Goal: Task Accomplishment & Management: Use online tool/utility

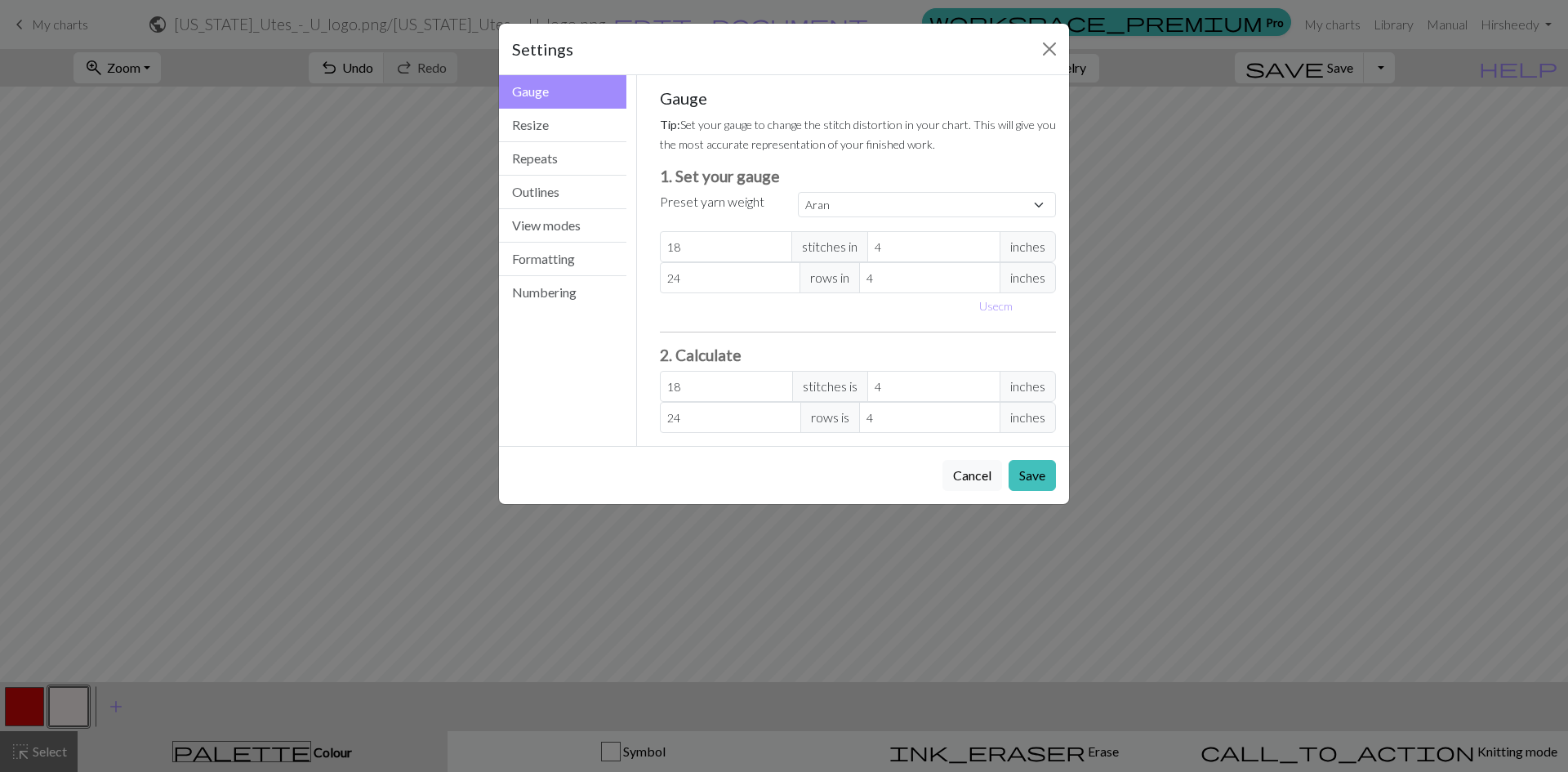
select select "aran"
click at [923, 385] on input "4" at bounding box center [935, 386] width 133 height 31
type input "21.15"
type input "4.7"
type input "21.38"
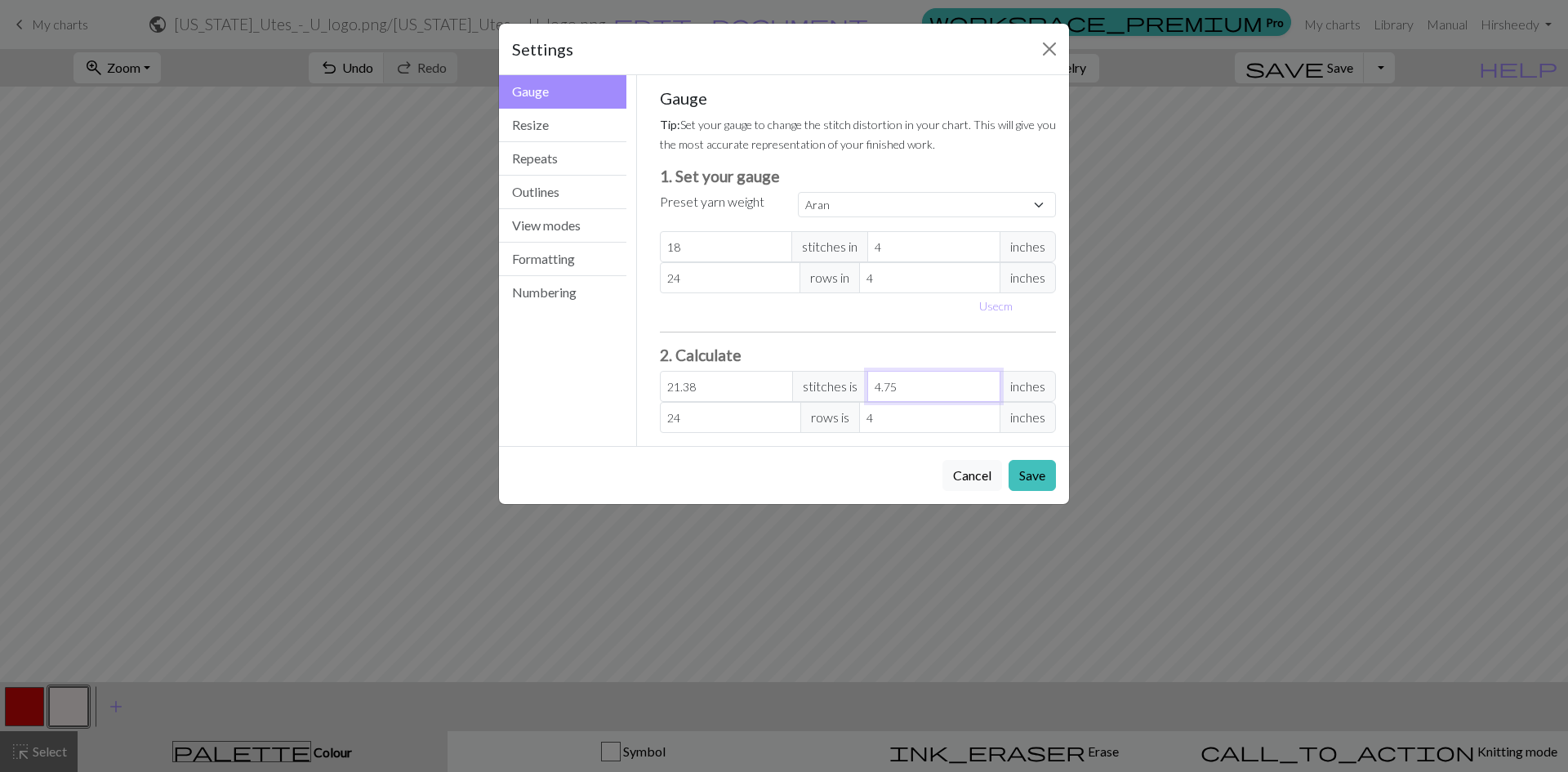
type input "4.75"
click at [914, 421] on input "4" at bounding box center [930, 417] width 141 height 31
type input "27"
type input "4.5"
click at [814, 472] on div "Cancel Save" at bounding box center [784, 475] width 570 height 58
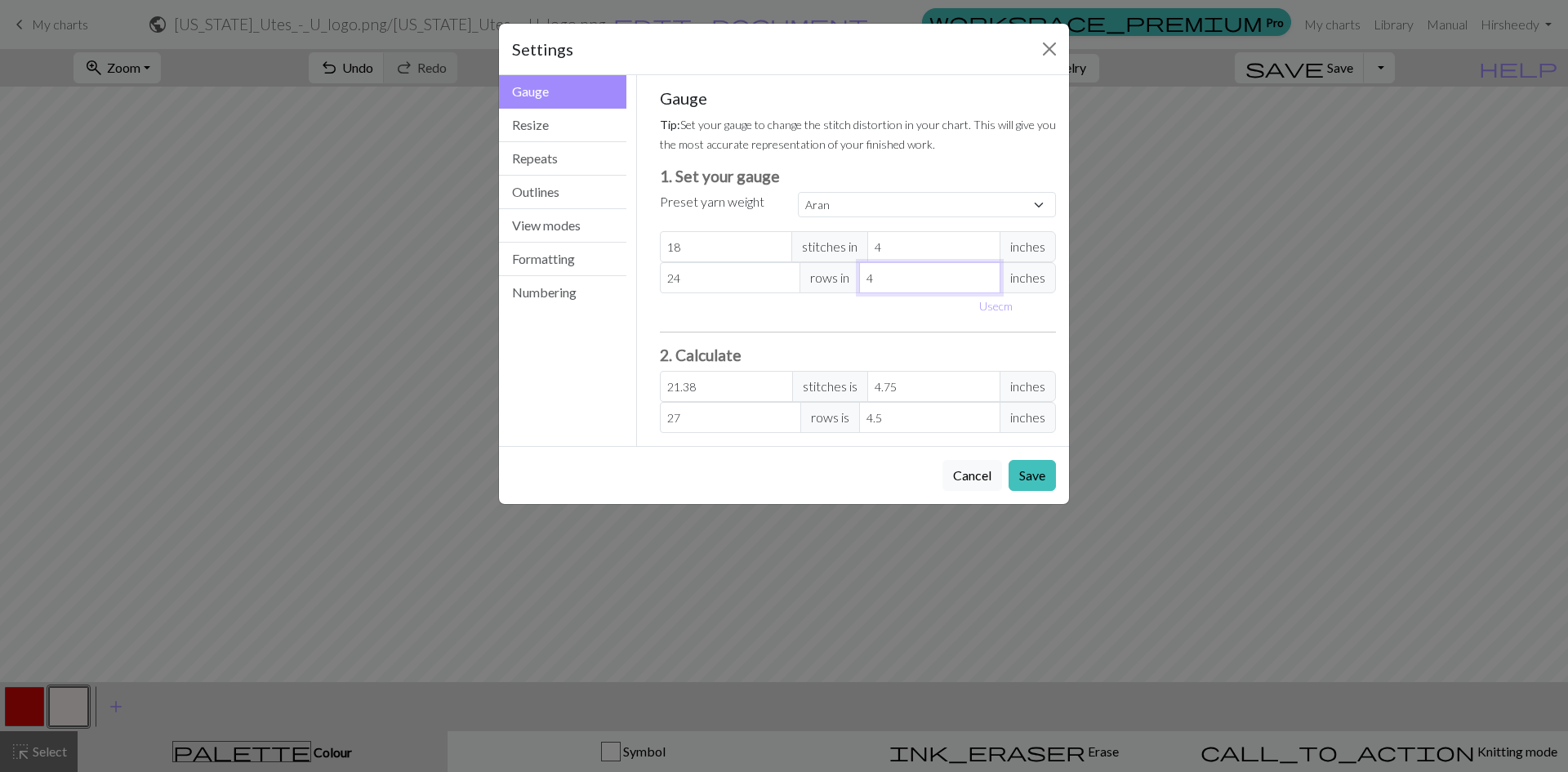
click at [909, 263] on input "4" at bounding box center [930, 277] width 141 height 31
click at [908, 250] on input "4" at bounding box center [935, 246] width 133 height 31
select select "custom"
type input "4.7"
type input "18.19"
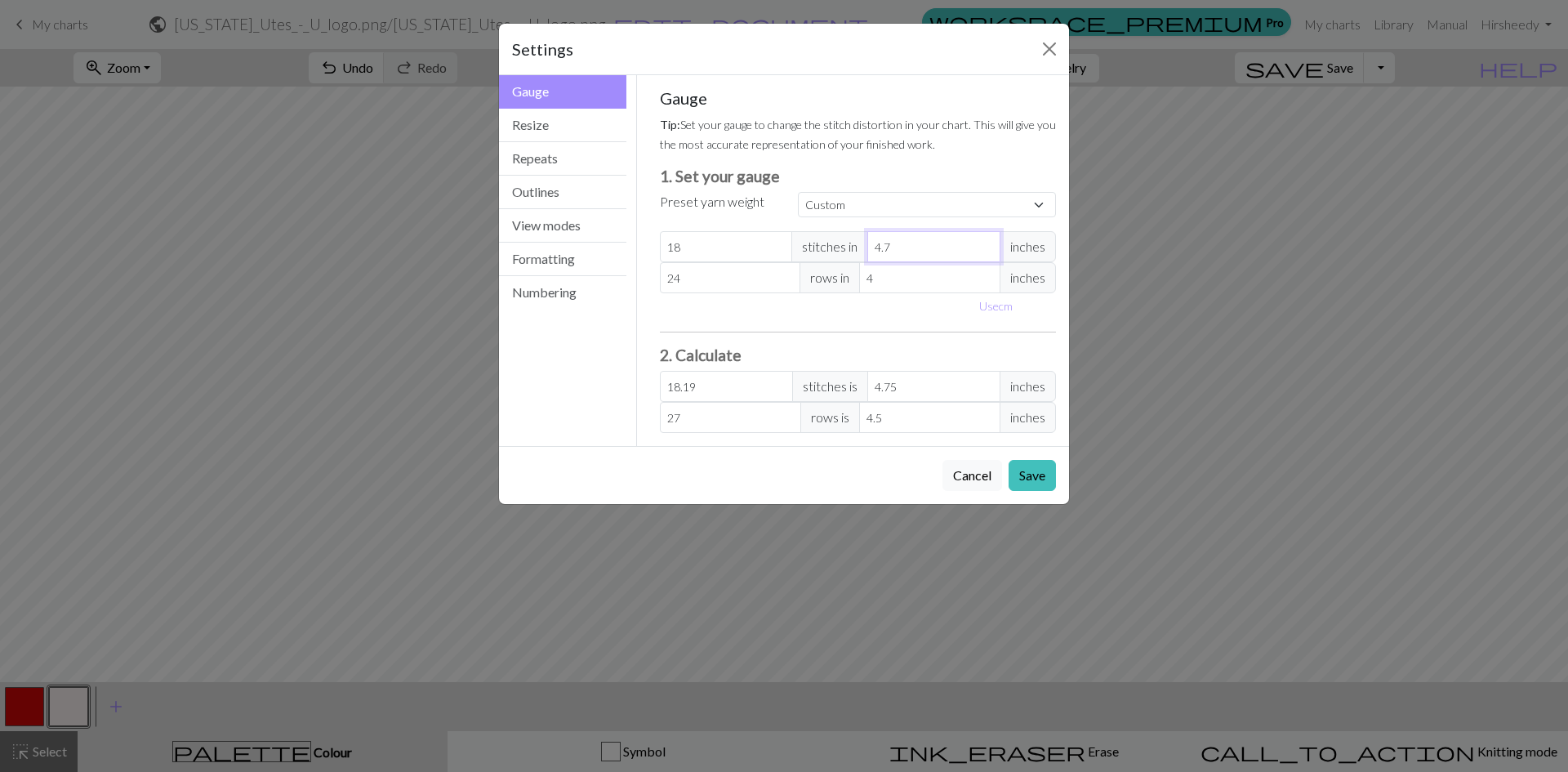
type input "4.75"
type input "18"
type input "4.75"
click at [897, 276] on input "4" at bounding box center [930, 277] width 141 height 31
type input "44"
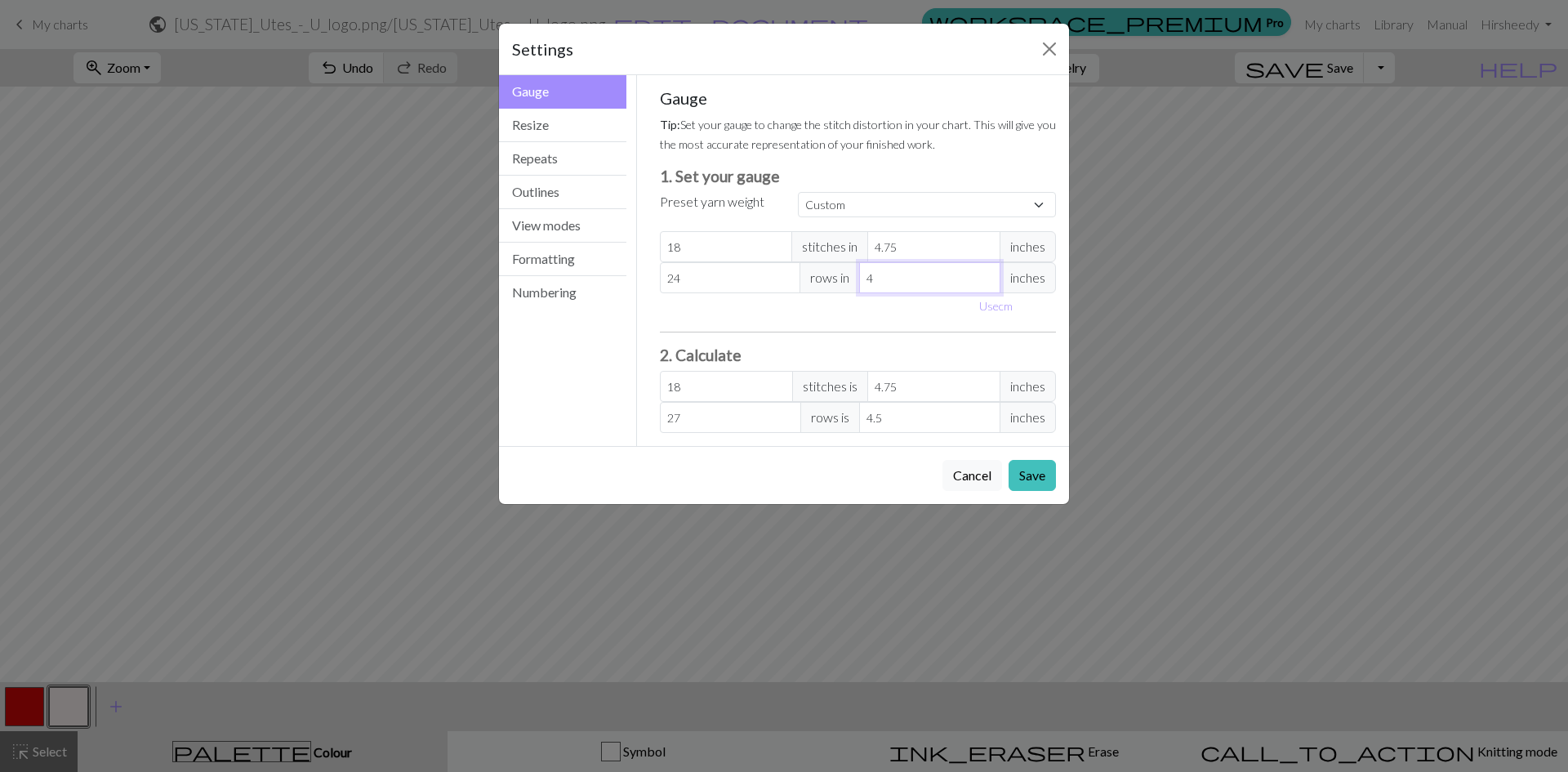
type input "2.45"
type input "44.5"
type input "2.43"
type input "44"
type input "2.45"
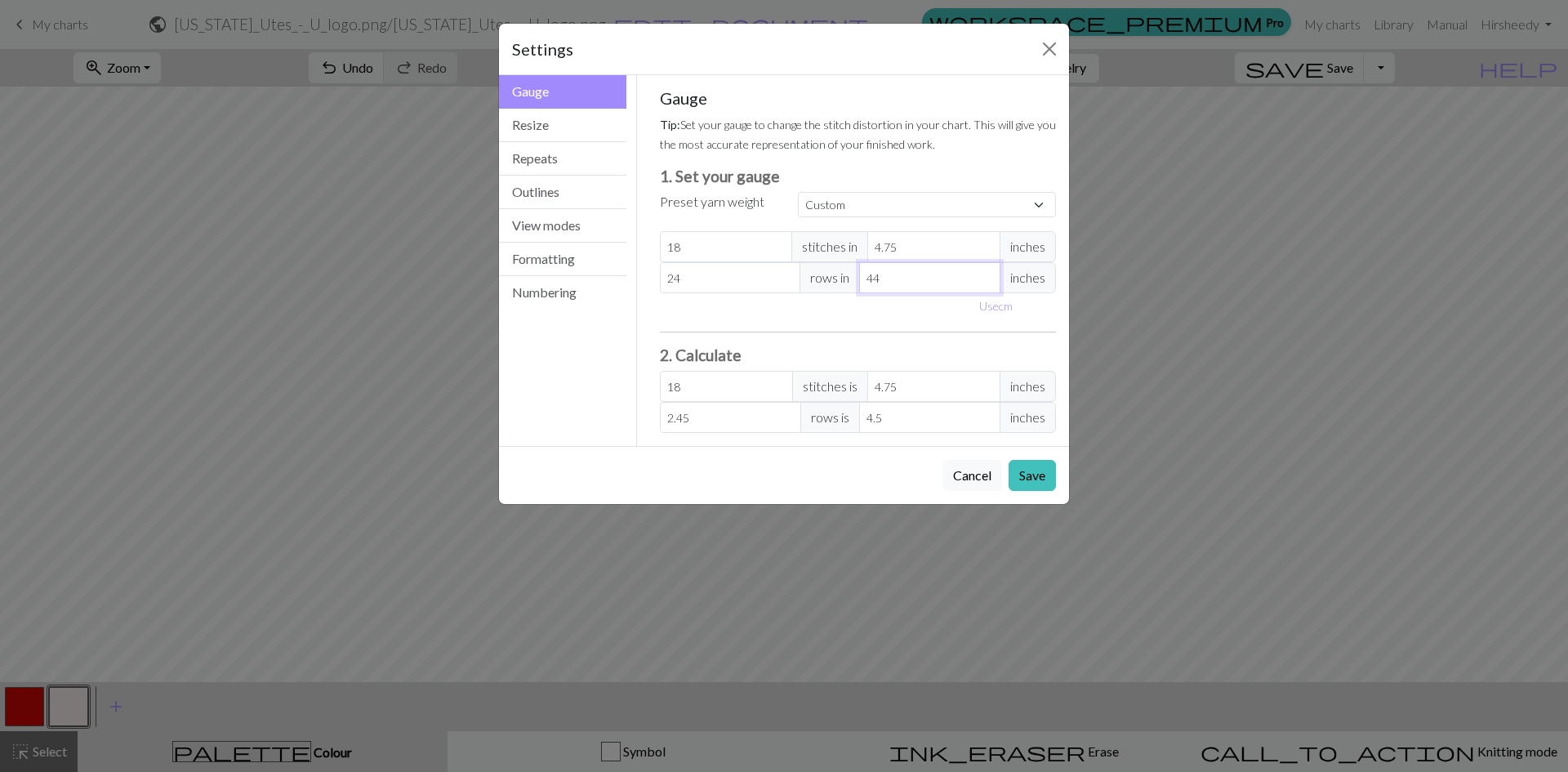
type input "4"
type input "27"
type input "4.5"
type input "24"
type input "4.5"
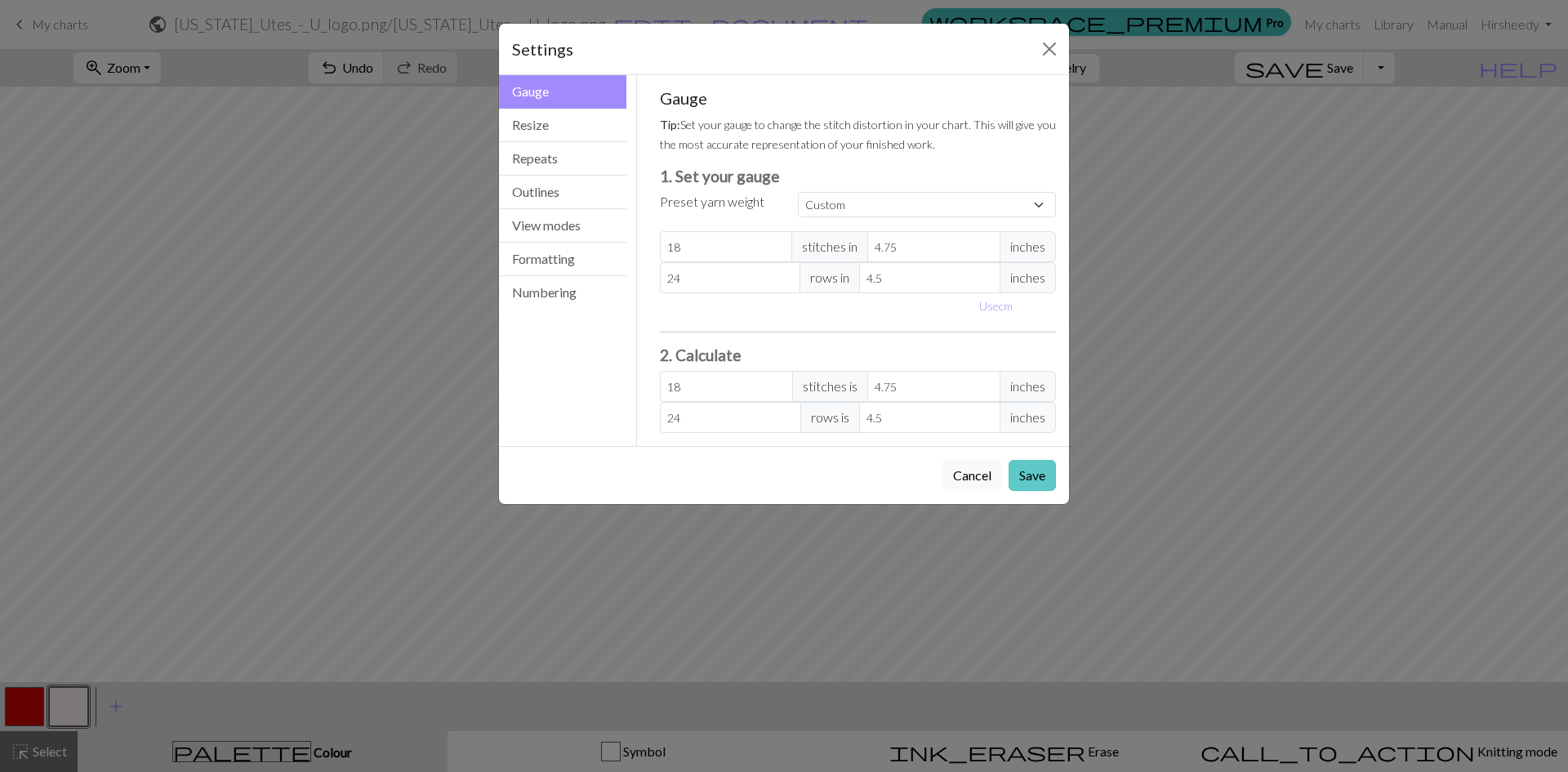
click at [1032, 477] on button "Save" at bounding box center [1032, 475] width 47 height 31
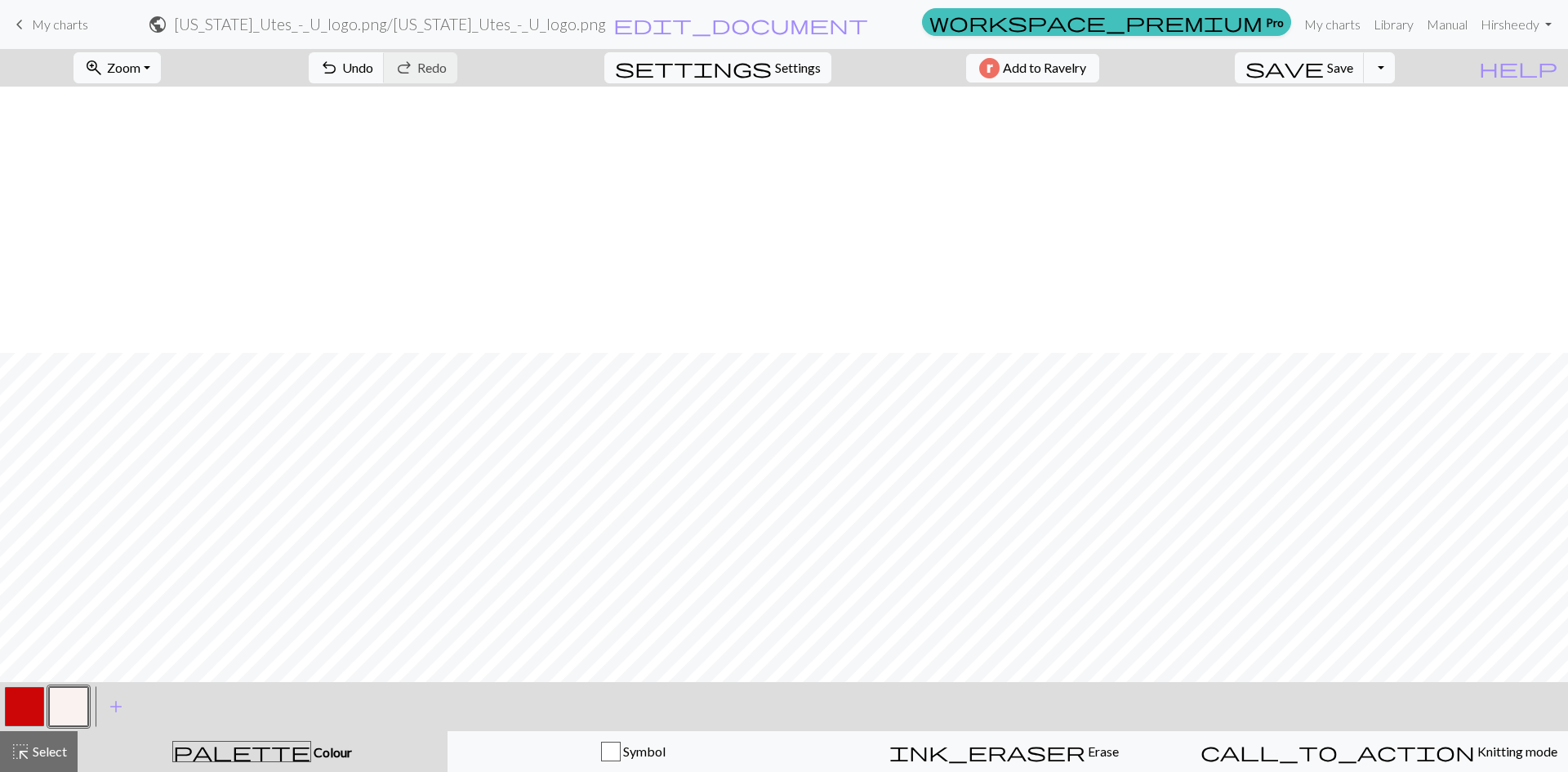
scroll to position [674, 0]
click at [1324, 74] on span "save" at bounding box center [1285, 68] width 78 height 23
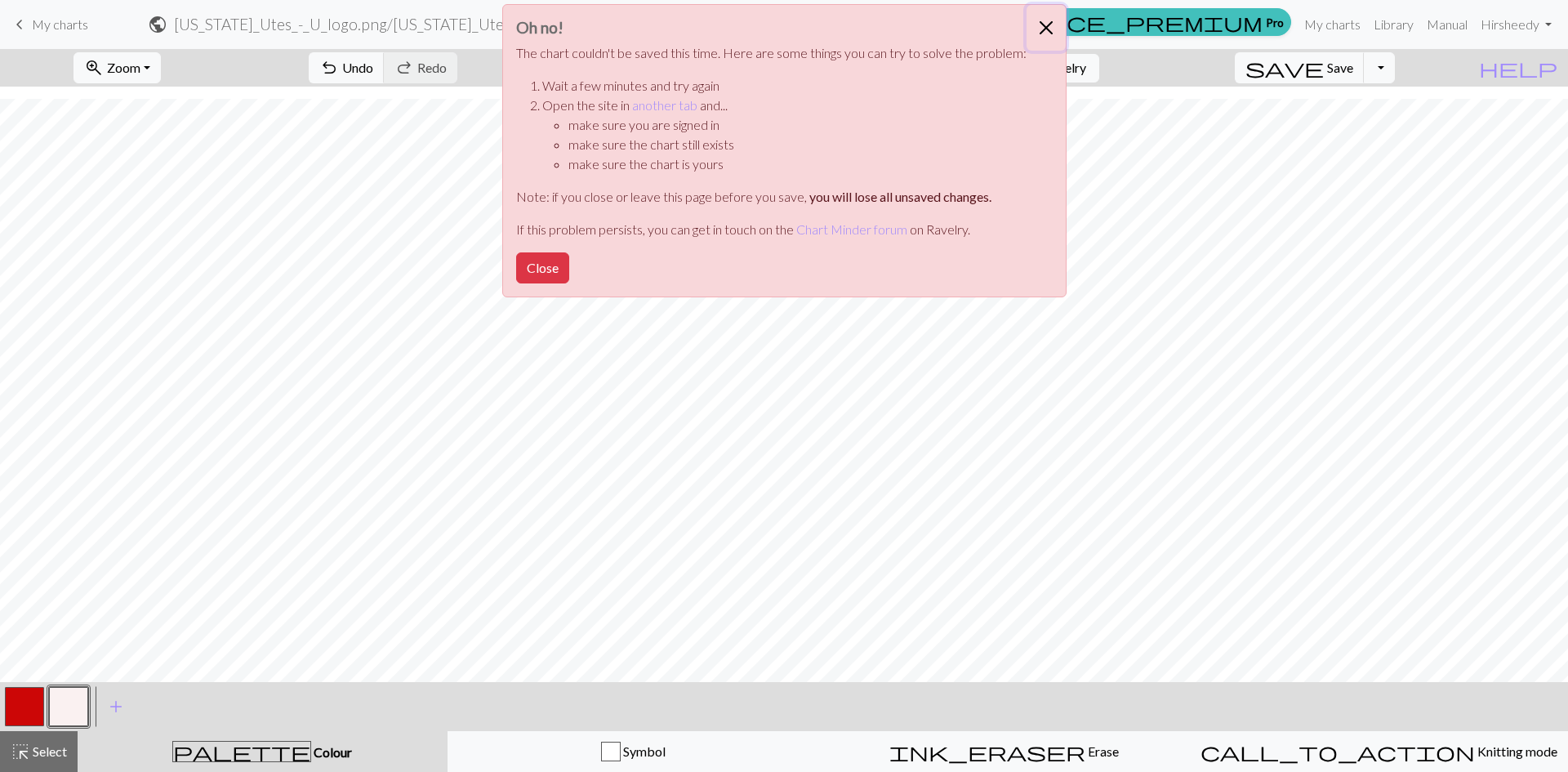
click at [1046, 27] on button "Close" at bounding box center [1046, 27] width 39 height 46
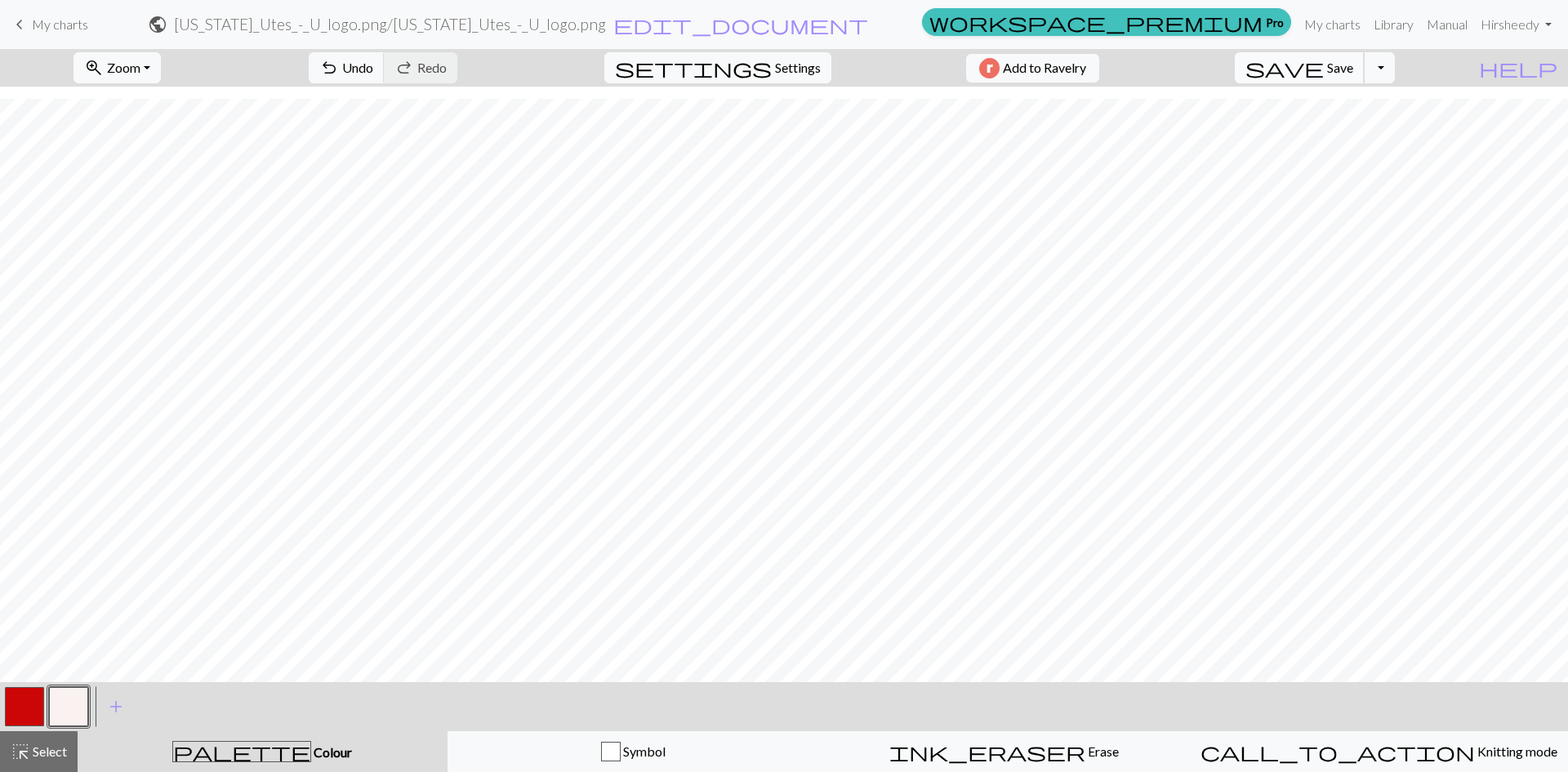
click at [1354, 67] on span "Save" at bounding box center [1340, 67] width 26 height 16
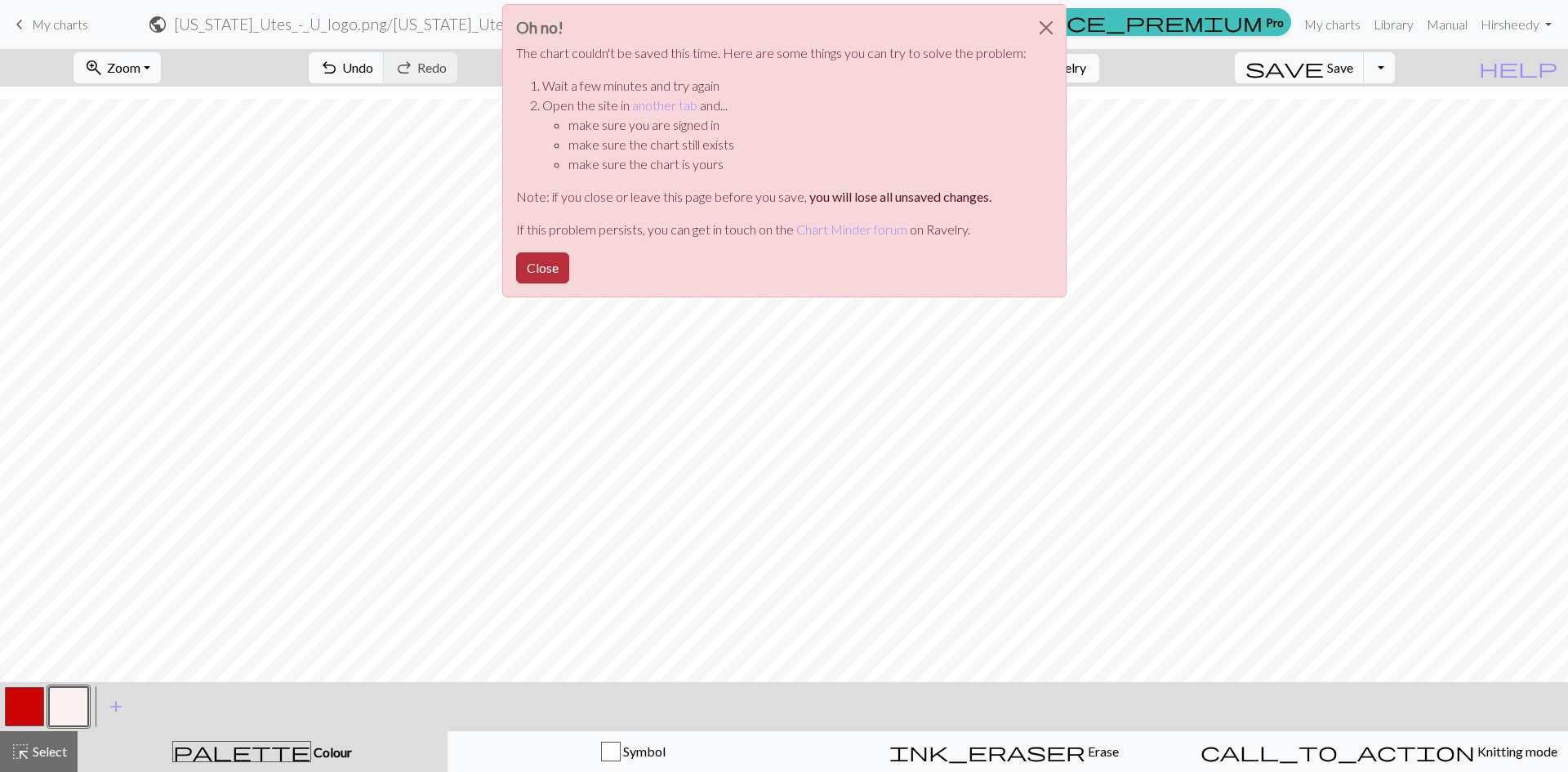
click at [561, 273] on button "Close" at bounding box center [543, 268] width 53 height 31
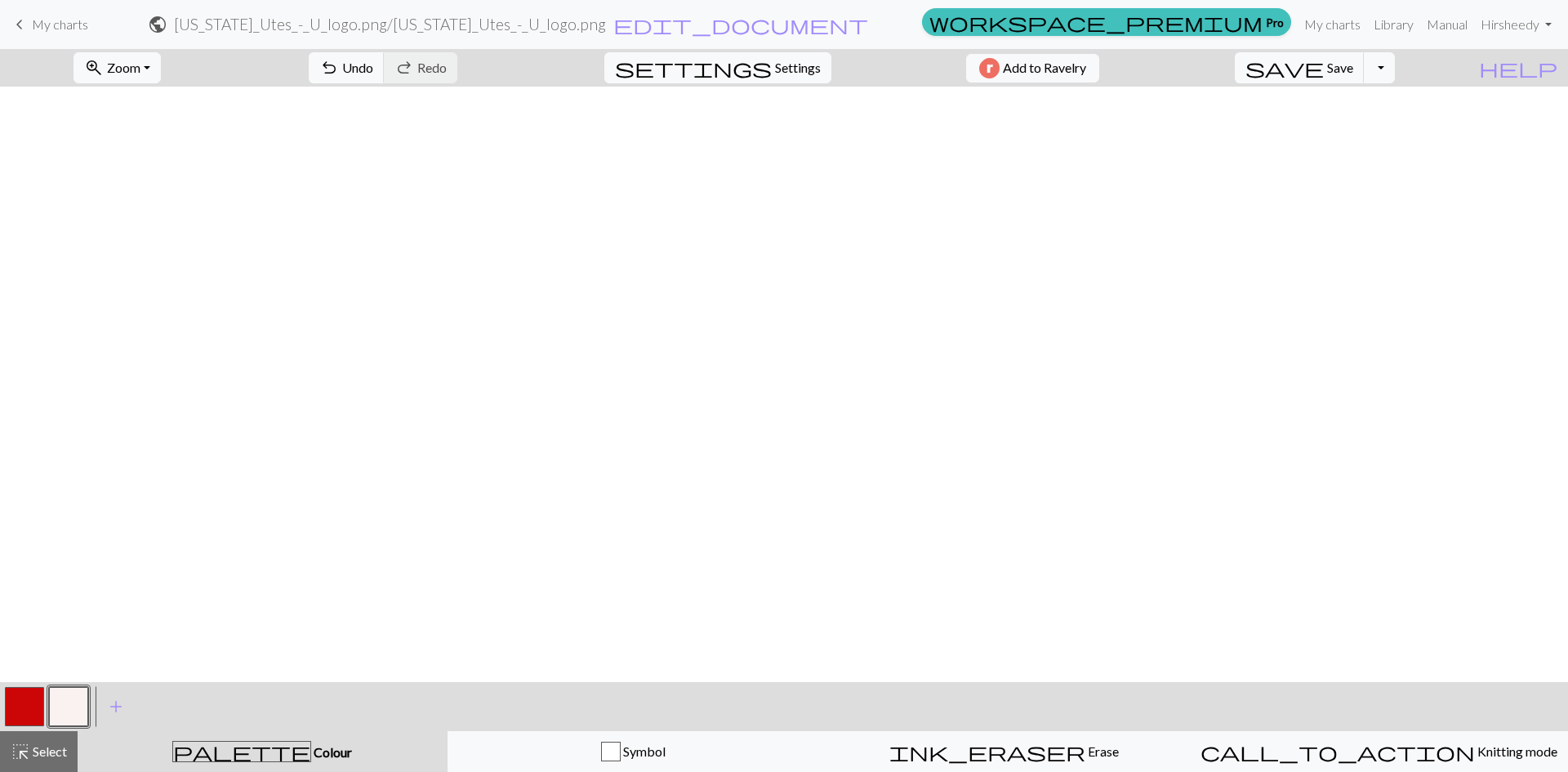
scroll to position [0, 0]
click at [789, 66] on span "Settings" at bounding box center [798, 68] width 46 height 19
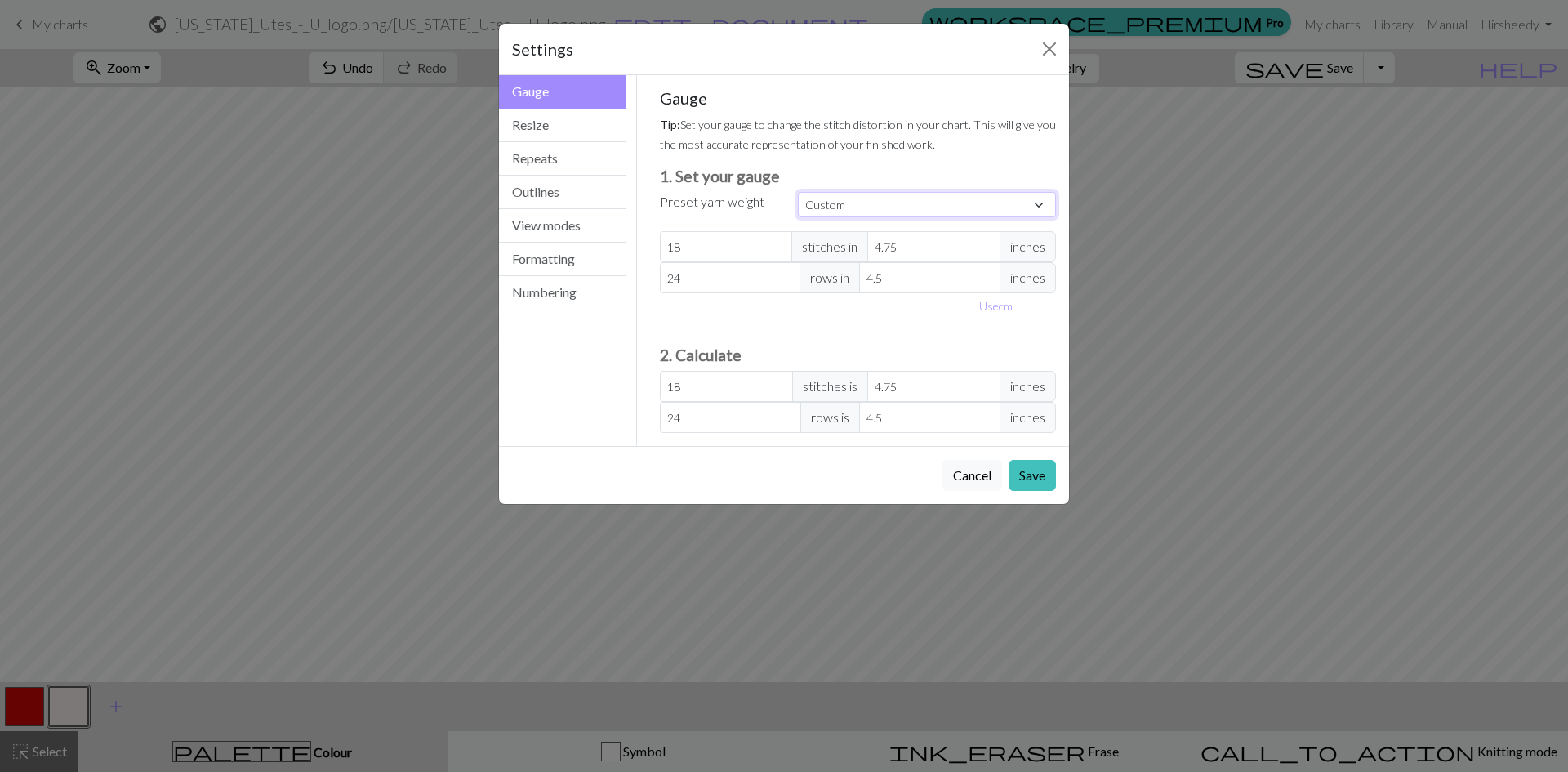
drag, startPoint x: 922, startPoint y: 206, endPoint x: 915, endPoint y: 201, distance: 8.6
click at [915, 198] on select "Custom Square Lace Light Fingering Fingering Sport Double knit Worsted Aran Bul…" at bounding box center [926, 204] width 258 height 26
select select "aran"
click at [798, 192] on select "Custom Square Lace Light Fingering Fingering Sport Double knit Worsted Aran Bul…" at bounding box center [926, 204] width 258 height 26
type input "4"
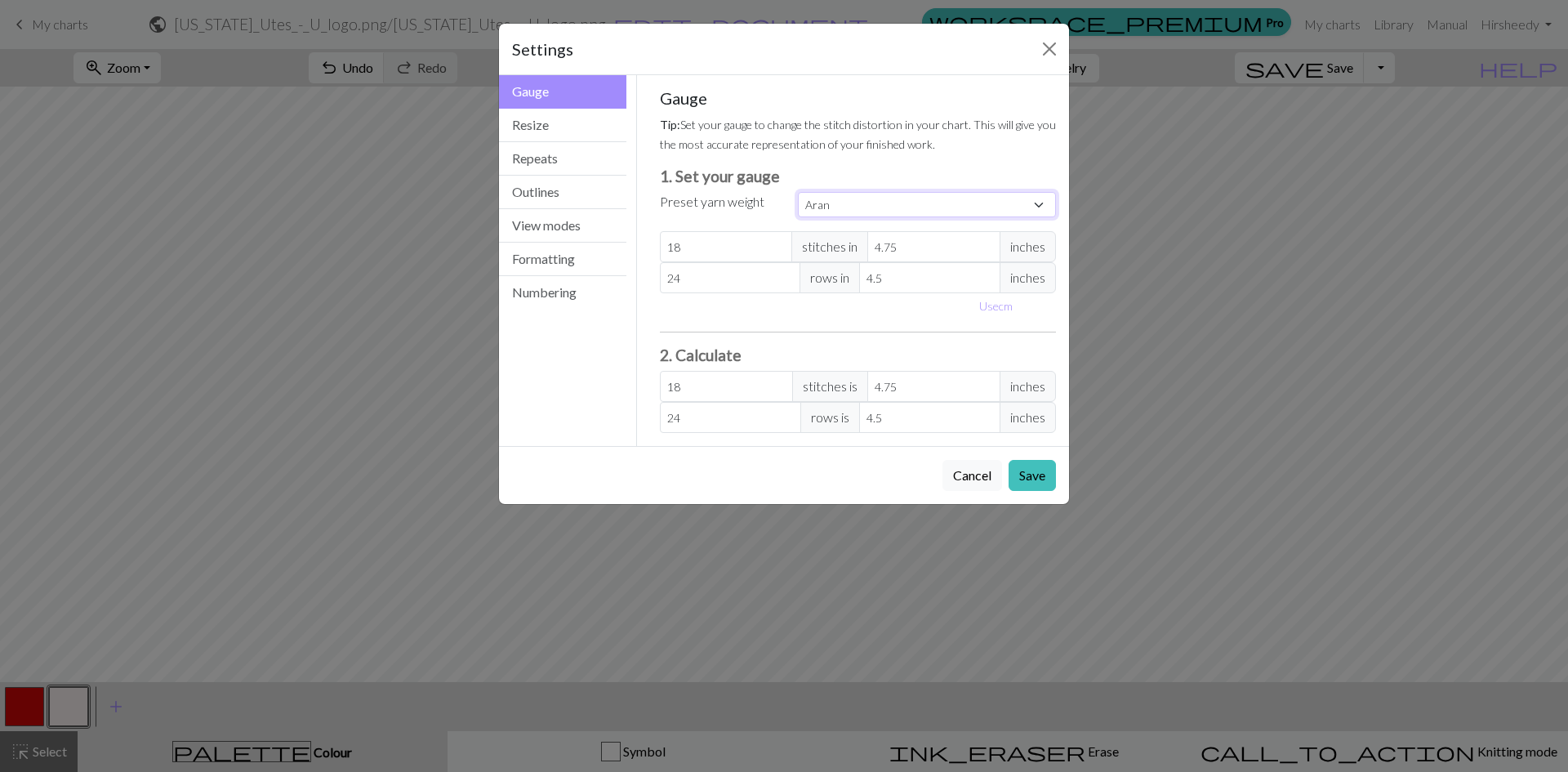
type input "4"
type input "21.38"
type input "27"
click at [920, 252] on input "4" at bounding box center [935, 246] width 133 height 31
select select "custom"
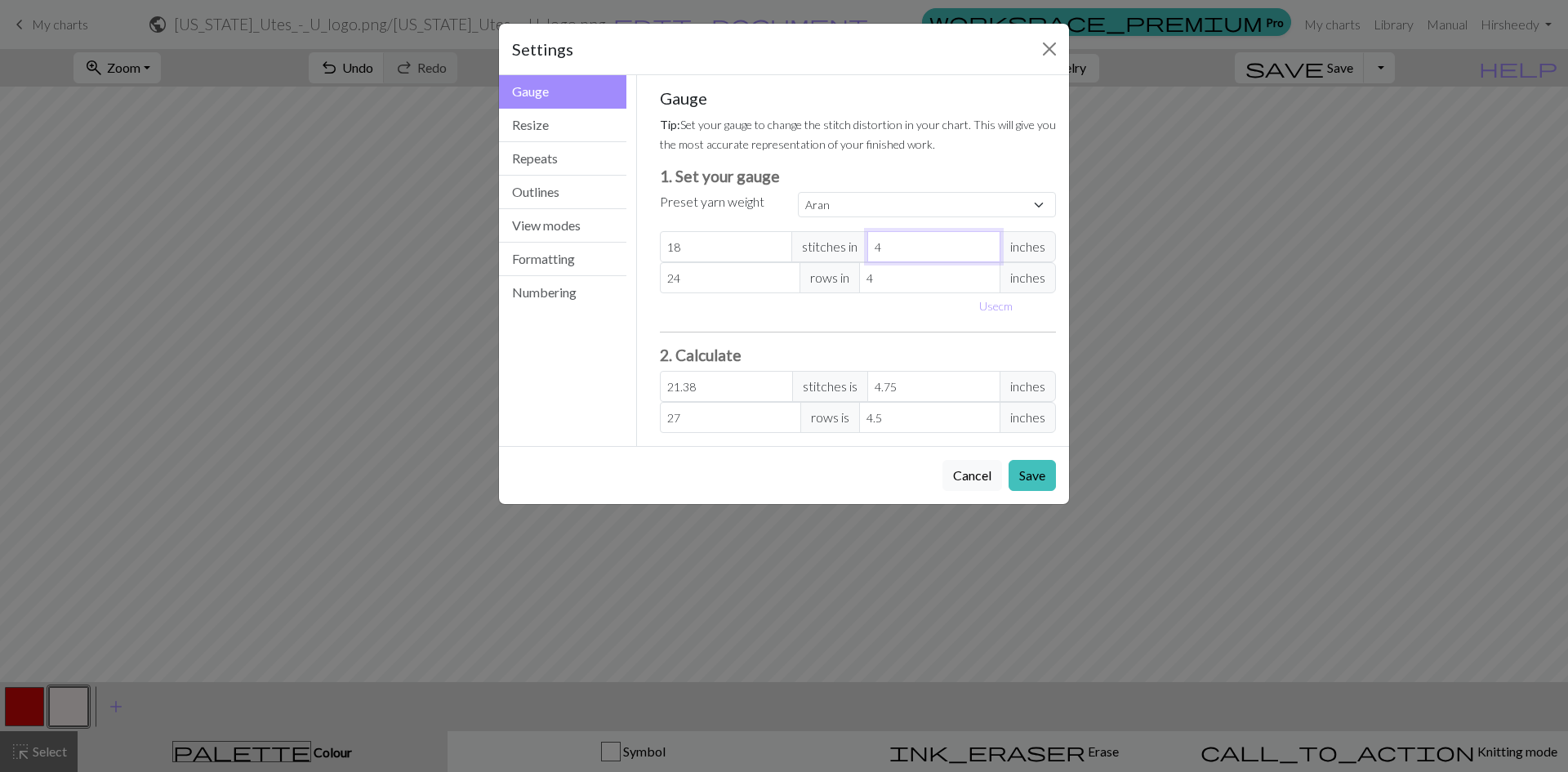
type input "4.7"
type input "18.19"
type input "4.75"
type input "18"
type input "4.75"
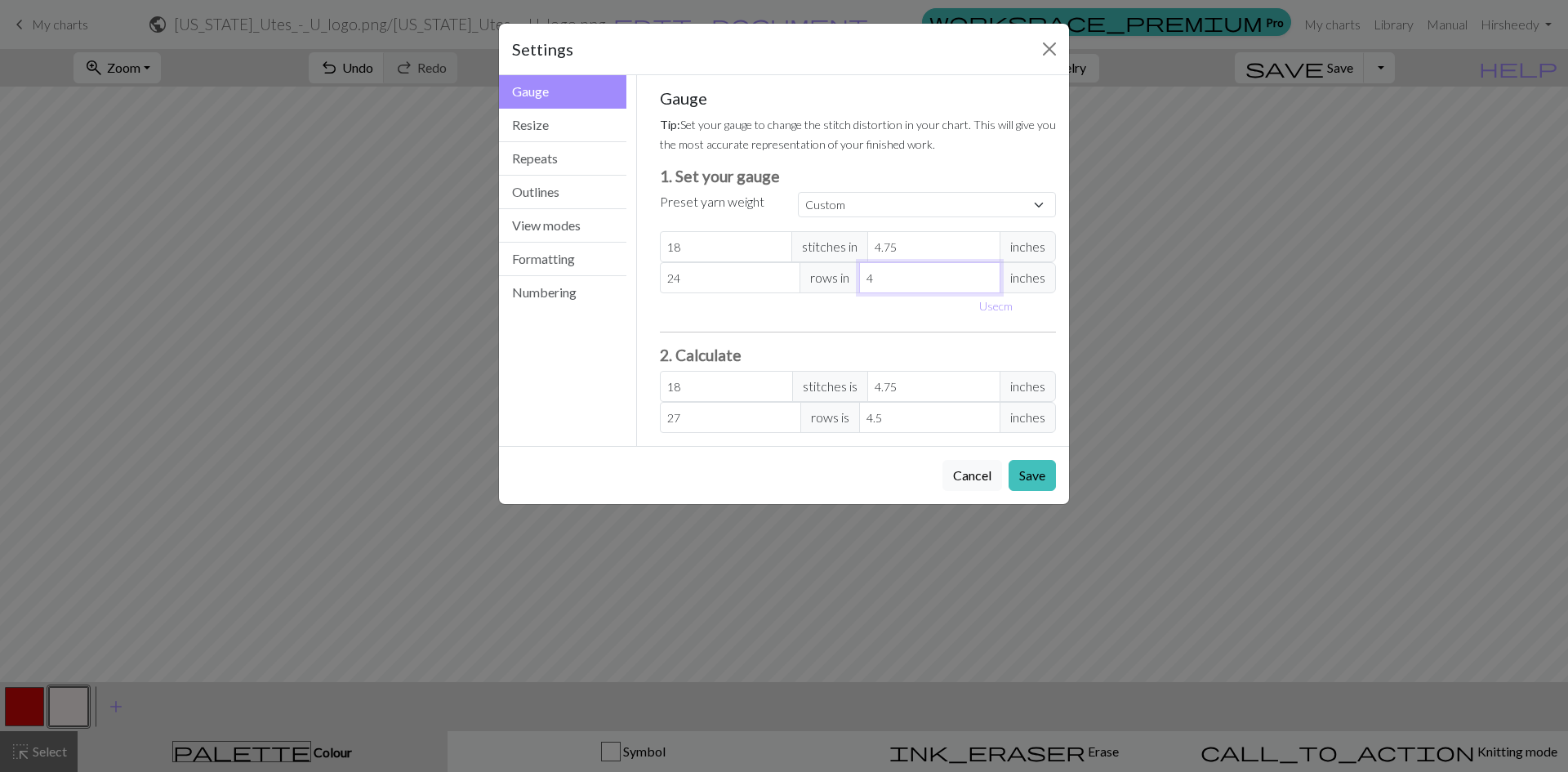
click at [914, 272] on input "4" at bounding box center [930, 277] width 141 height 31
type input "4.5"
type input "24"
type input "4.5"
click at [866, 471] on div "Cancel Save" at bounding box center [784, 475] width 570 height 58
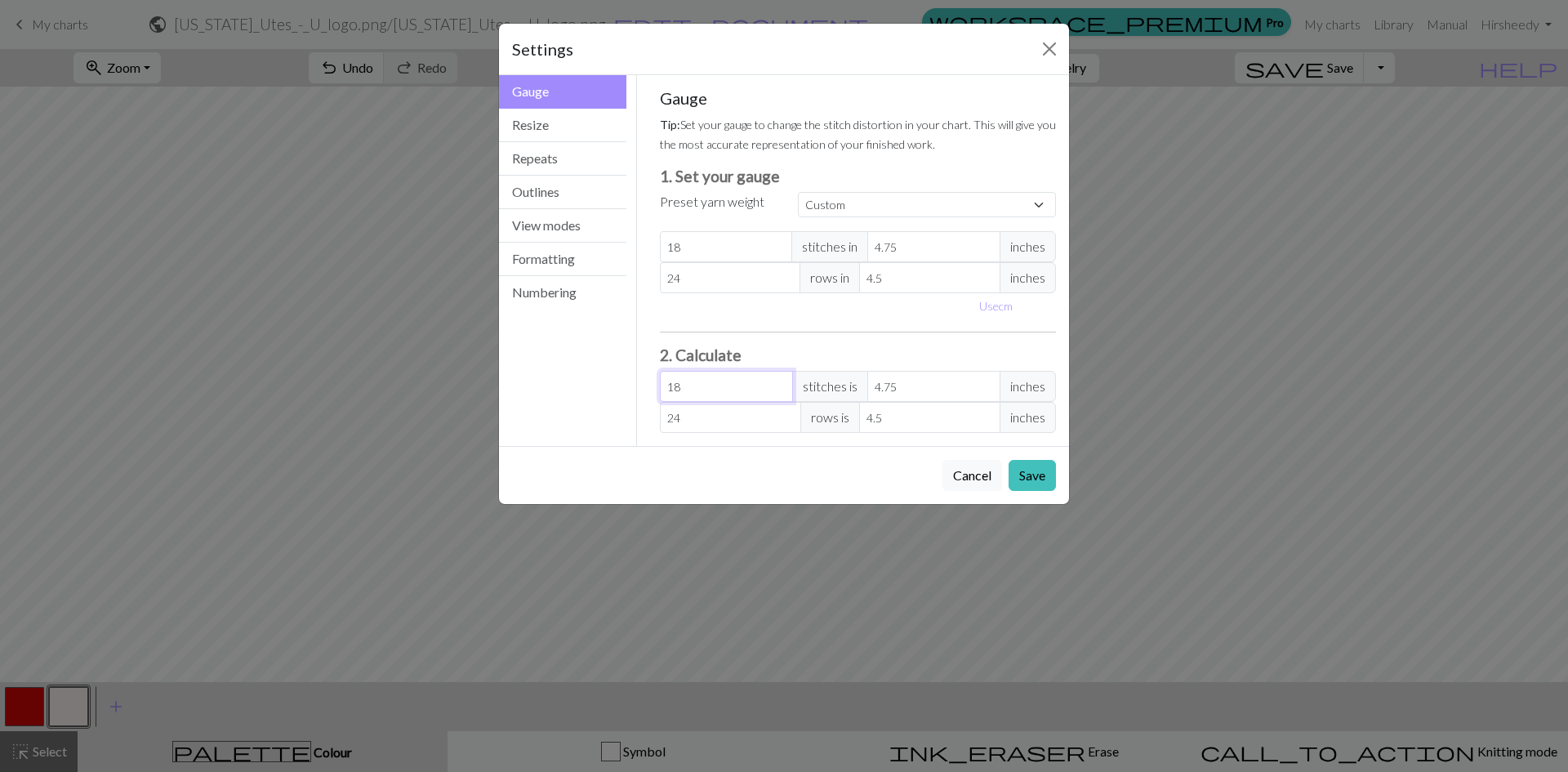
click at [736, 390] on input "18" at bounding box center [727, 386] width 133 height 31
drag, startPoint x: 735, startPoint y: 388, endPoint x: 637, endPoint y: 393, distance: 98.1
click at [637, 393] on div "Gauge Tip: Set your gauge to change the stitch distortion in your chart. This w…" at bounding box center [858, 260] width 443 height 370
type input "0"
click at [728, 416] on input "24" at bounding box center [730, 417] width 141 height 31
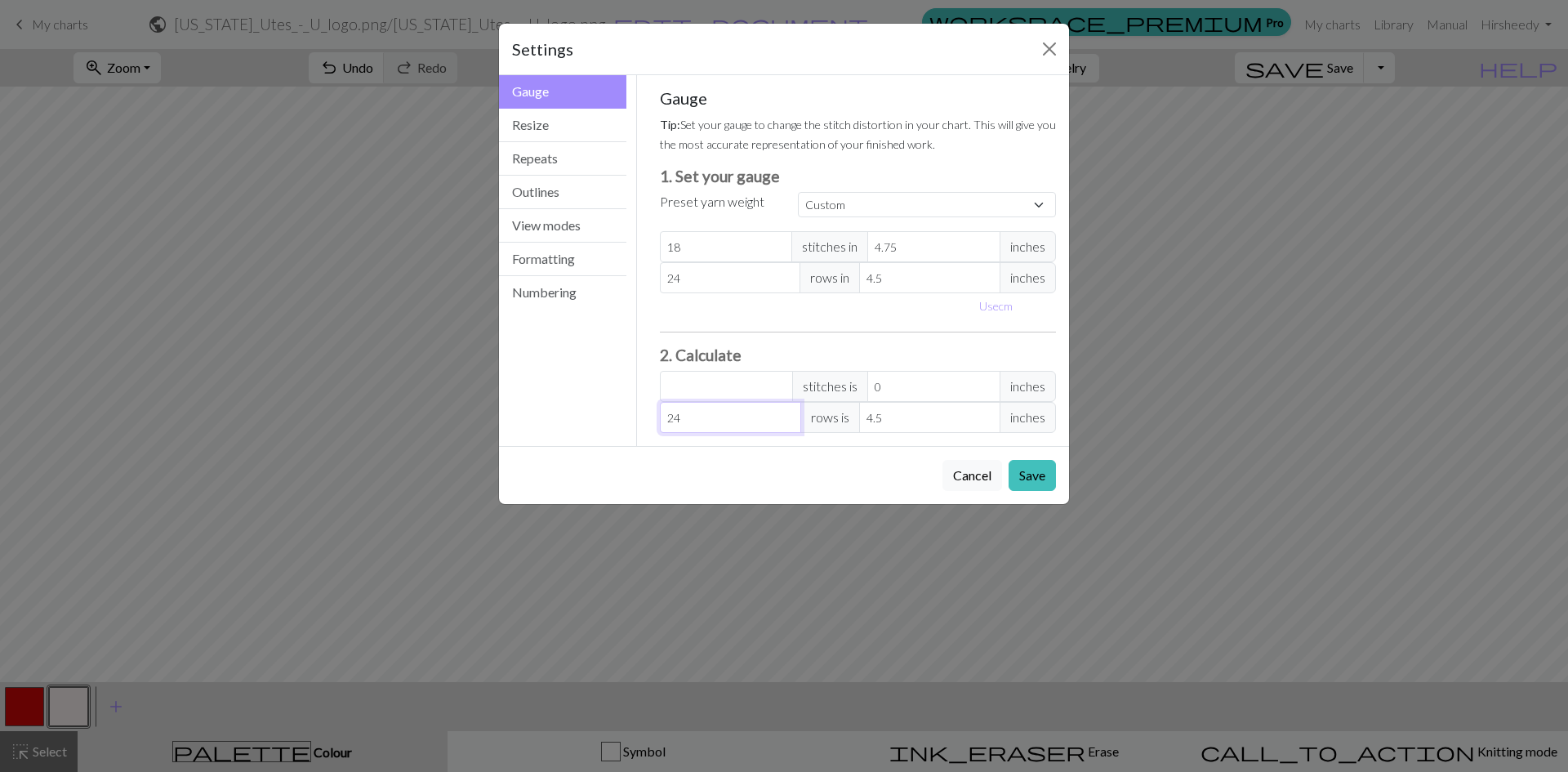
drag, startPoint x: 720, startPoint y: 416, endPoint x: 599, endPoint y: 410, distance: 121.1
click at [599, 410] on div "Gauge Gauge Resize Repeats Outlines View modes Formatting Numbering Gauge Resiz…" at bounding box center [784, 260] width 590 height 370
type input "0"
click at [1021, 471] on button "Save" at bounding box center [1032, 475] width 47 height 31
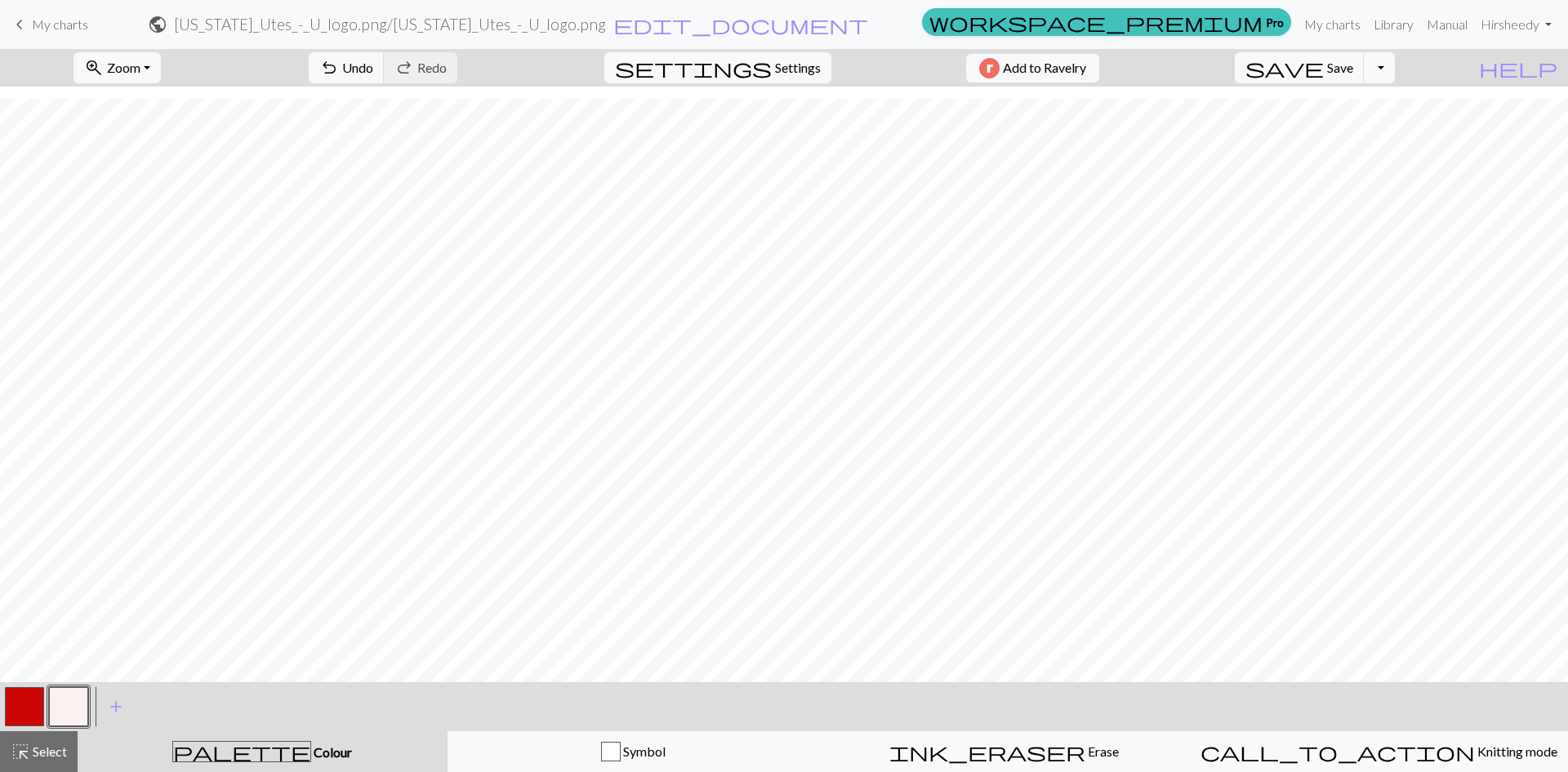
scroll to position [674, 0]
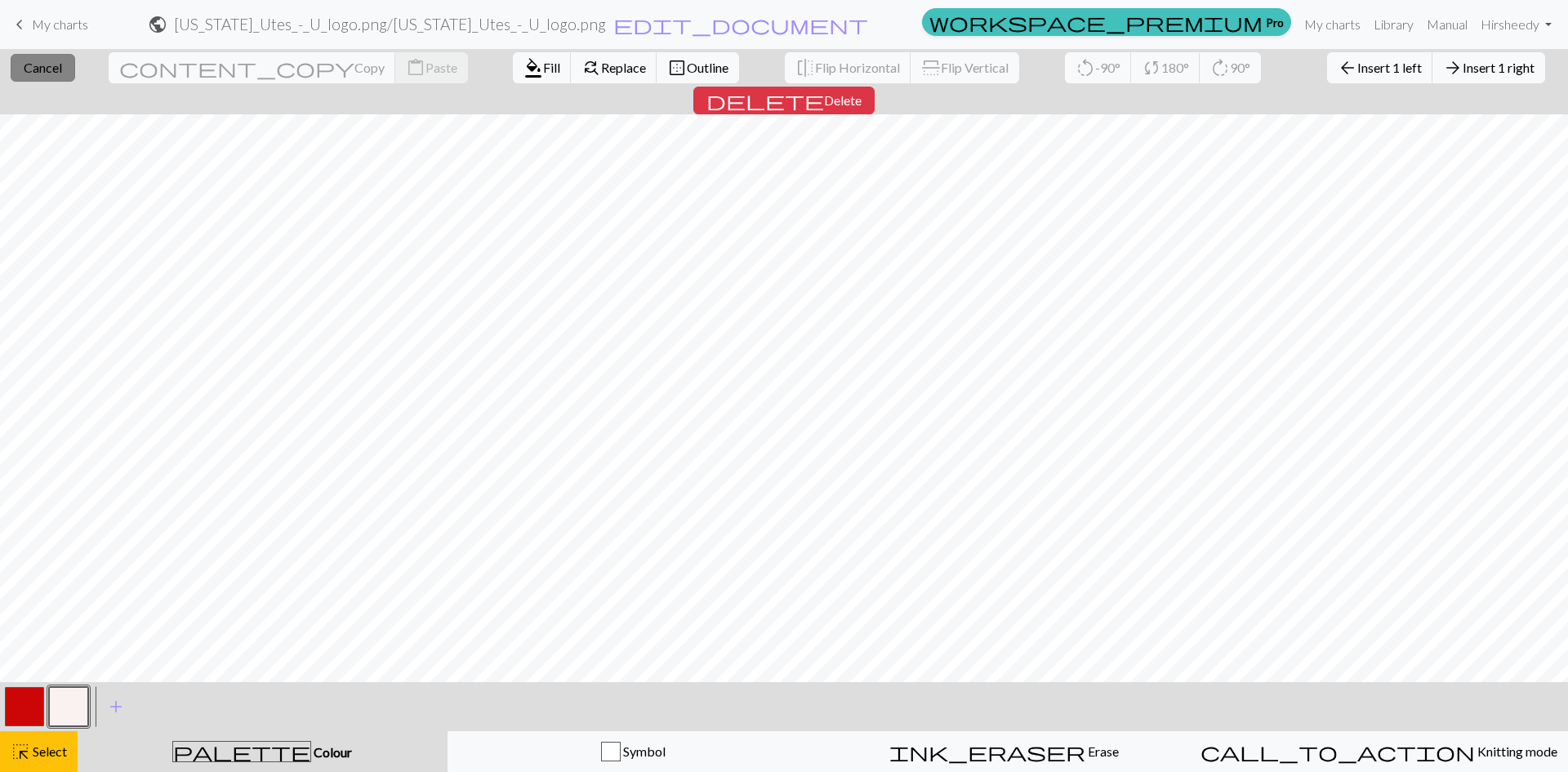
click at [62, 67] on span "Cancel" at bounding box center [43, 67] width 38 height 16
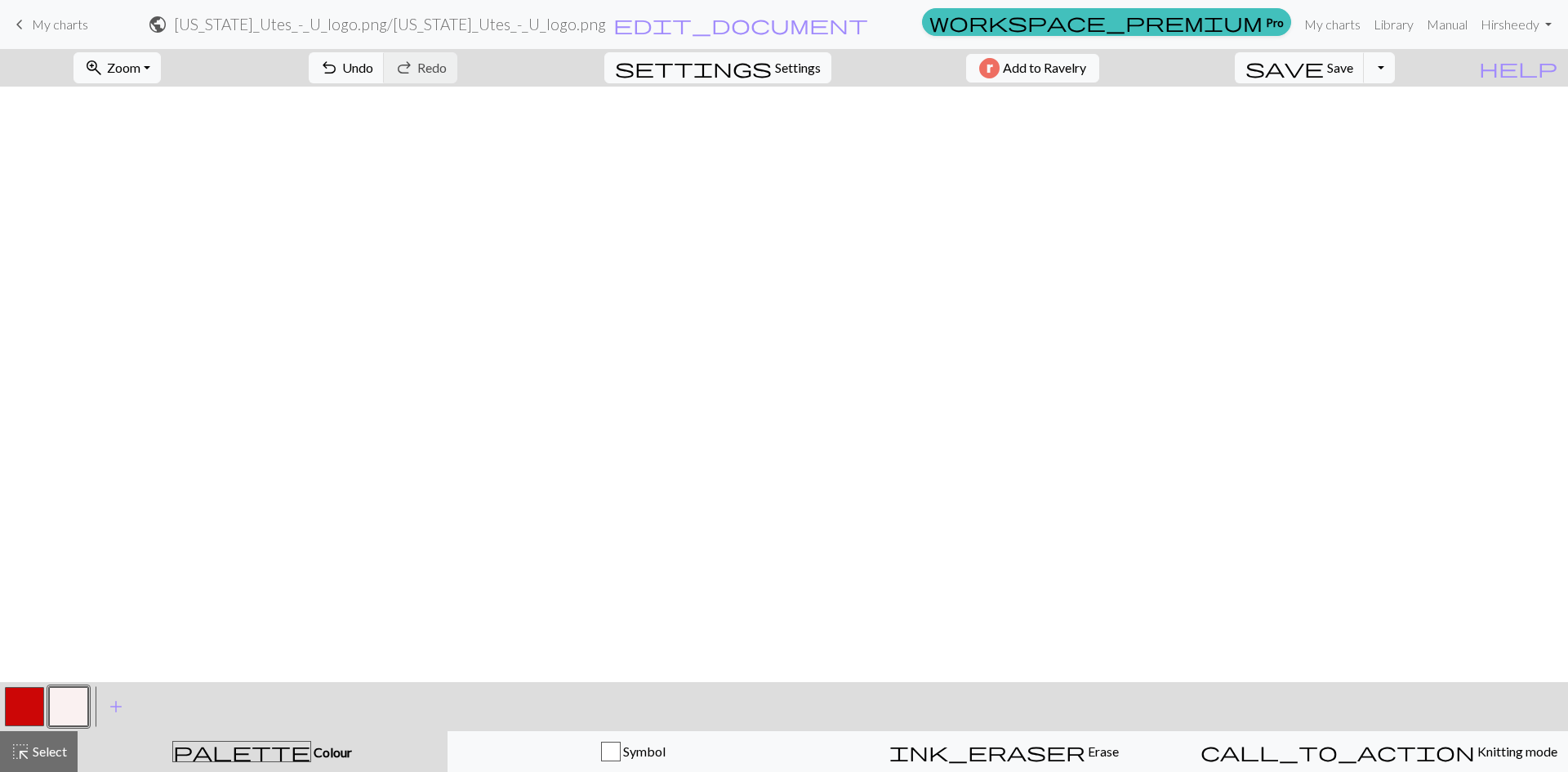
scroll to position [0, 0]
click at [1354, 68] on span "Save" at bounding box center [1340, 67] width 26 height 16
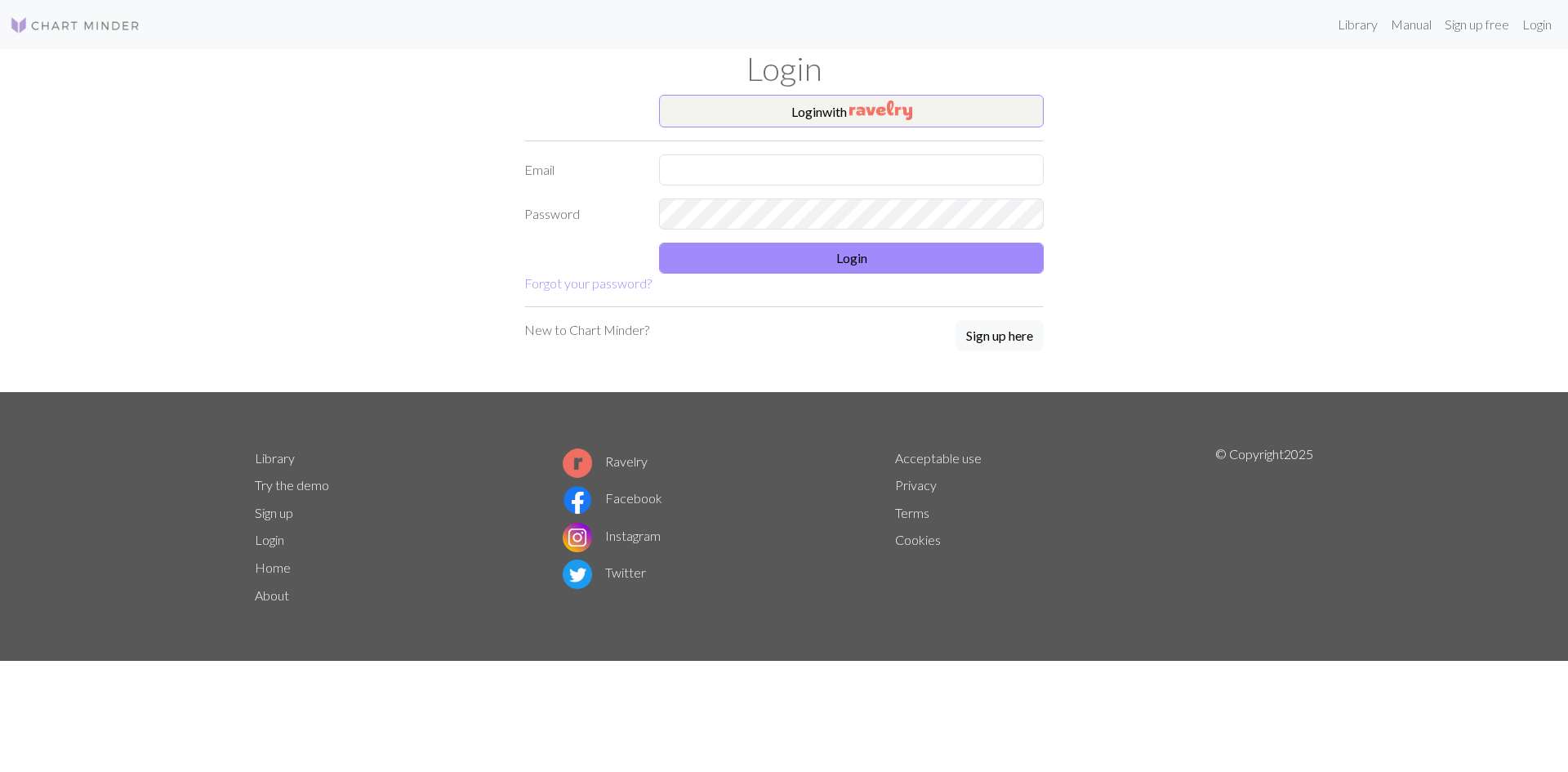
click at [893, 139] on form "Login with Email Password Login Forgot your password?" at bounding box center [784, 193] width 519 height 198
click at [875, 167] on input "text" at bounding box center [852, 170] width 385 height 31
type input "rsheedy"
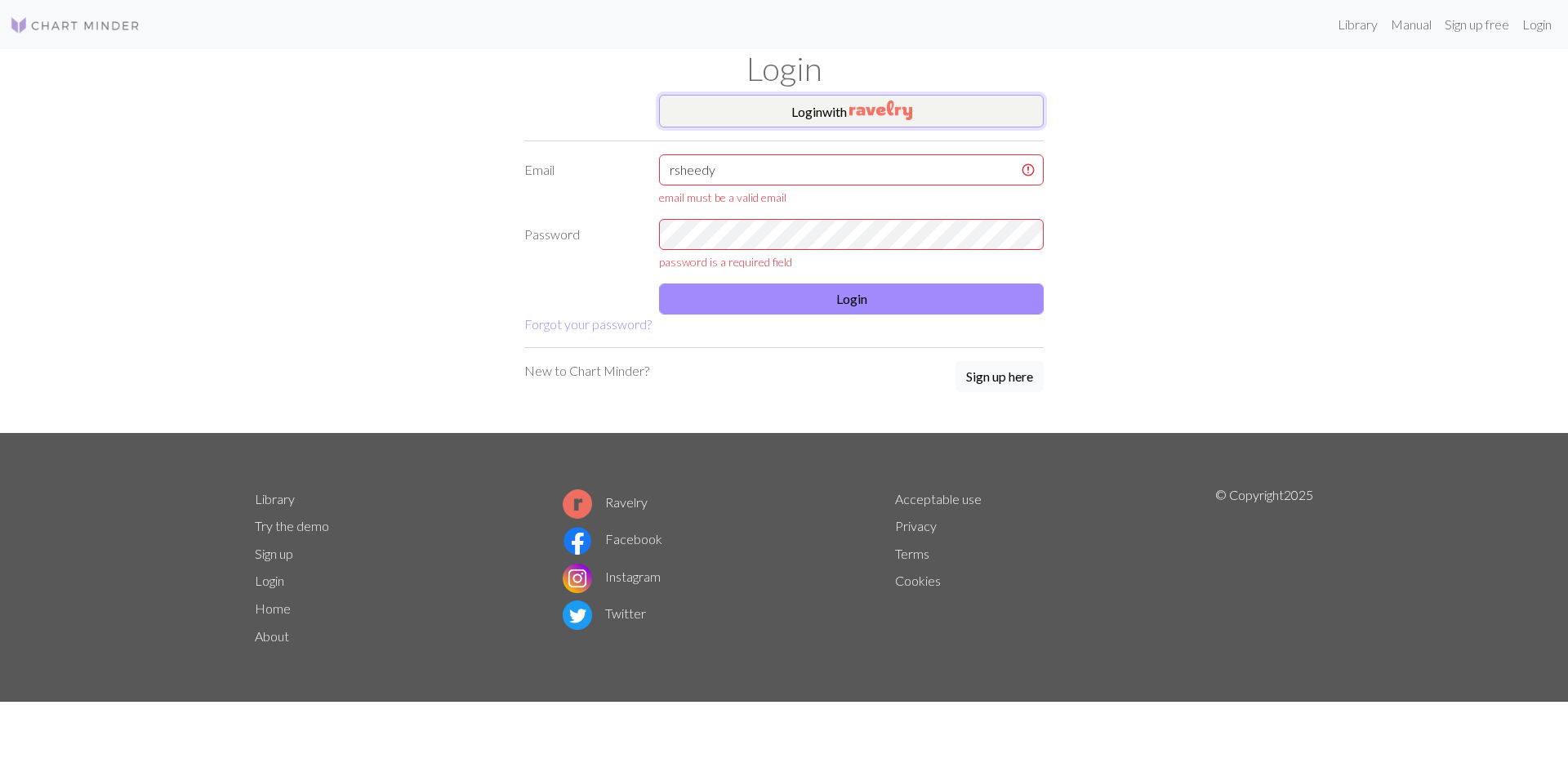
click at [892, 106] on img "button" at bounding box center [881, 110] width 63 height 19
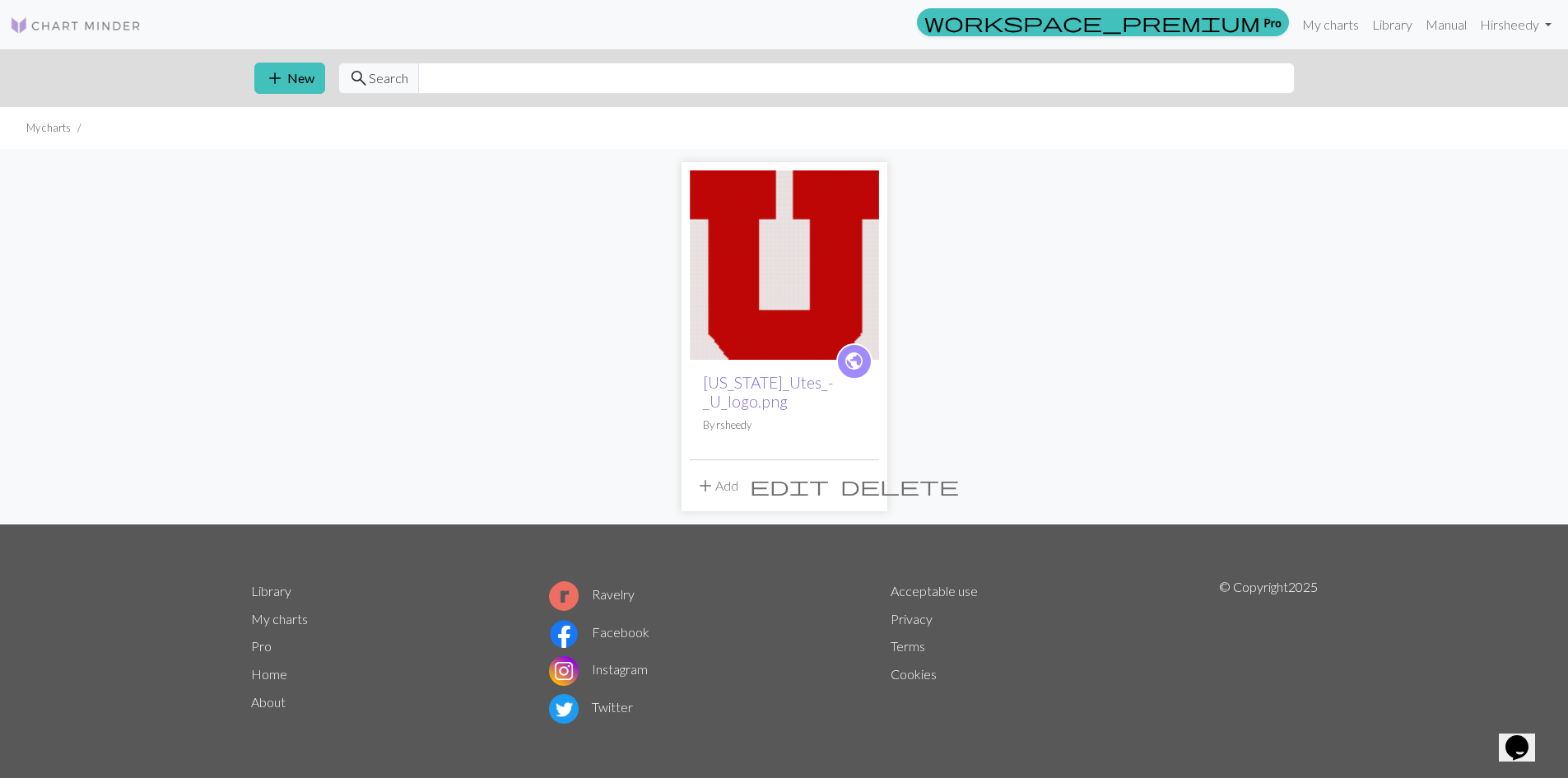
click at [753, 383] on link "[US_STATE]_Utes_-_U_logo.png" at bounding box center [767, 391] width 130 height 38
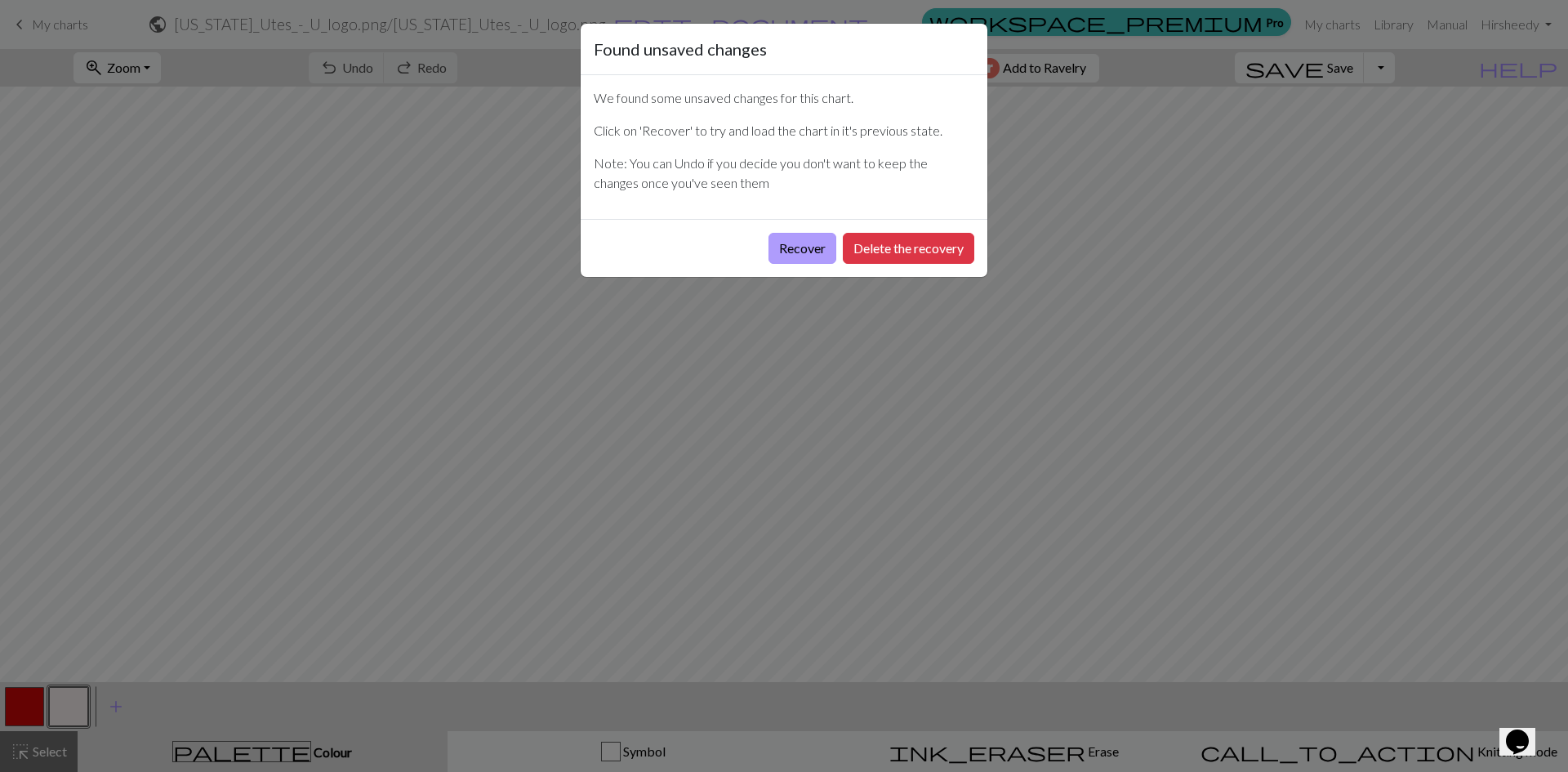
click at [798, 256] on button "Recover" at bounding box center [802, 248] width 68 height 31
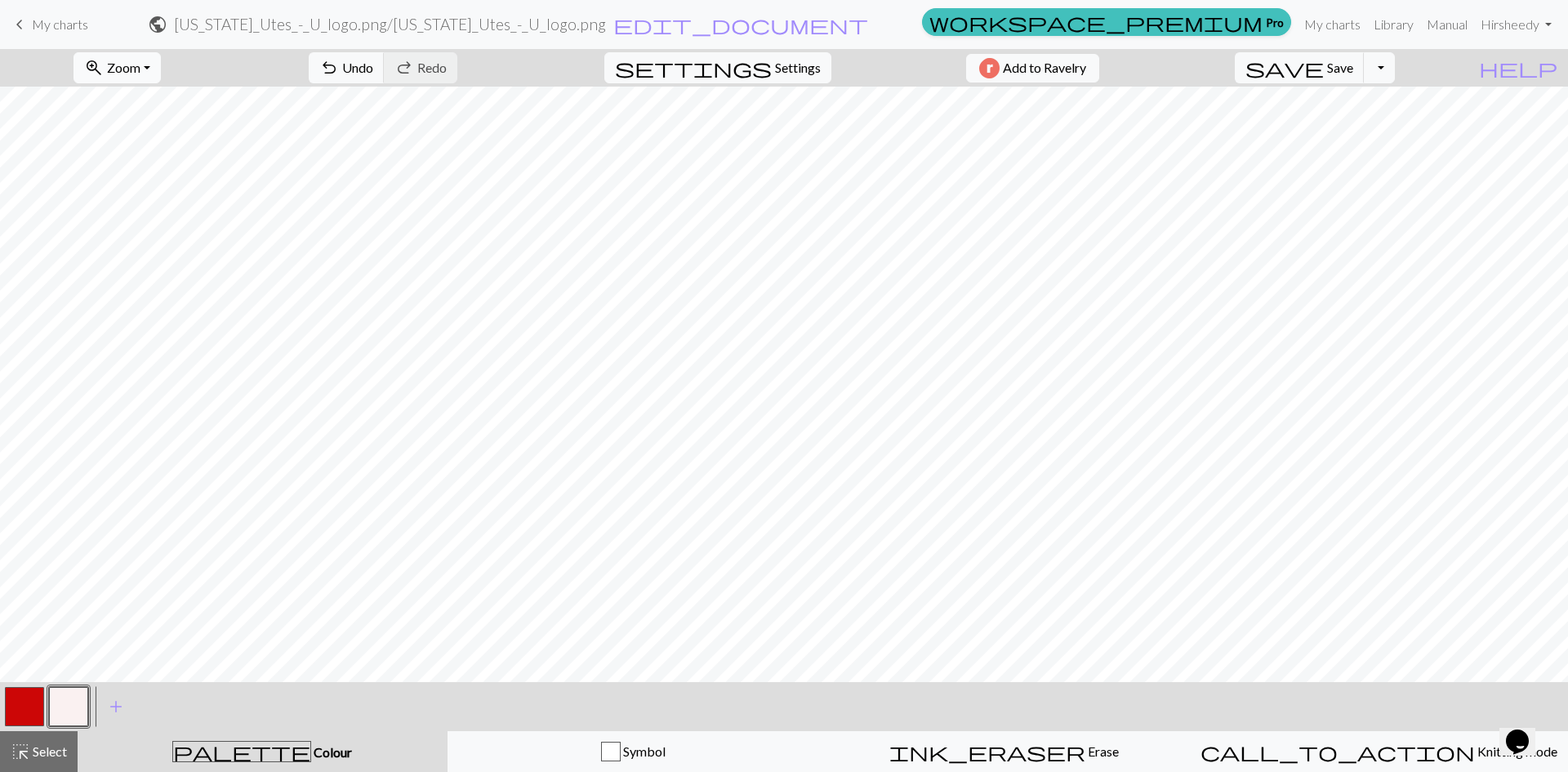
click at [161, 71] on button "zoom_in Zoom Zoom" at bounding box center [118, 68] width 88 height 31
click at [174, 153] on button "Fit height" at bounding box center [138, 156] width 129 height 26
click at [161, 64] on button "zoom_in Zoom Zoom" at bounding box center [118, 68] width 88 height 31
click at [161, 96] on button "Fit all" at bounding box center [138, 103] width 129 height 26
drag, startPoint x: 791, startPoint y: 63, endPoint x: 781, endPoint y: 67, distance: 10.8
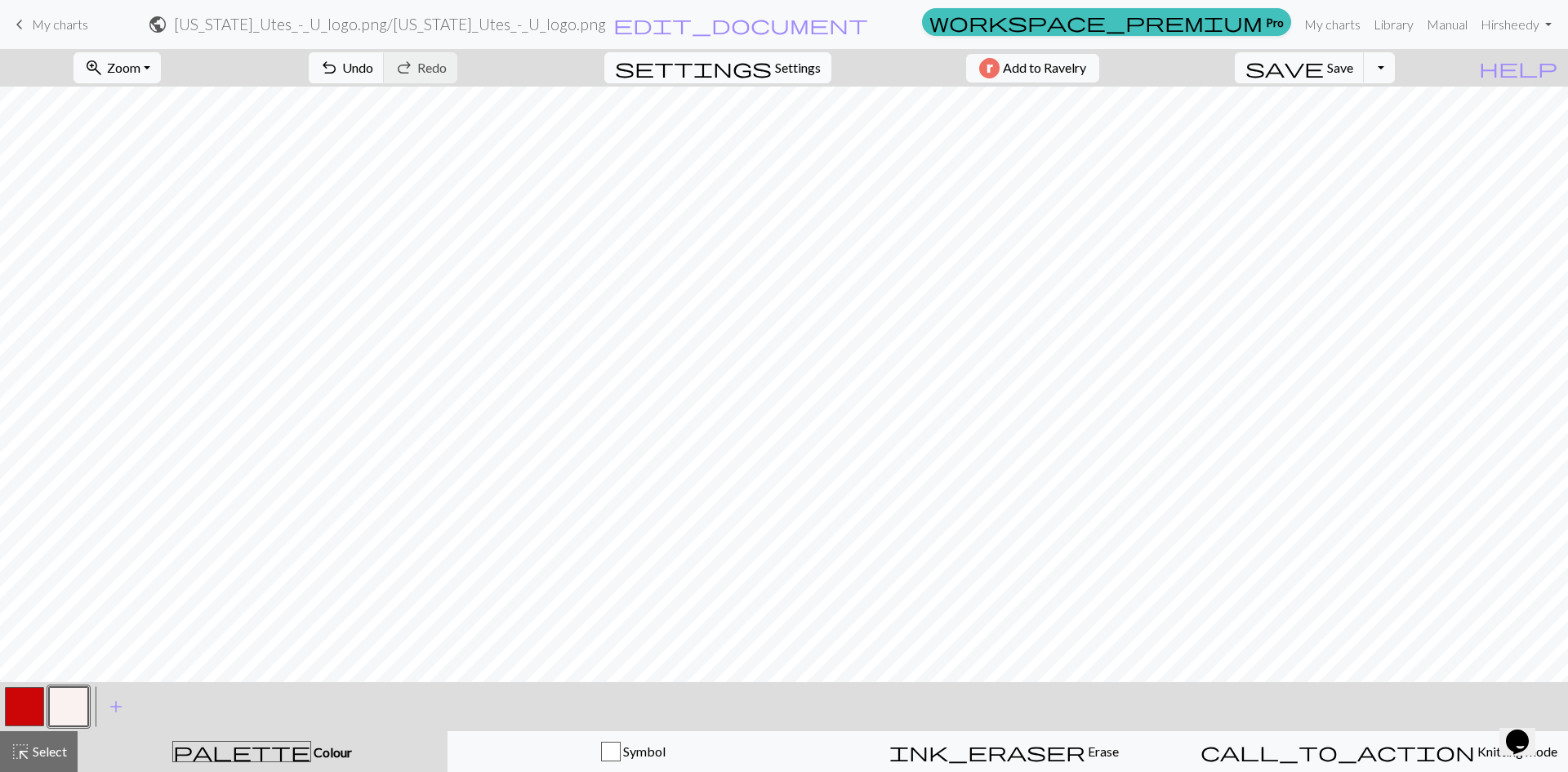
click at [781, 67] on span "Settings" at bounding box center [798, 68] width 46 height 19
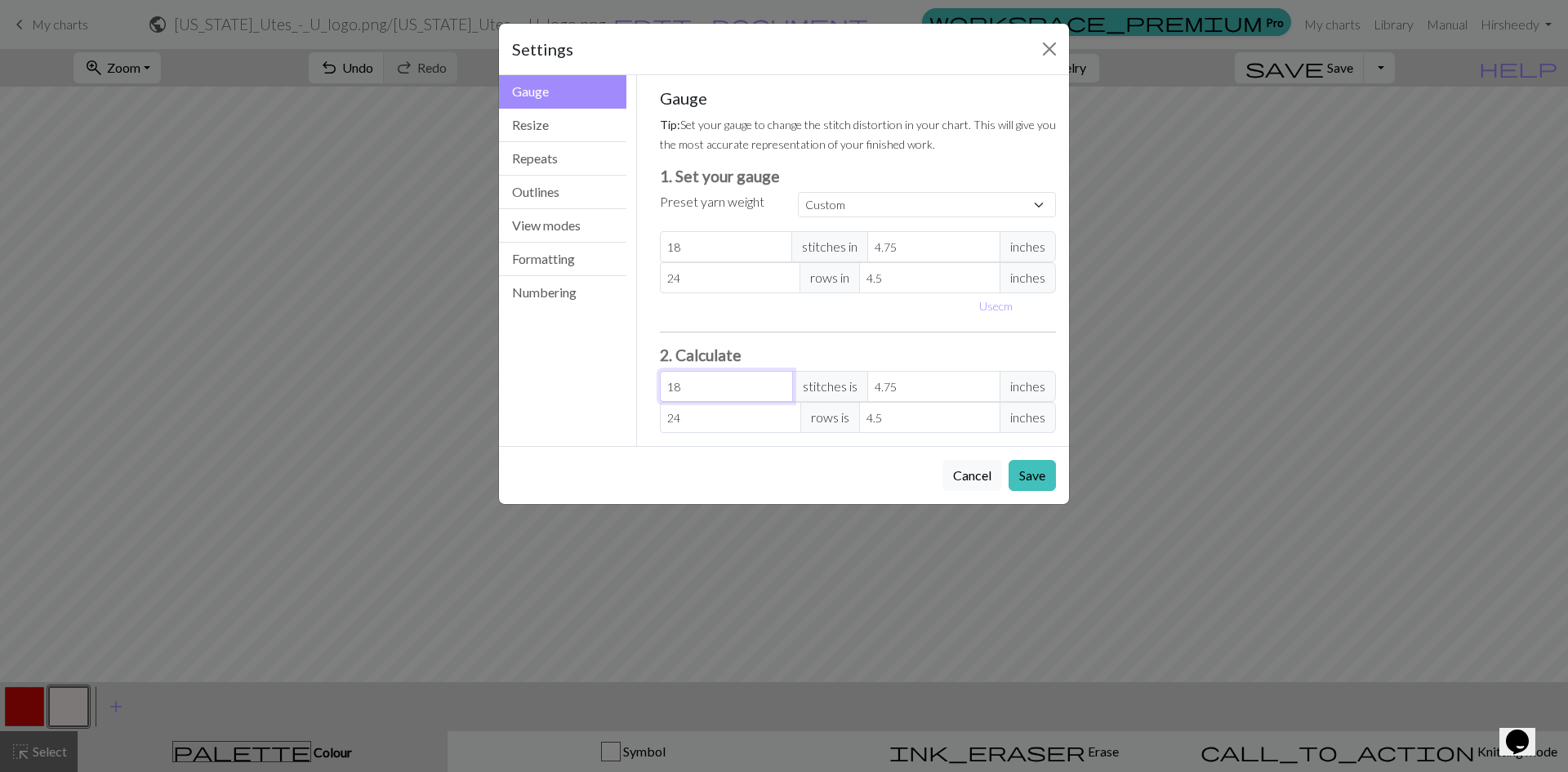
drag, startPoint x: 710, startPoint y: 390, endPoint x: 596, endPoint y: 386, distance: 114.1
click at [596, 386] on div "Gauge Gauge Resize Repeats Outlines View modes Formatting Numbering Gauge Resiz…" at bounding box center [784, 260] width 590 height 370
type input "1"
type input "0.26"
type input "10"
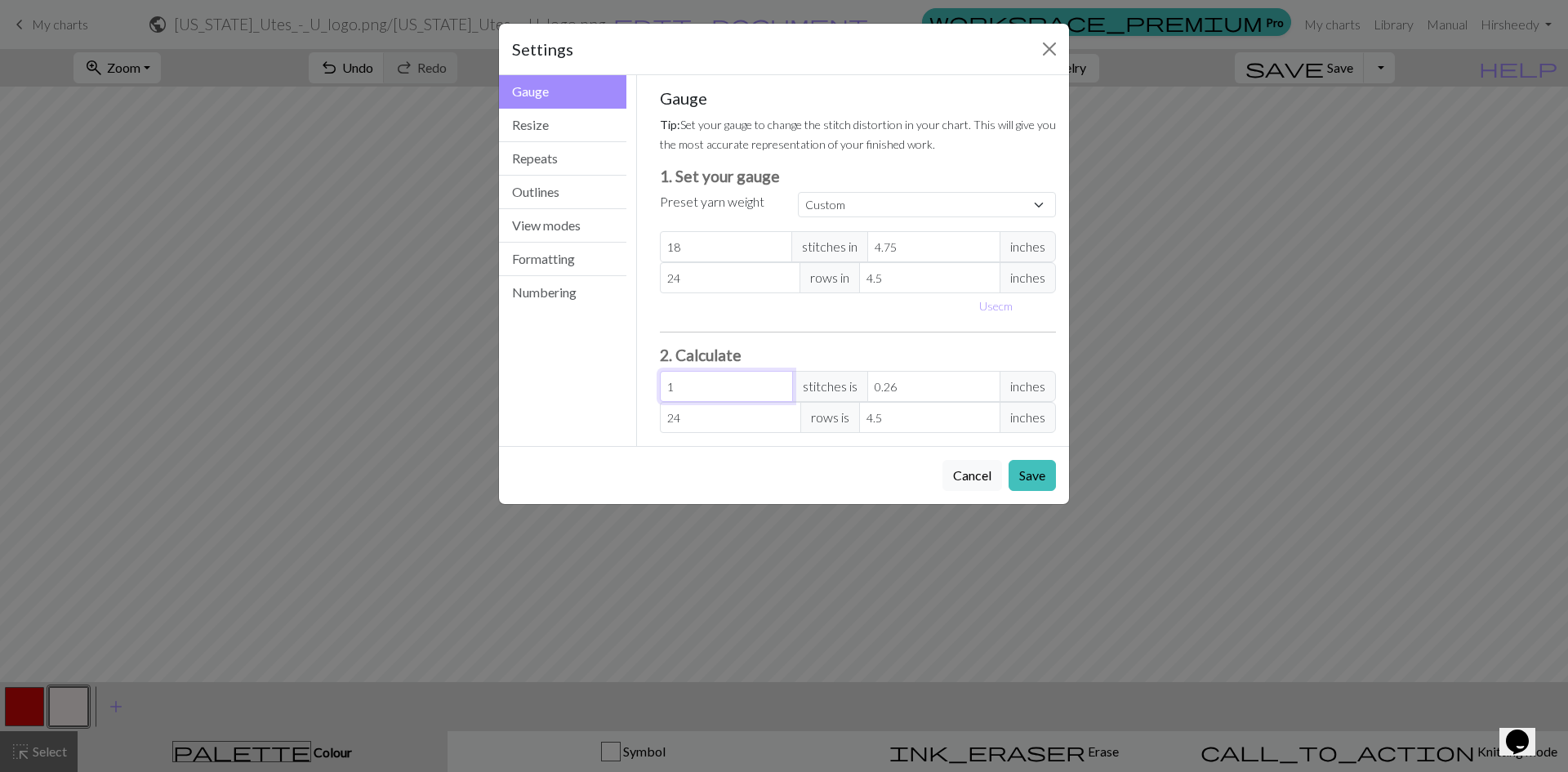
type input "2.64"
type input "102"
type input "26.92"
type input "102"
click at [708, 420] on input "24" at bounding box center [730, 417] width 141 height 31
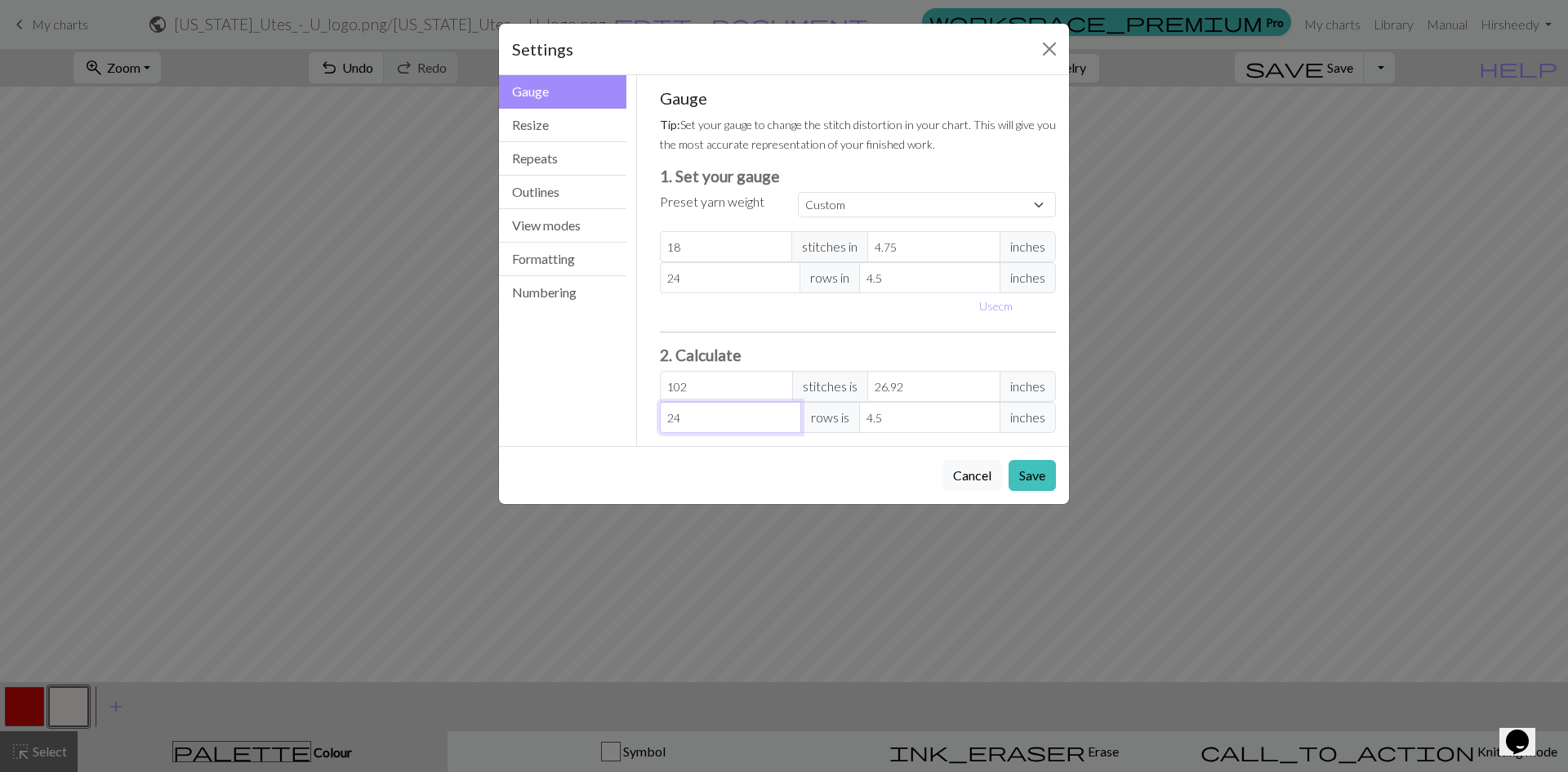
drag, startPoint x: 708, startPoint y: 419, endPoint x: 628, endPoint y: 401, distance: 82.0
click at [628, 401] on div "Gauge Gauge Resize Repeats Outlines View modes Formatting Numbering Gauge Resiz…" at bounding box center [784, 260] width 590 height 370
type input "1"
type input "0.19"
type input "14"
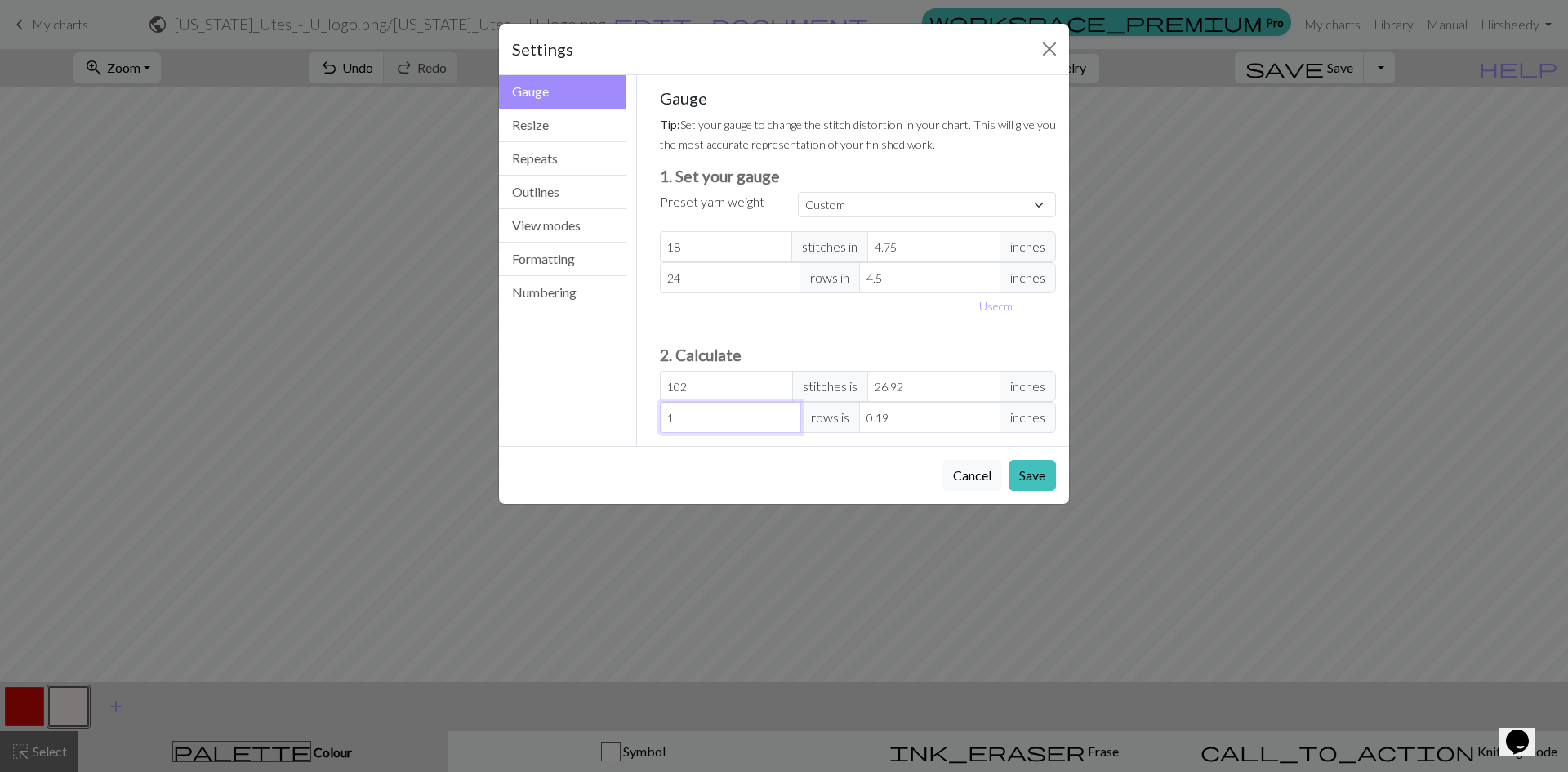
type input "2.63"
type input "147"
type input "27.56"
type input "147"
click at [582, 122] on button "Resize" at bounding box center [563, 125] width 128 height 34
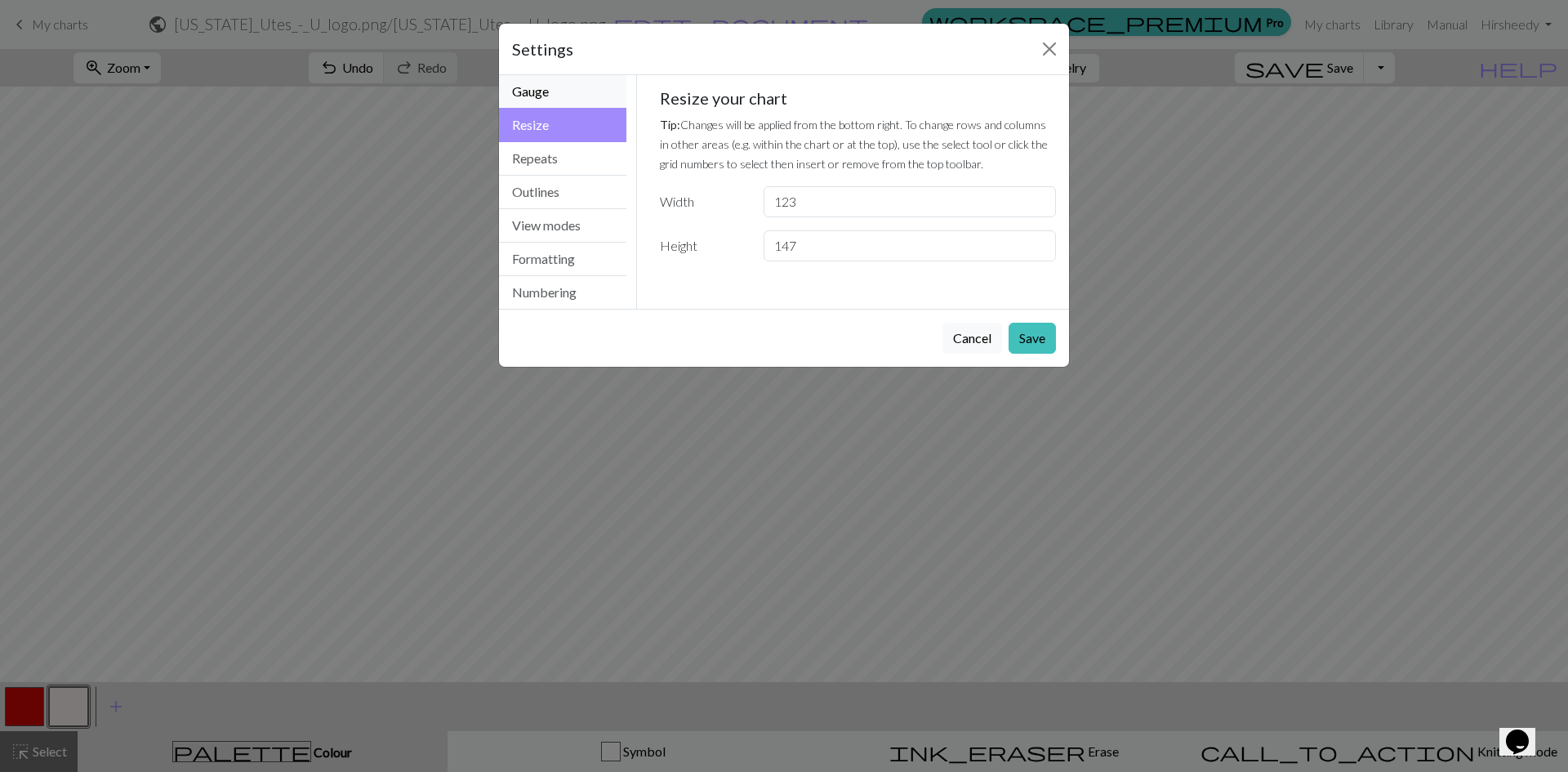
click at [572, 96] on button "Gauge" at bounding box center [563, 91] width 128 height 34
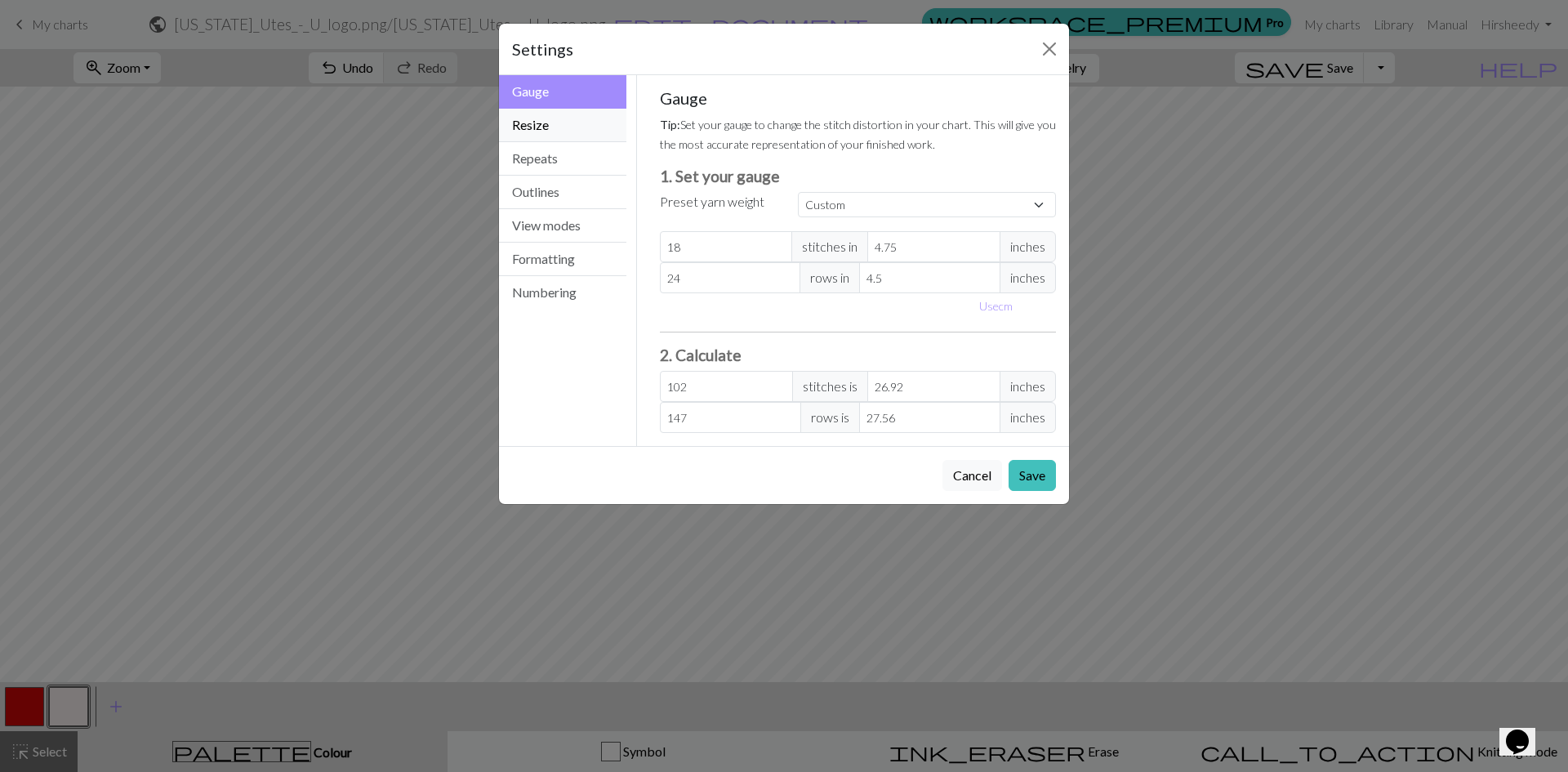
click at [578, 128] on button "Resize" at bounding box center [563, 125] width 128 height 34
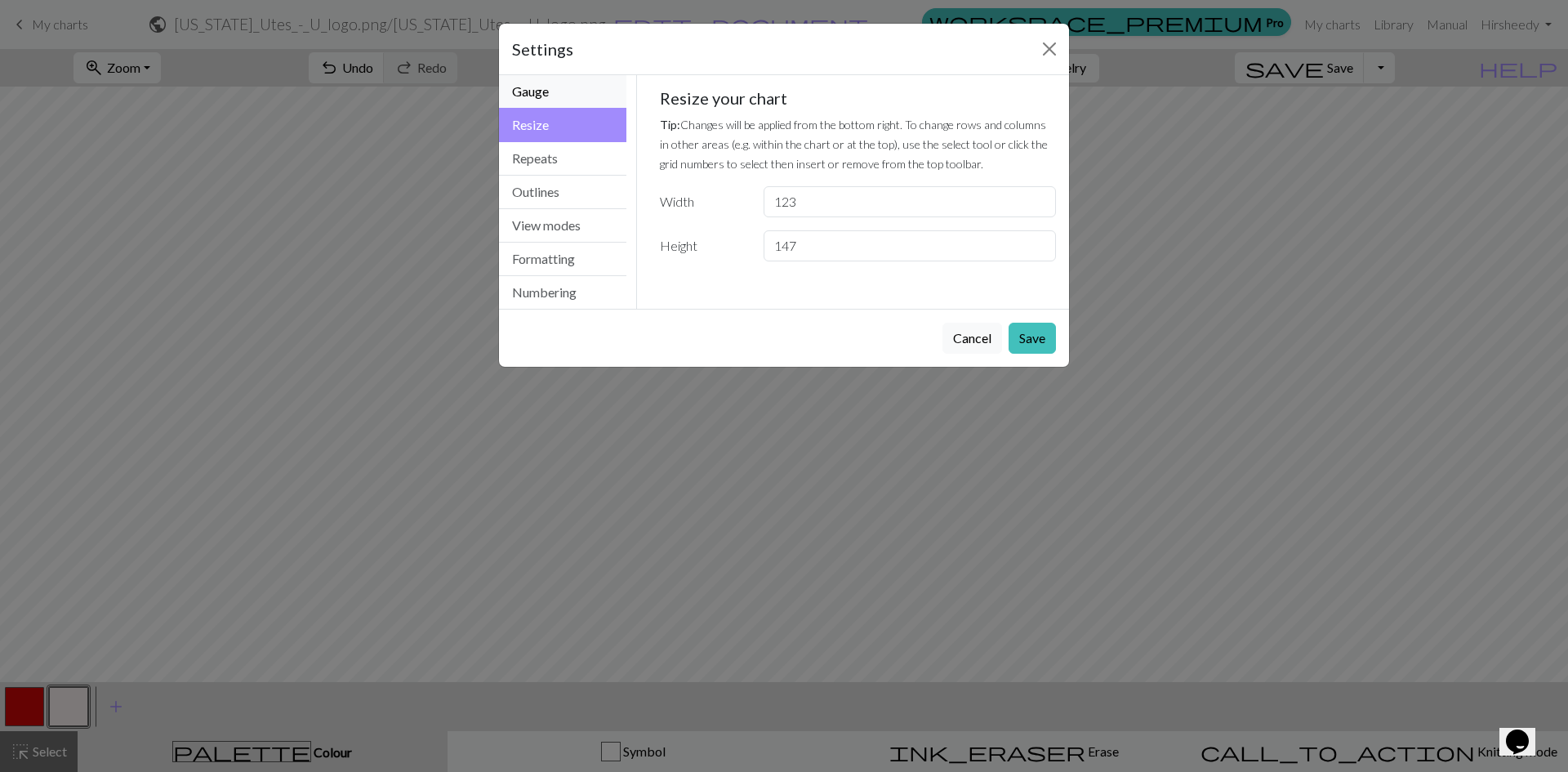
click at [563, 90] on button "Gauge" at bounding box center [563, 91] width 128 height 34
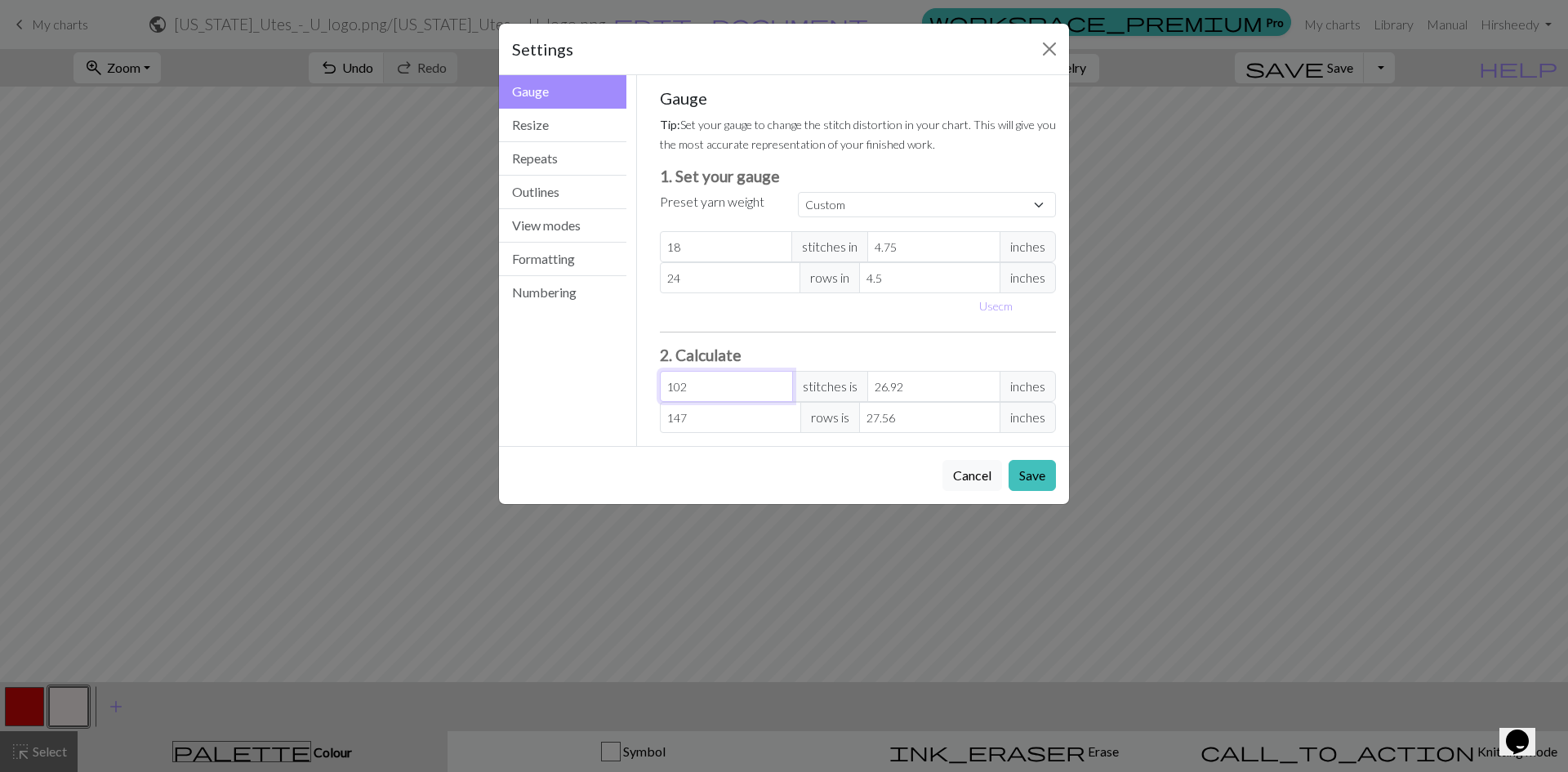
drag, startPoint x: 702, startPoint y: 389, endPoint x: 590, endPoint y: 383, distance: 112.2
click at [590, 383] on div "Gauge Gauge Resize Repeats Outlines View modes Formatting Numbering Gauge Resiz…" at bounding box center [784, 260] width 590 height 370
type input "1"
type input "0.26"
type input "12"
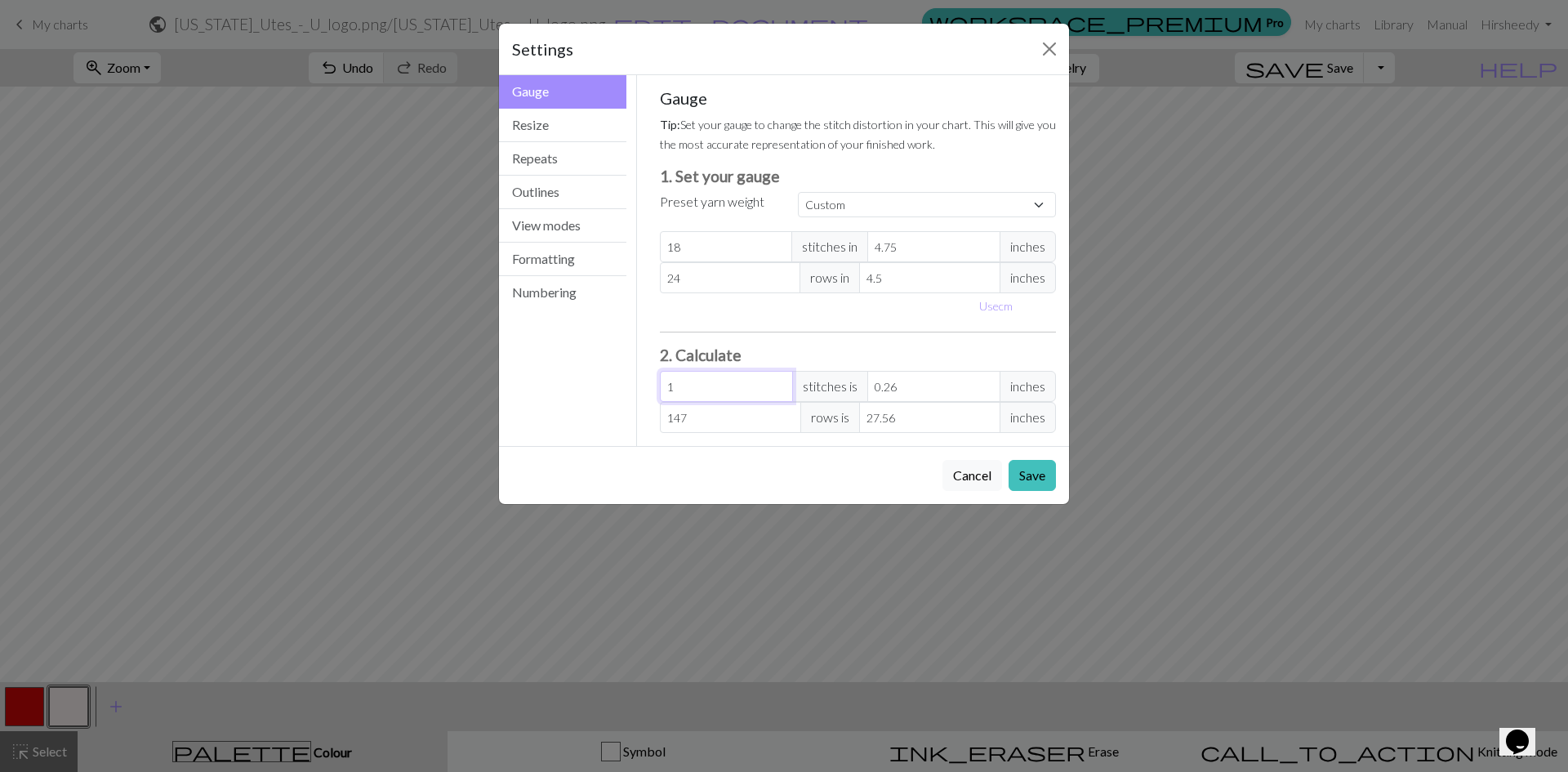
type input "3.17"
type input "123"
type input "32.46"
type input "123"
click at [580, 161] on button "Repeats" at bounding box center [563, 159] width 128 height 34
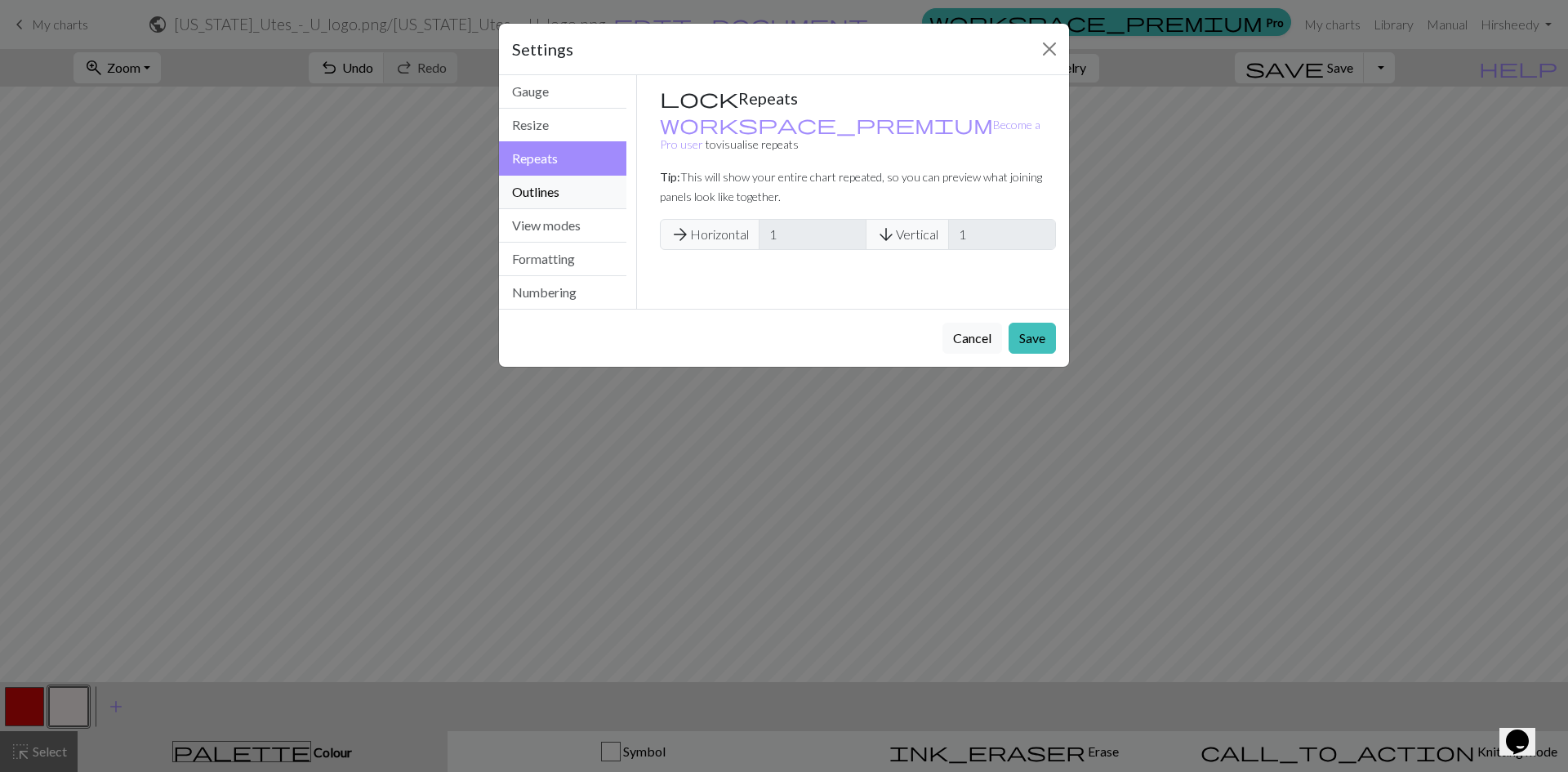
click at [579, 198] on button "Outlines" at bounding box center [563, 192] width 128 height 34
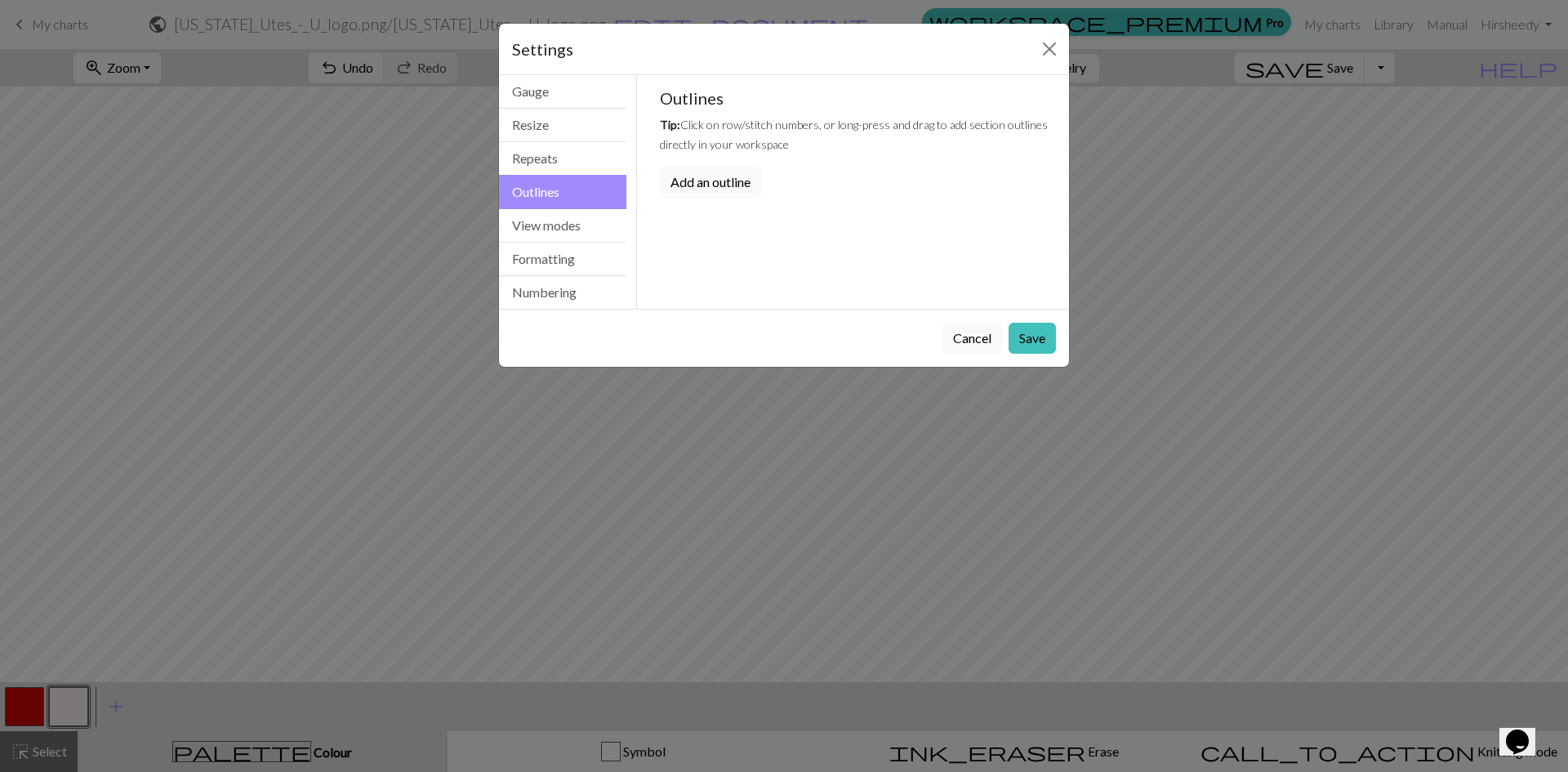
click at [693, 183] on button "Add an outline" at bounding box center [710, 183] width 101 height 31
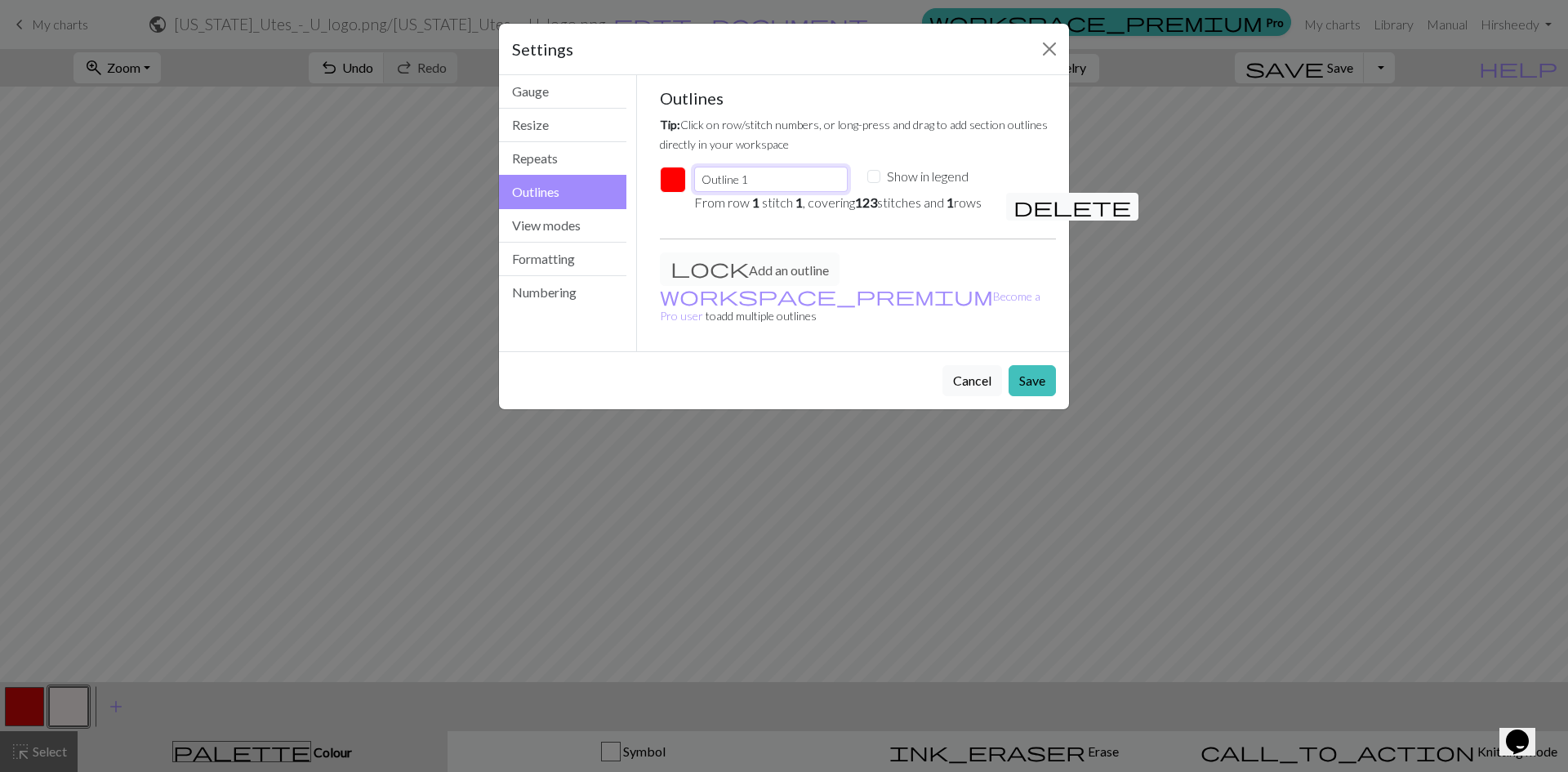
click at [777, 181] on input "Outline 1" at bounding box center [771, 180] width 153 height 26
drag, startPoint x: 777, startPoint y: 181, endPoint x: 688, endPoint y: 182, distance: 89.0
click at [688, 182] on div "Outline 1" at bounding box center [771, 180] width 173 height 26
type input "Knit"
click at [876, 176] on input "Show in legend" at bounding box center [874, 176] width 13 height 13
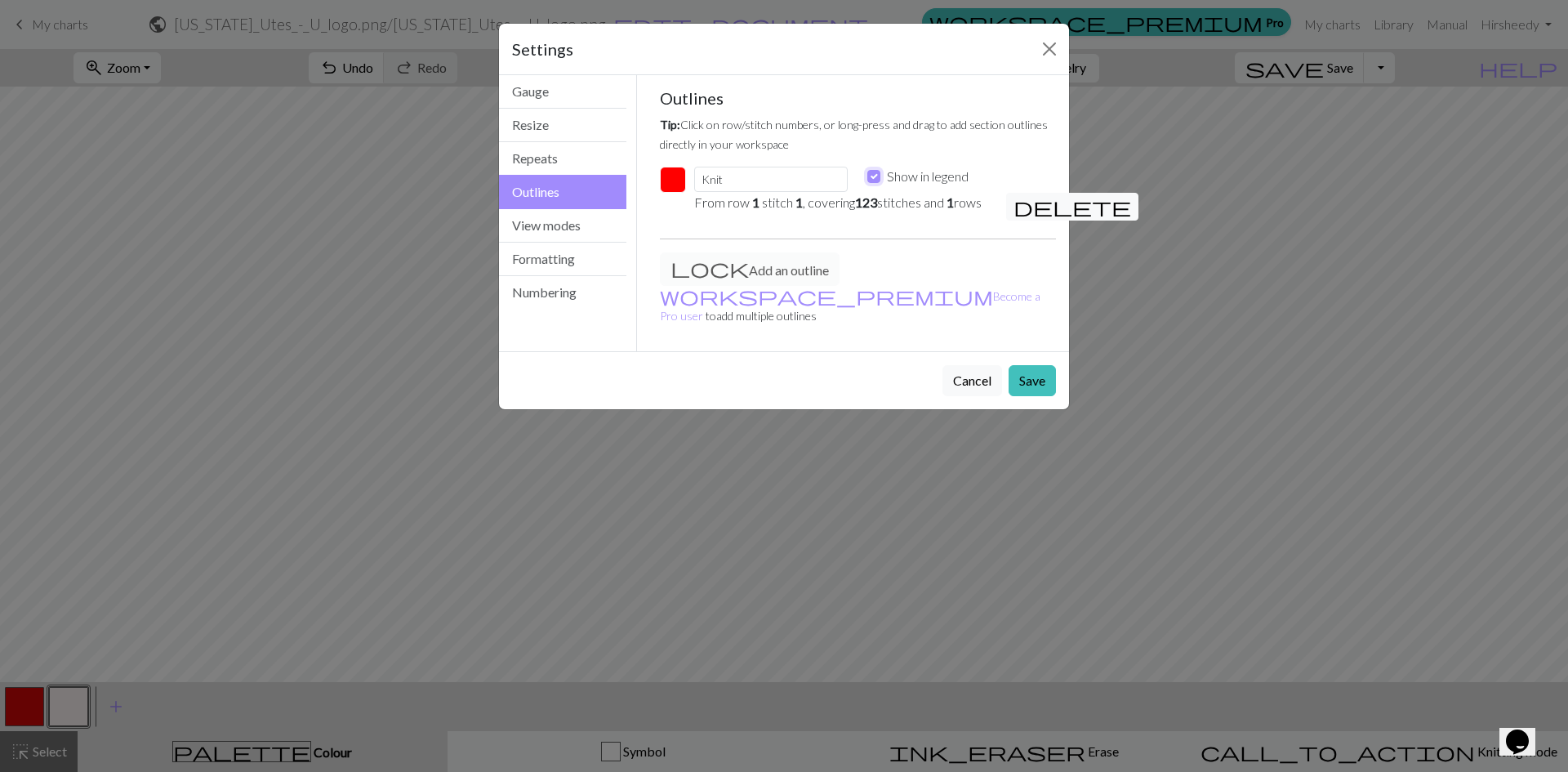
checkbox input "true"
drag, startPoint x: 1560, startPoint y: 332, endPoint x: 1568, endPoint y: 402, distance: 70.5
click at [1568, 402] on div "Settings Outlines Gauge Resize Repeats Outlines View modes Formatting Numbering…" at bounding box center [784, 386] width 1568 height 772
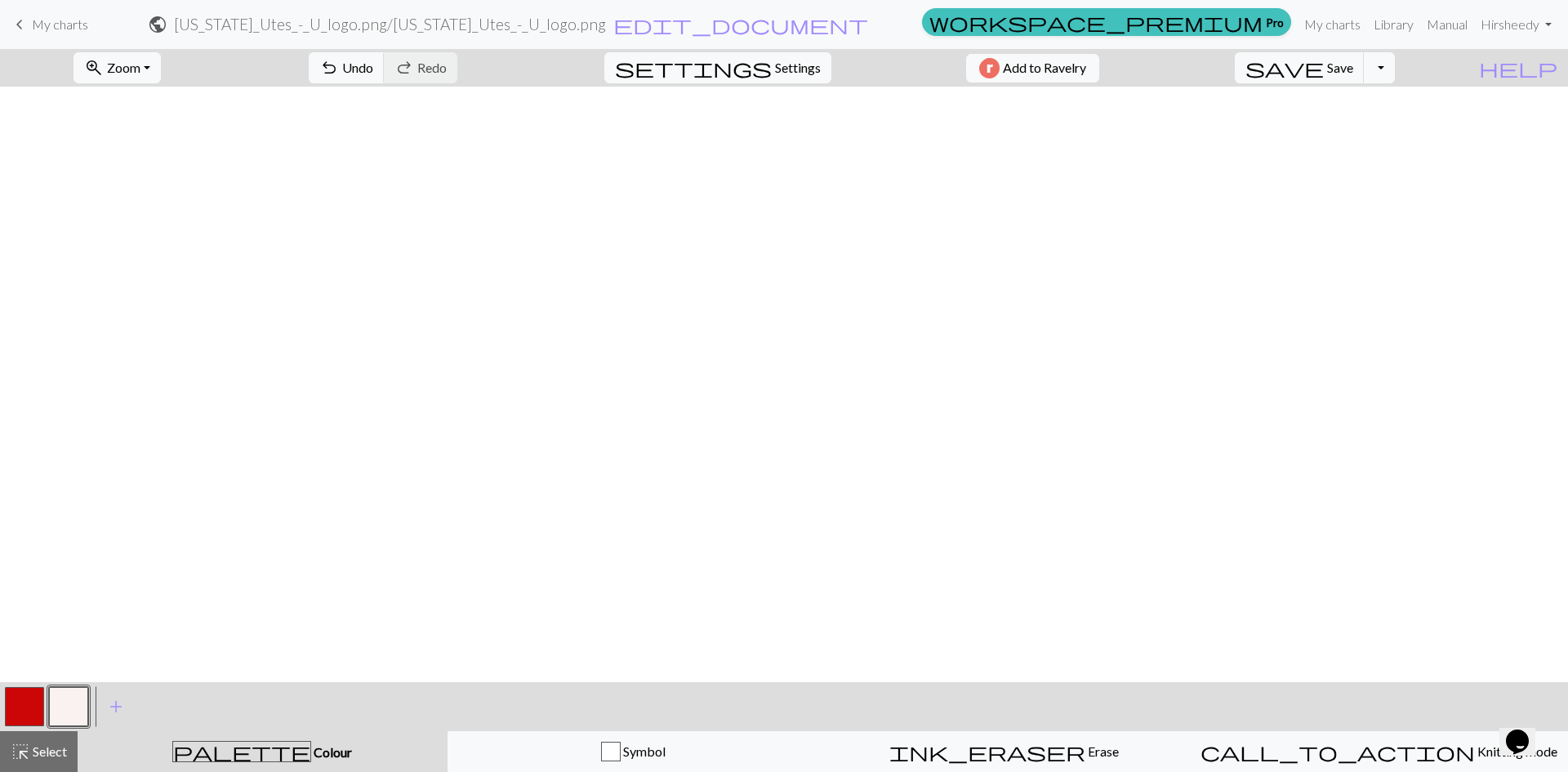
scroll to position [674, 0]
click at [780, 70] on span "Settings" at bounding box center [798, 68] width 46 height 19
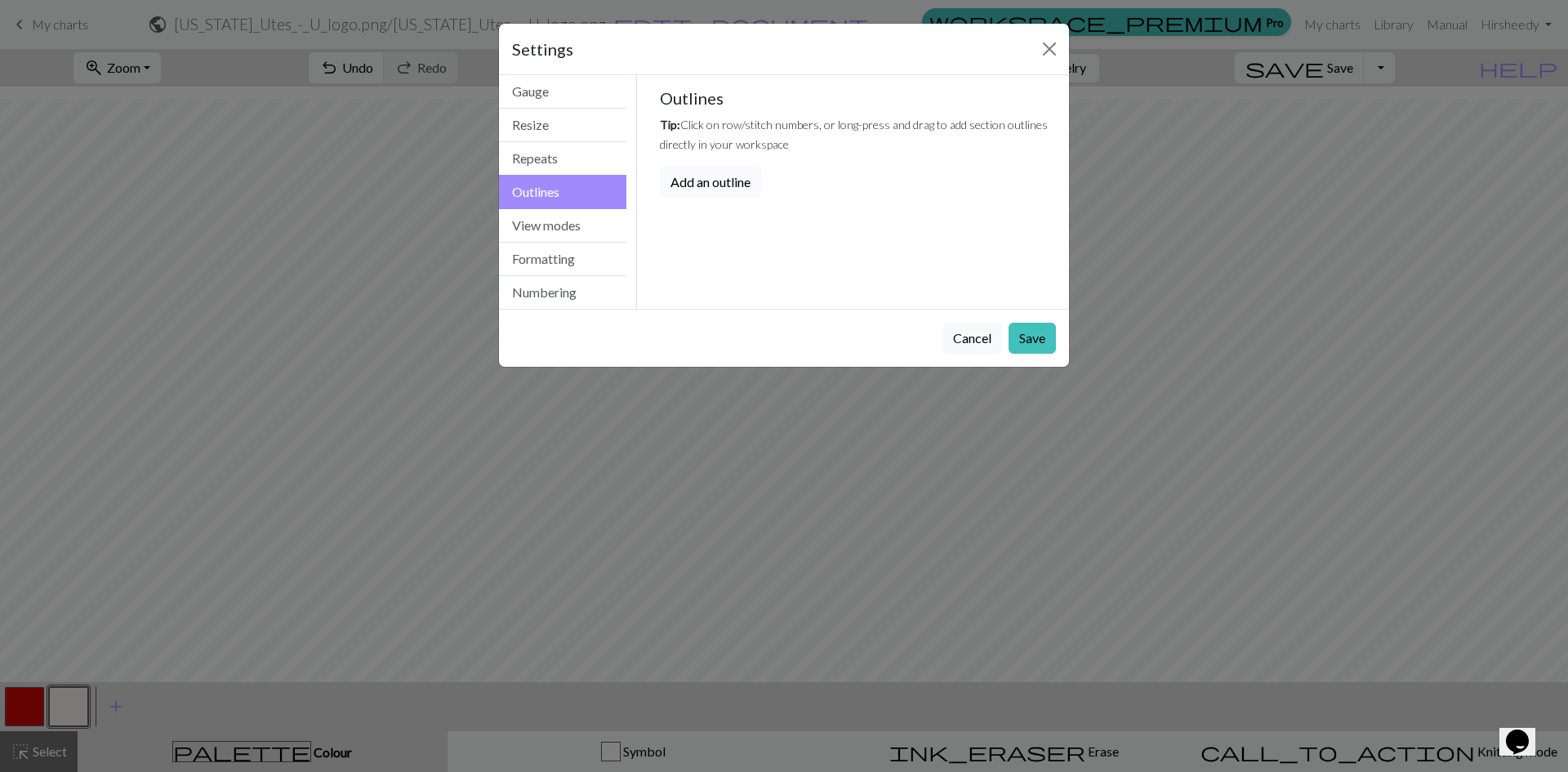
click at [731, 183] on button "Add an outline" at bounding box center [710, 183] width 101 height 31
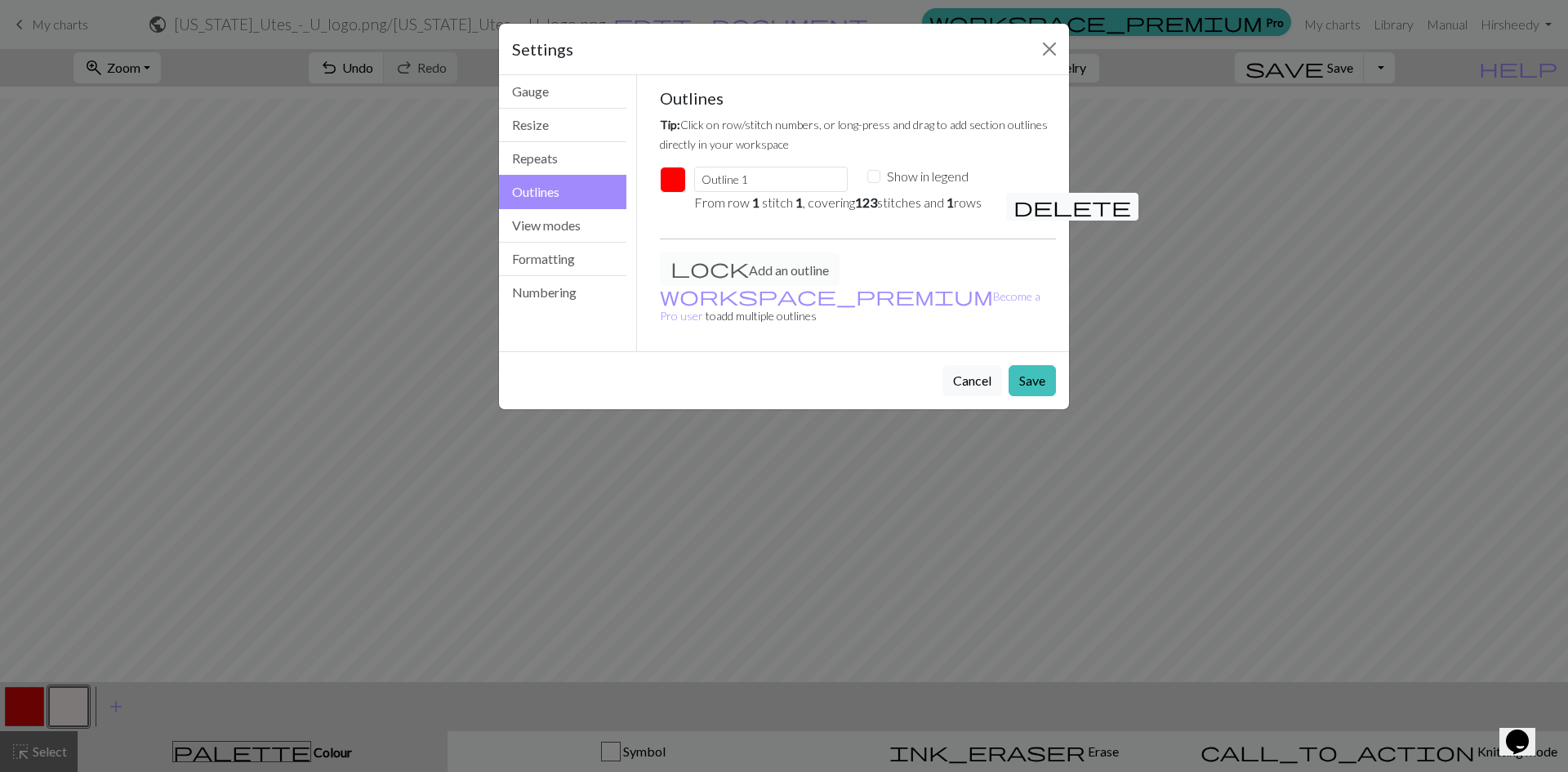
drag, startPoint x: 1482, startPoint y: 634, endPoint x: 1117, endPoint y: 639, distance: 365.0
click at [1117, 639] on div "Settings Outlines Gauge Resize Repeats Outlines View modes Formatting Numbering…" at bounding box center [784, 386] width 1568 height 772
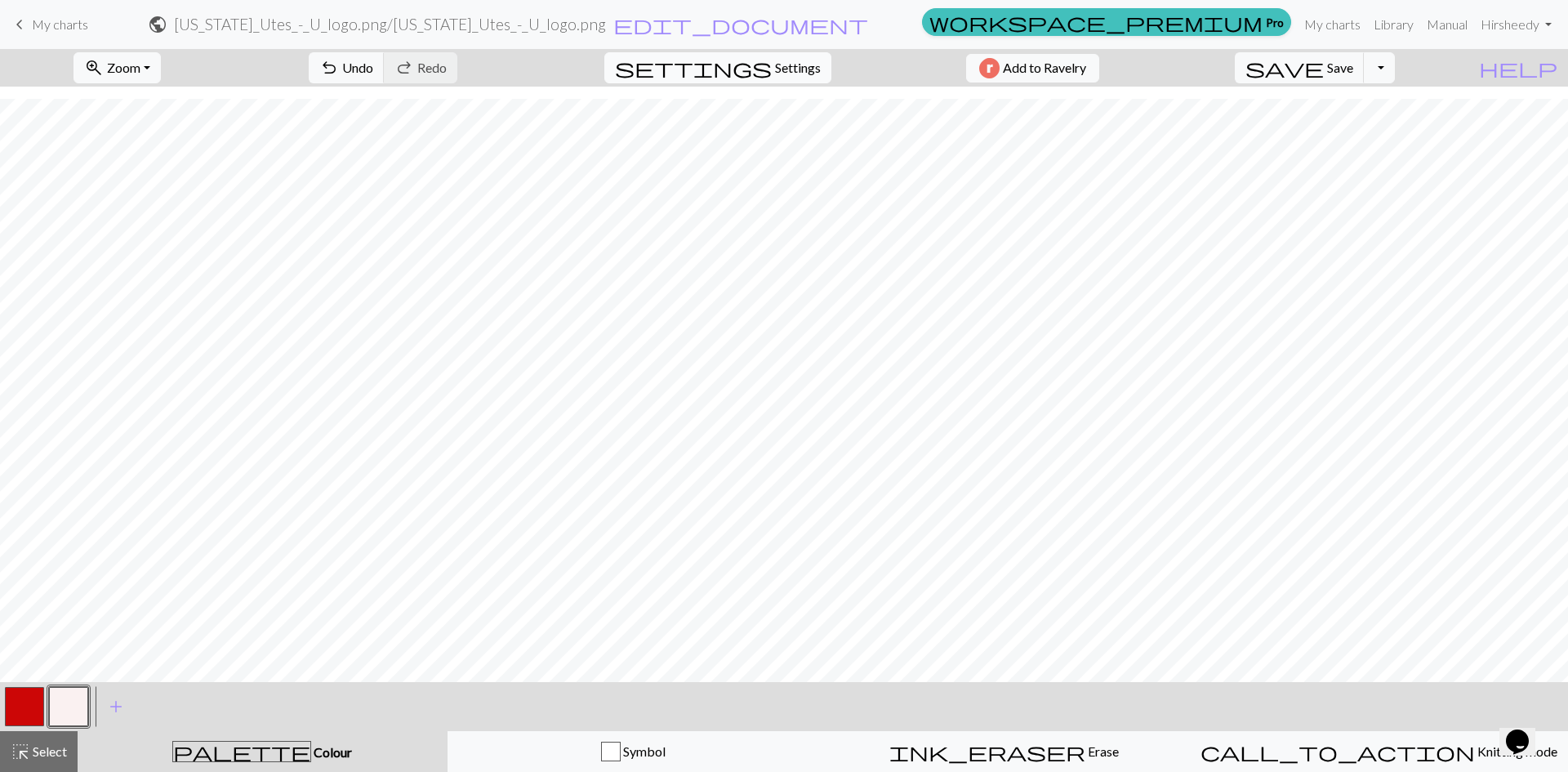
click at [758, 60] on span "settings" at bounding box center [694, 68] width 157 height 23
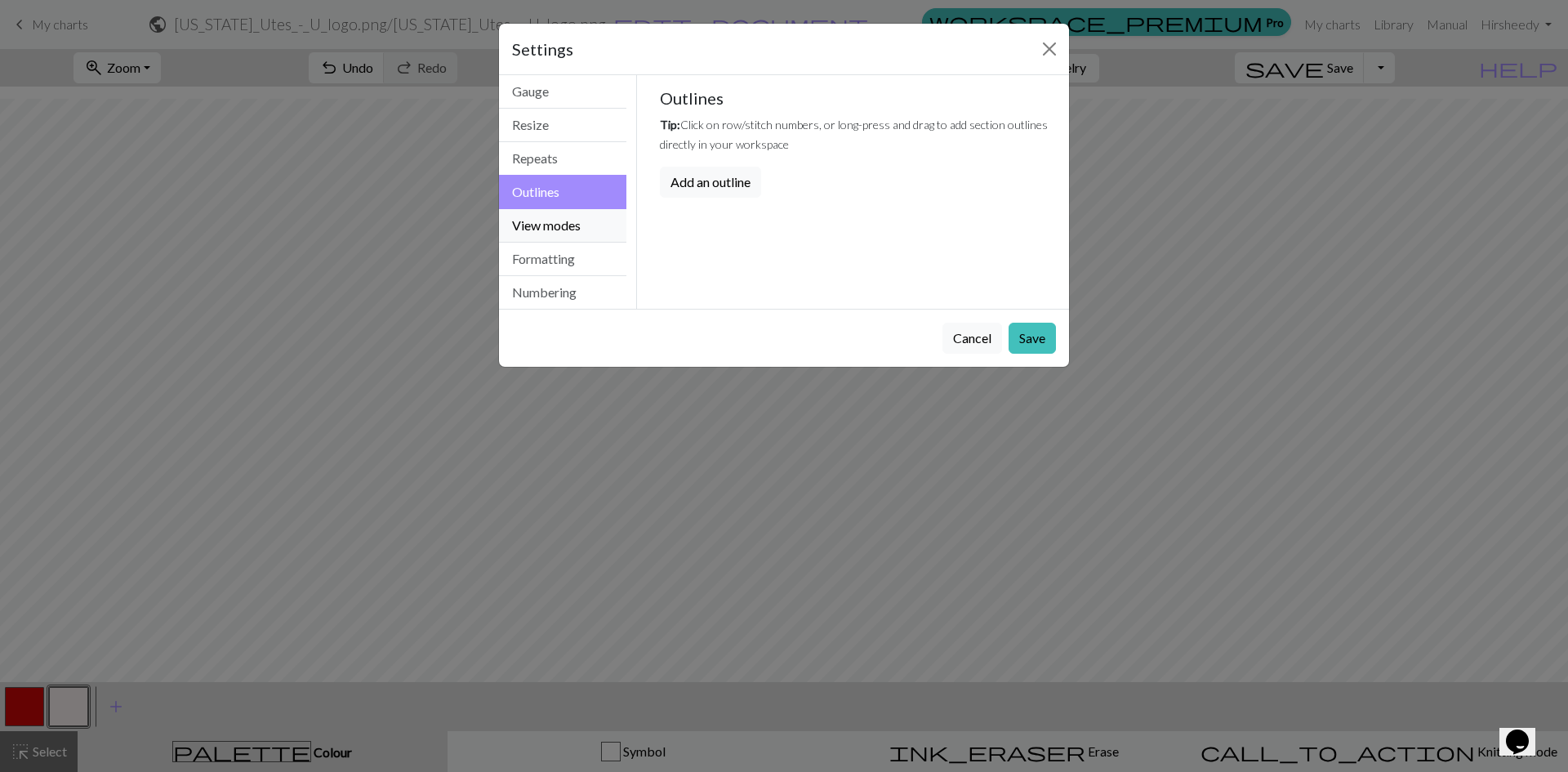
click at [559, 232] on button "View modes" at bounding box center [563, 225] width 128 height 34
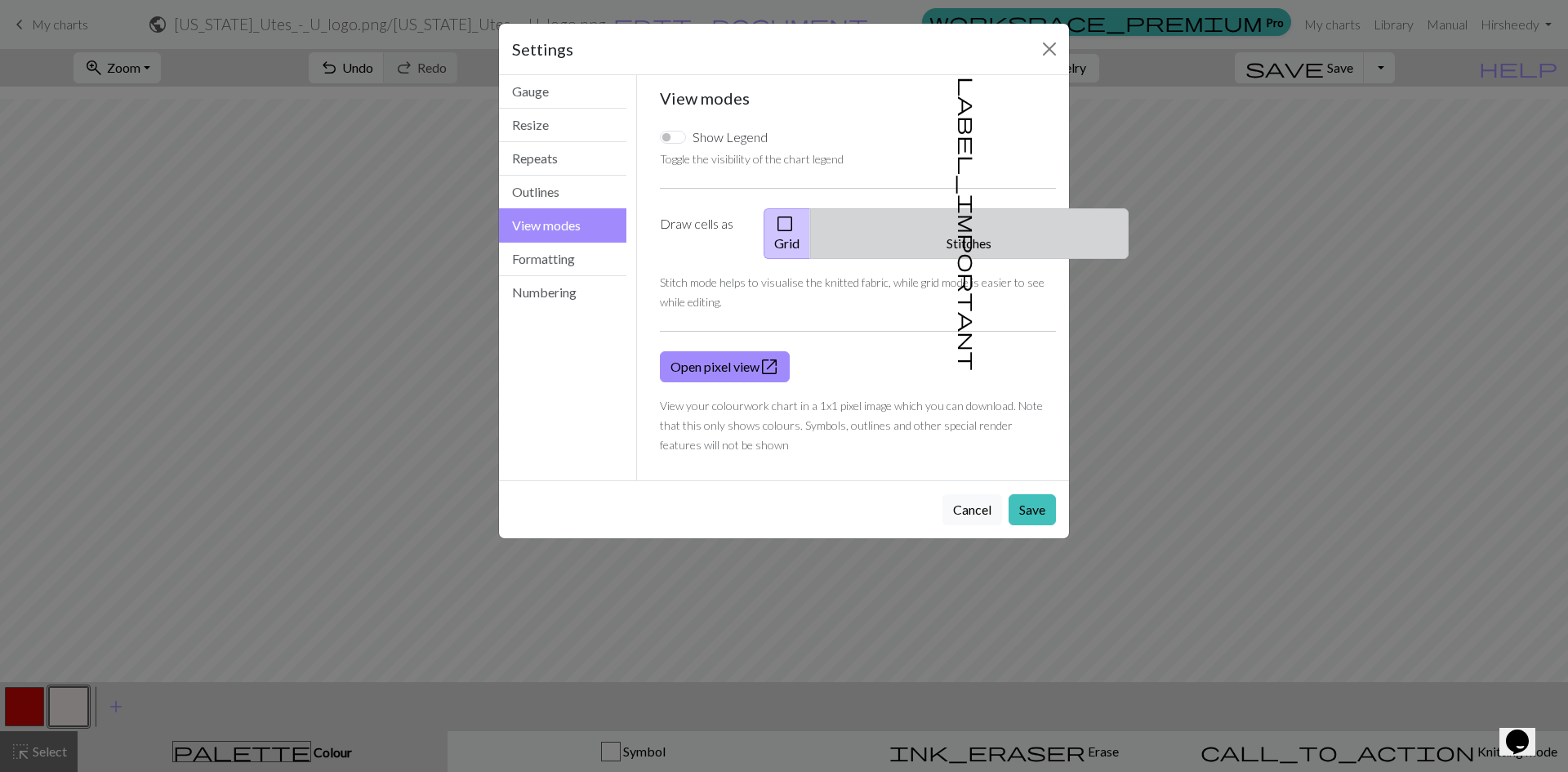
click at [956, 230] on span "label_important" at bounding box center [967, 224] width 23 height 294
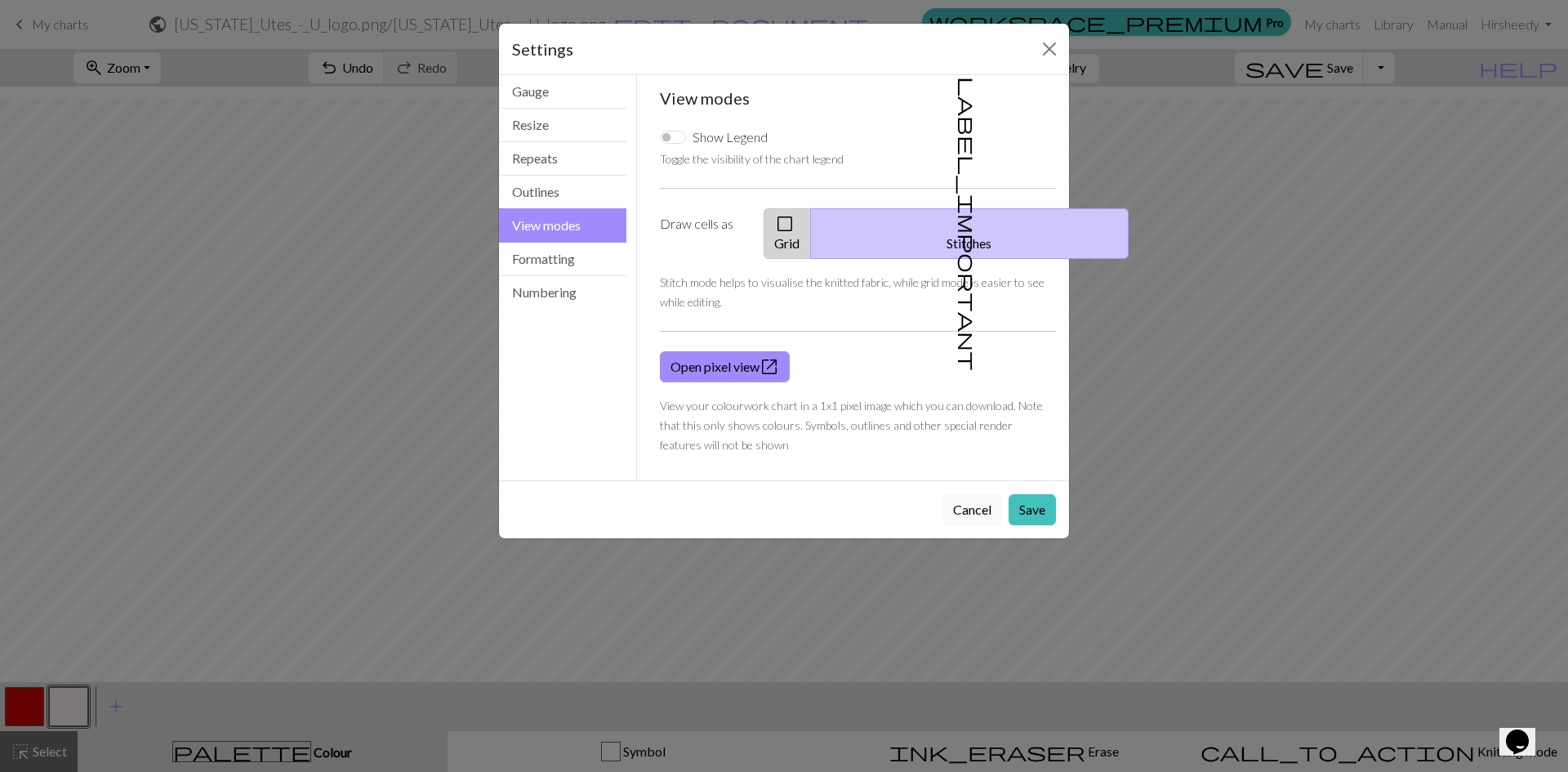
click at [811, 224] on button "check_box_outline_blank Grid" at bounding box center [788, 233] width 47 height 50
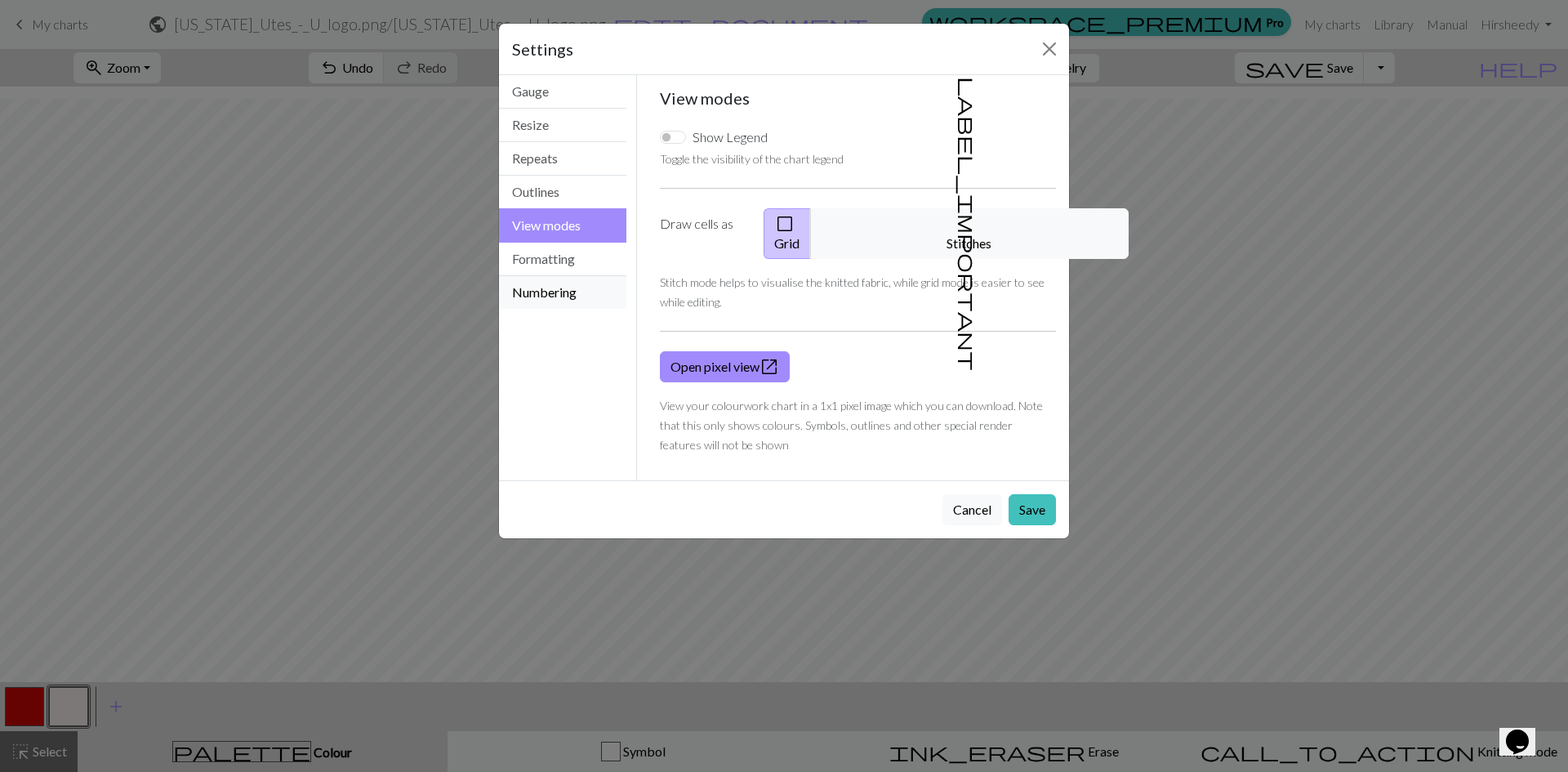
click at [580, 295] on button "Numbering" at bounding box center [563, 293] width 128 height 33
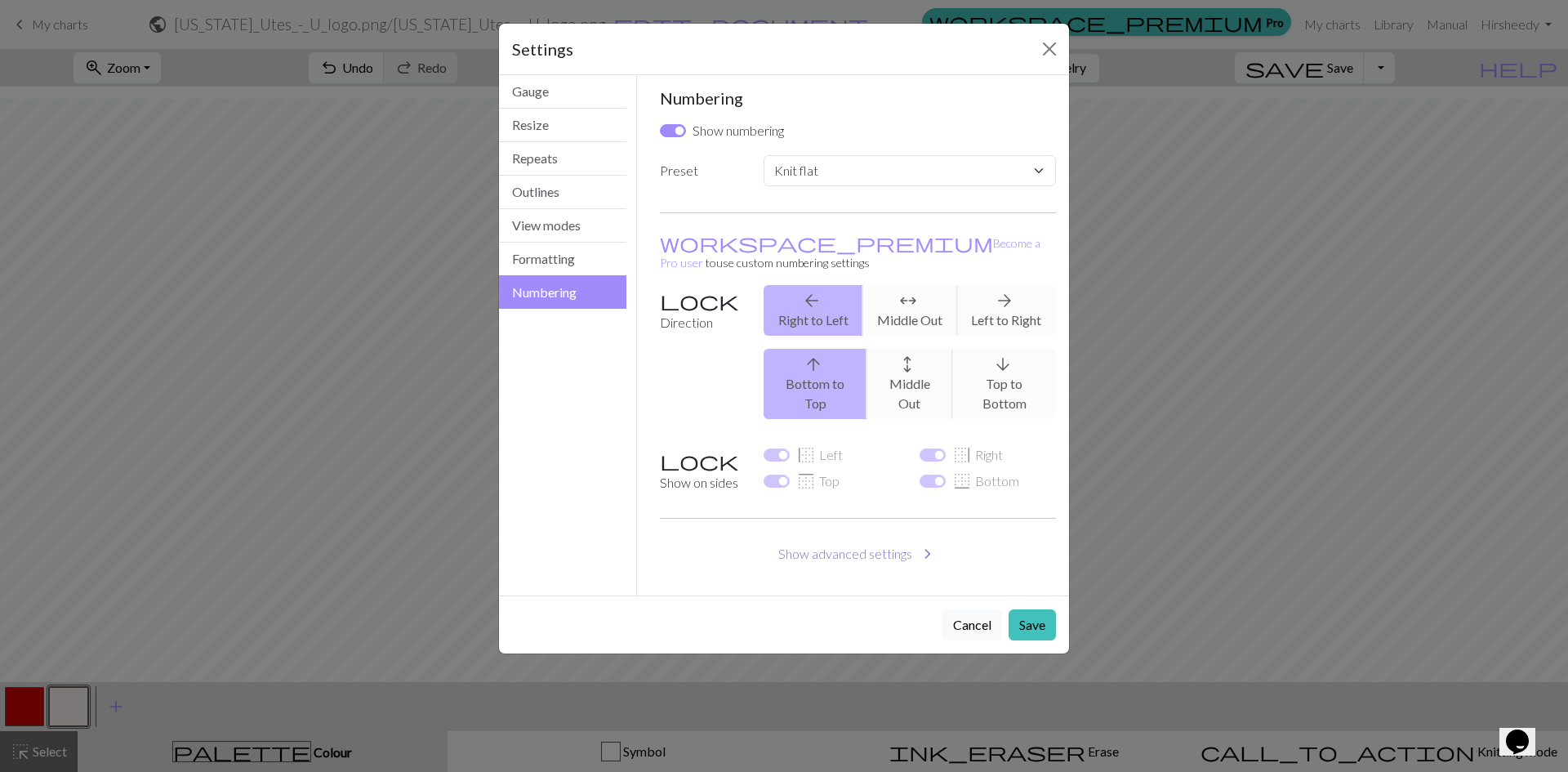
click at [871, 538] on button "Show advanced settings chevron_right" at bounding box center [858, 554] width 397 height 31
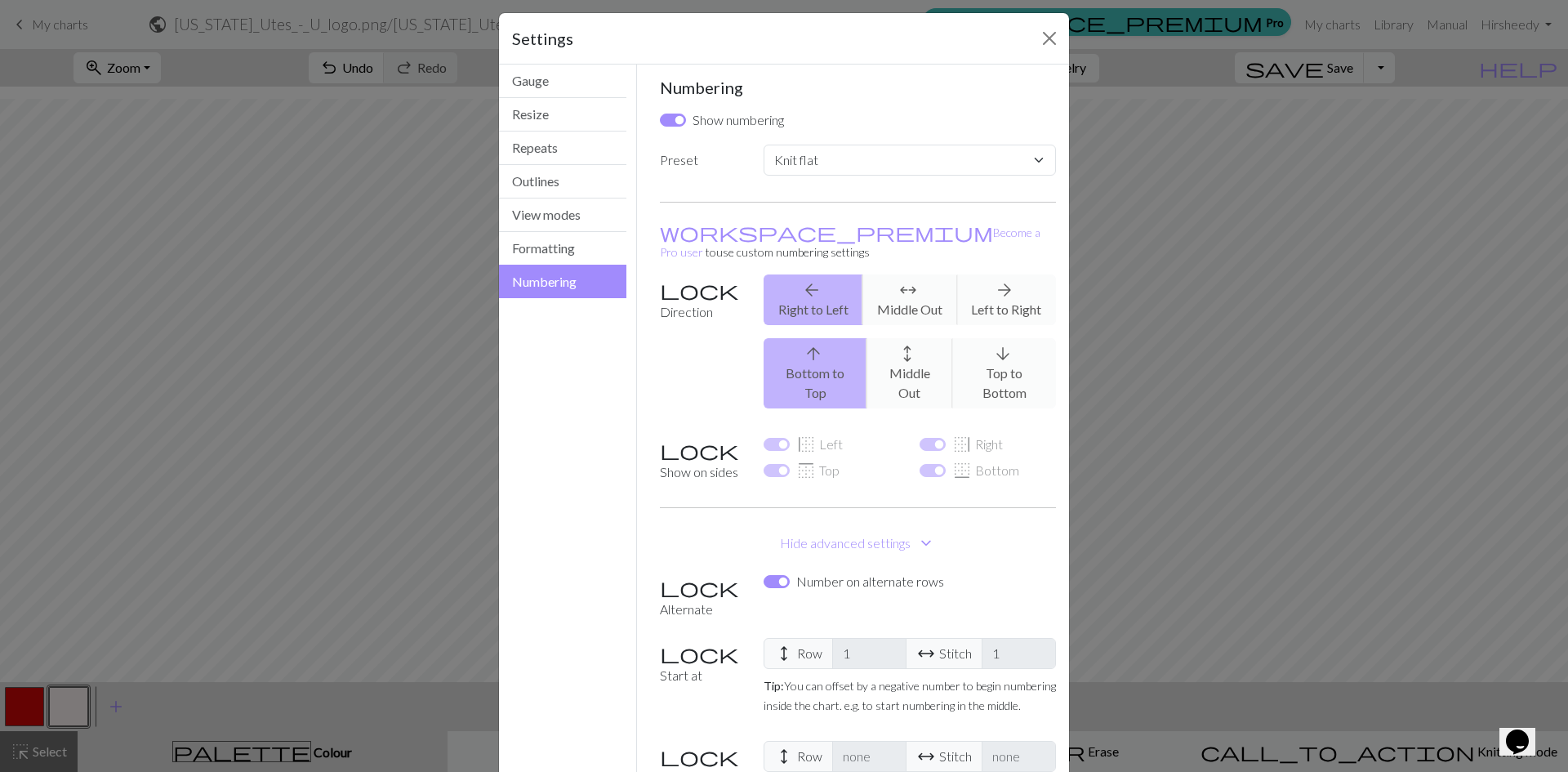
scroll to position [0, 0]
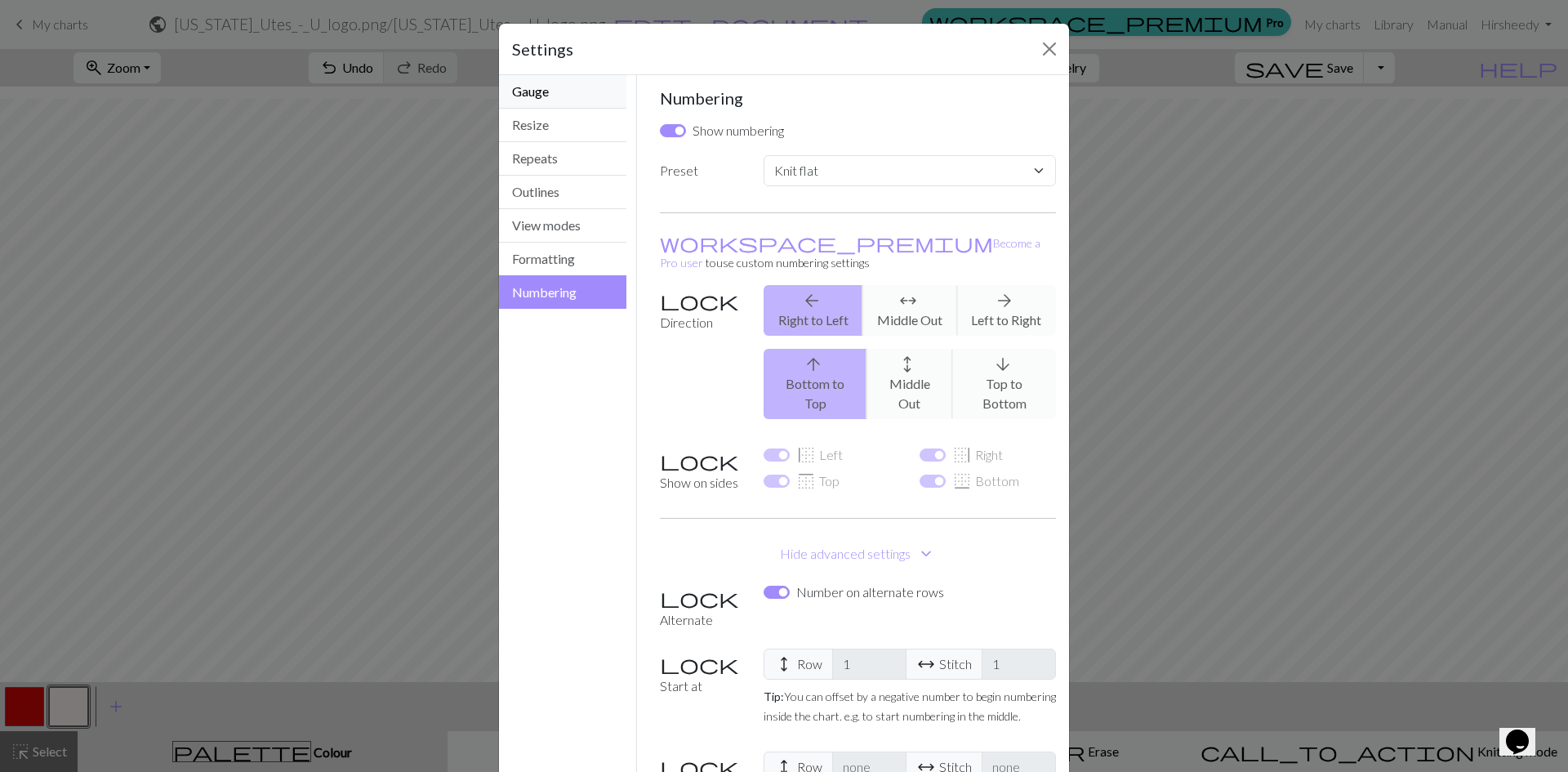
click at [573, 91] on button "Gauge" at bounding box center [563, 91] width 128 height 34
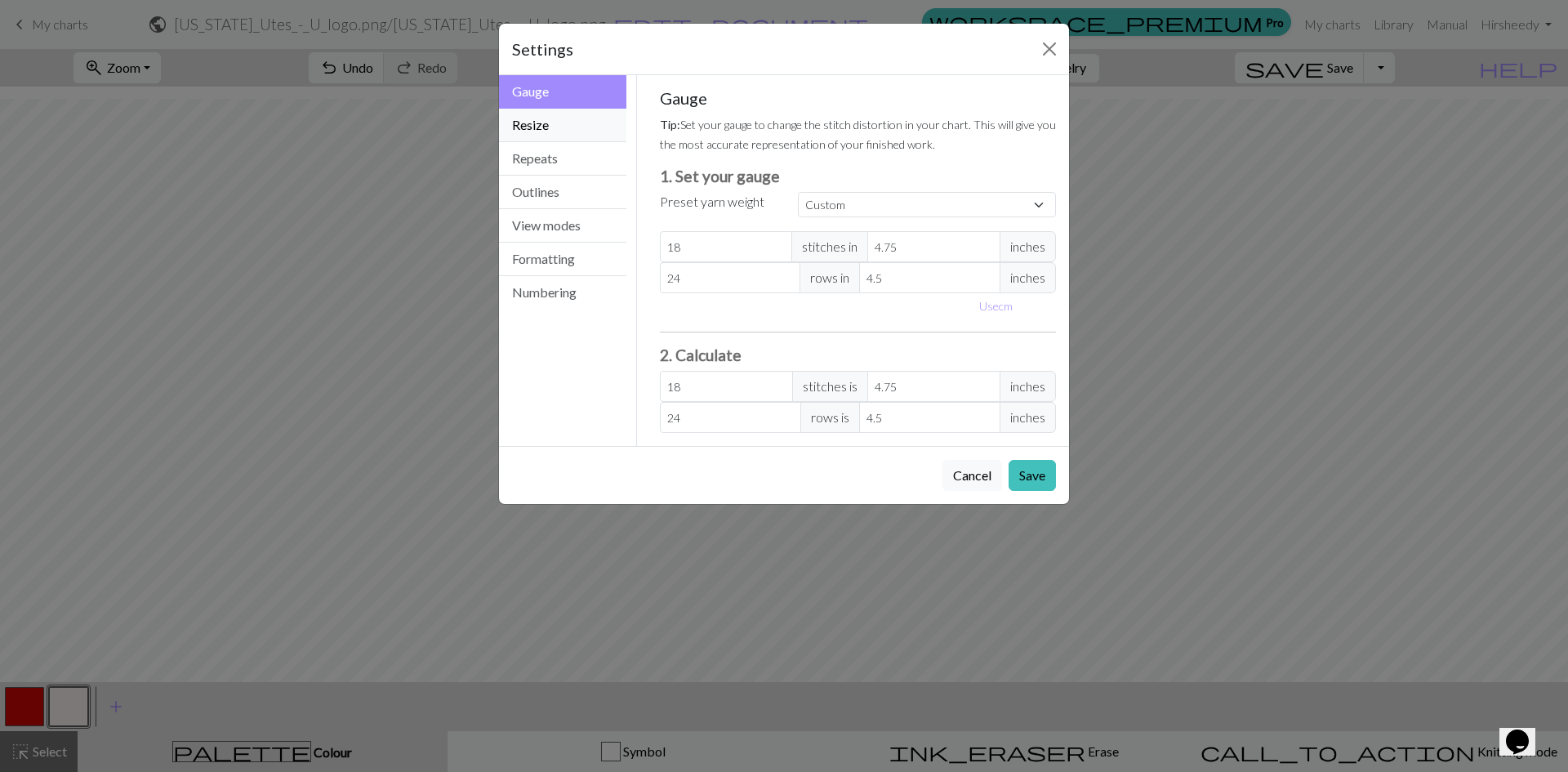
click at [541, 120] on button "Resize" at bounding box center [563, 125] width 128 height 34
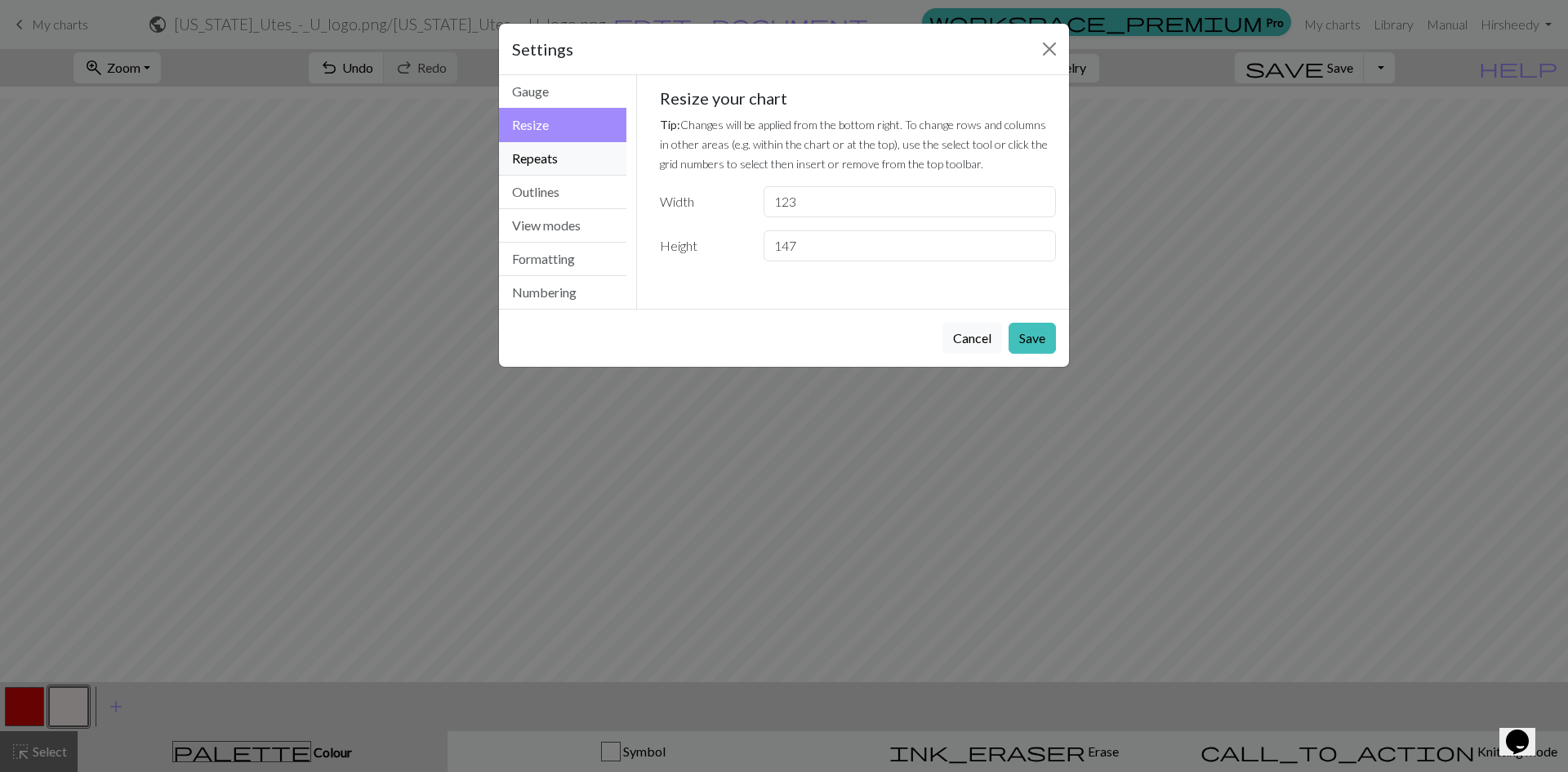
click at [559, 156] on button "Repeats" at bounding box center [563, 159] width 128 height 34
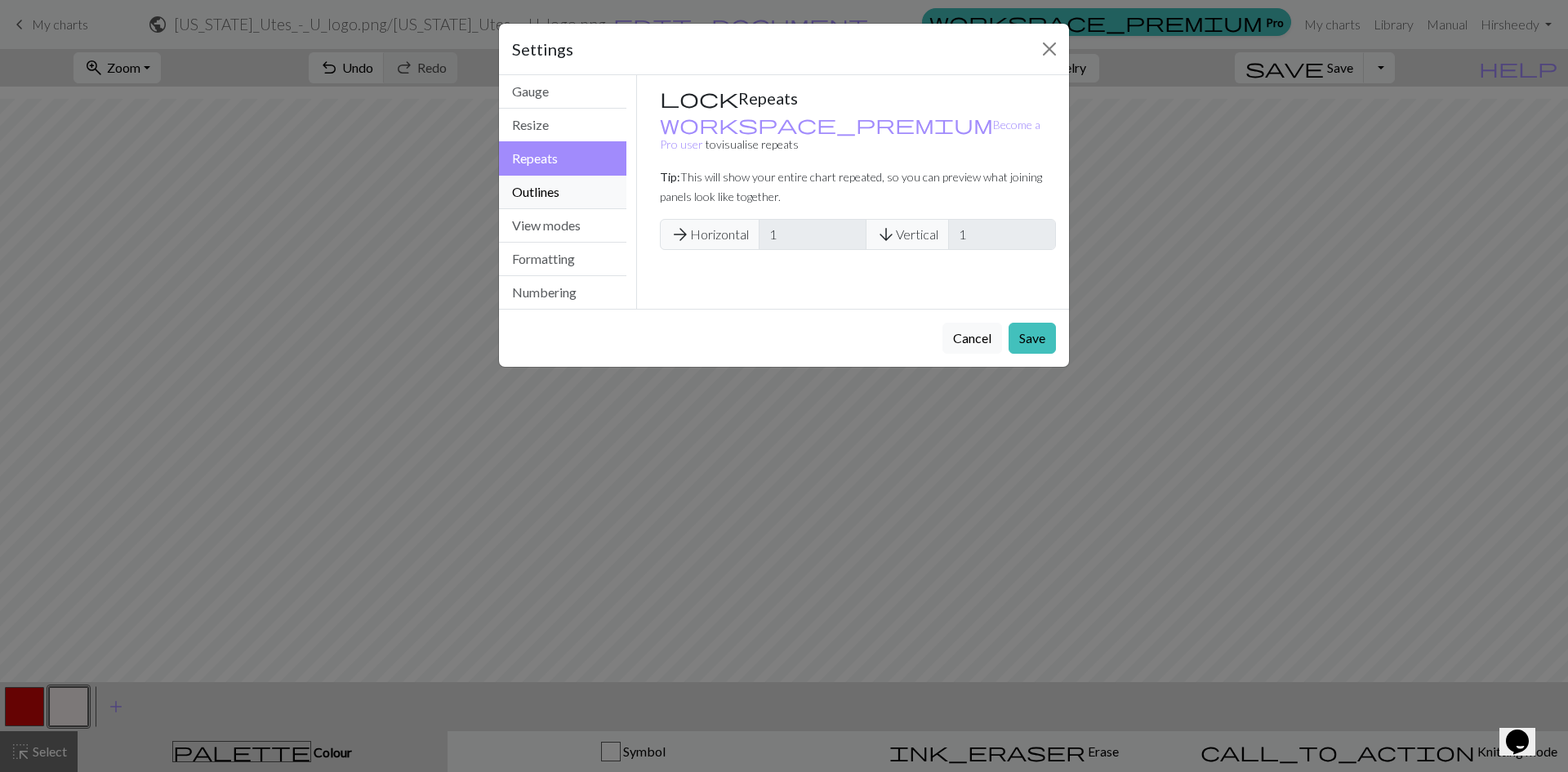
click at [570, 191] on button "Outlines" at bounding box center [563, 192] width 128 height 34
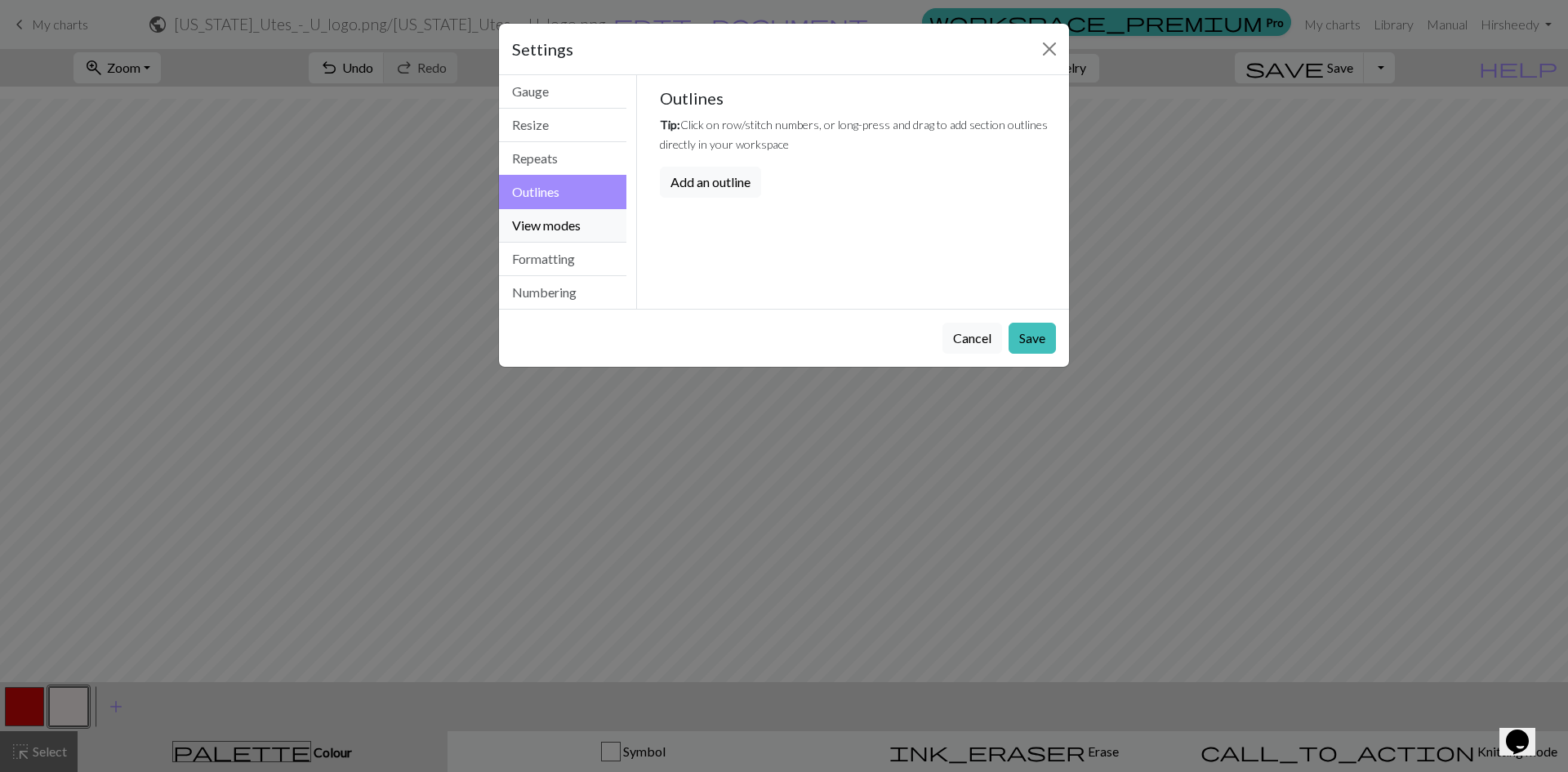
click at [586, 235] on button "View modes" at bounding box center [563, 225] width 128 height 34
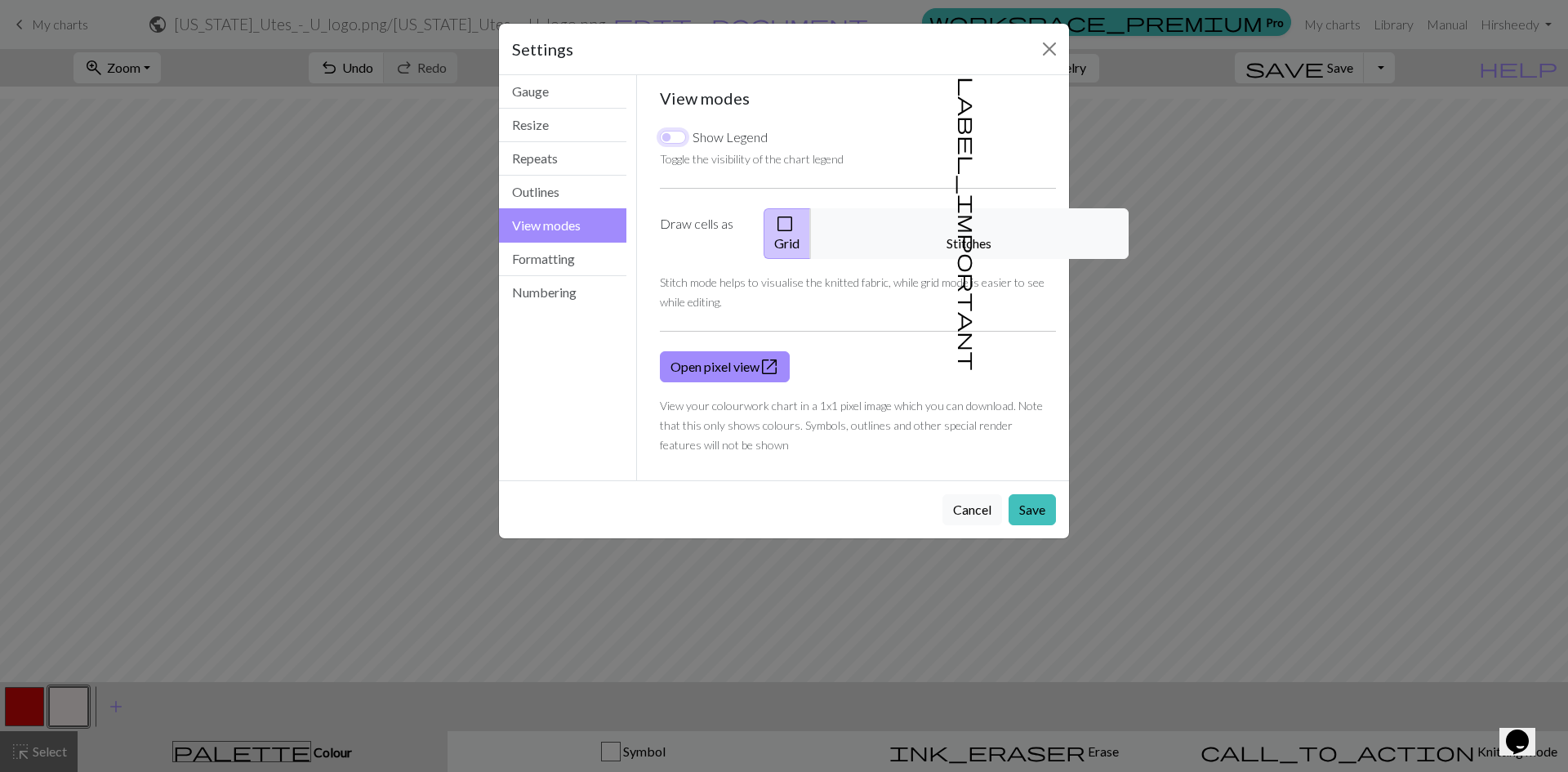
click at [676, 140] on input "Show Legend" at bounding box center [673, 137] width 26 height 13
checkbox input "true"
click at [582, 253] on button "Formatting" at bounding box center [563, 259] width 128 height 34
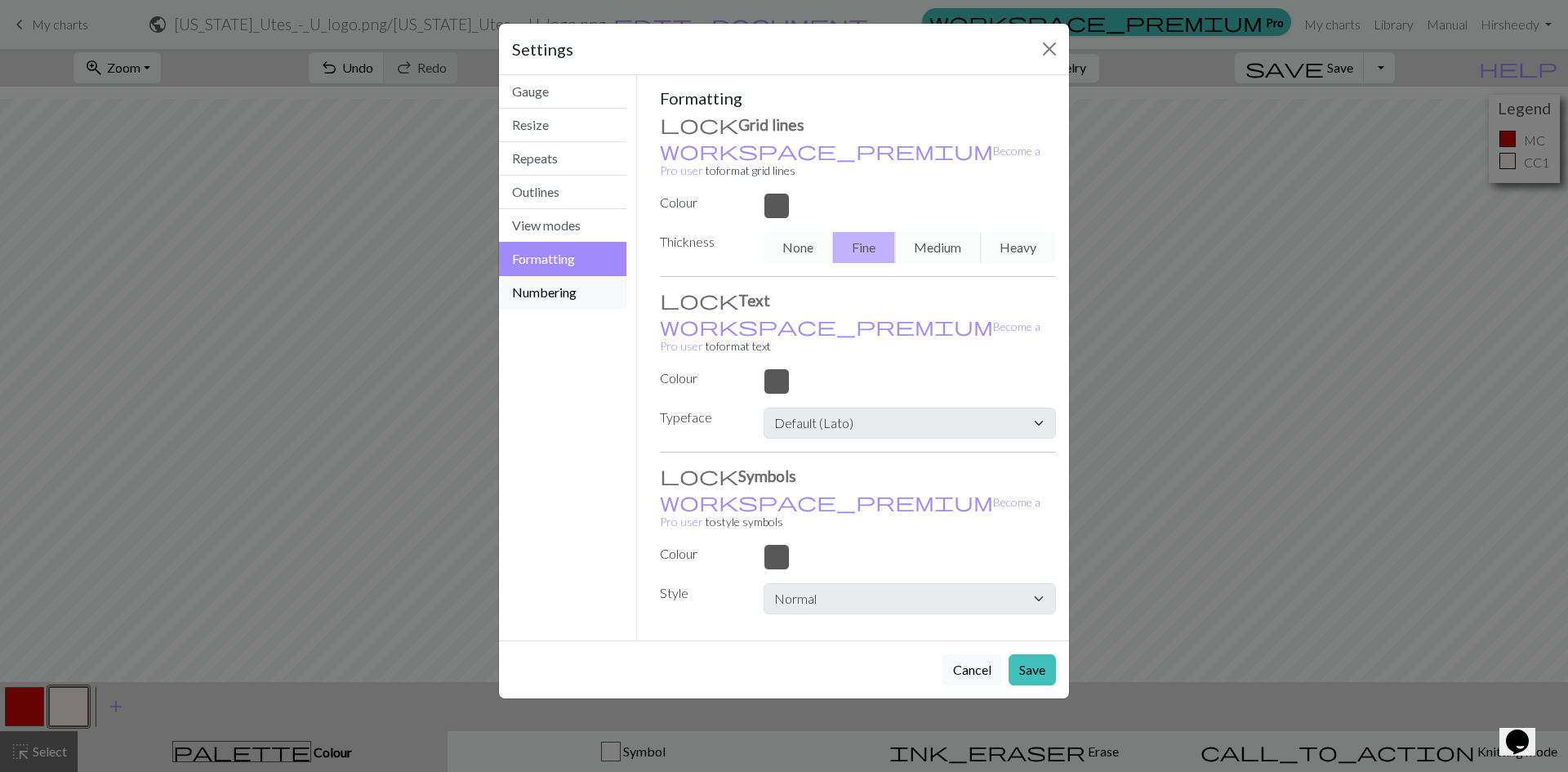
click at [572, 292] on button "Numbering" at bounding box center [563, 293] width 128 height 33
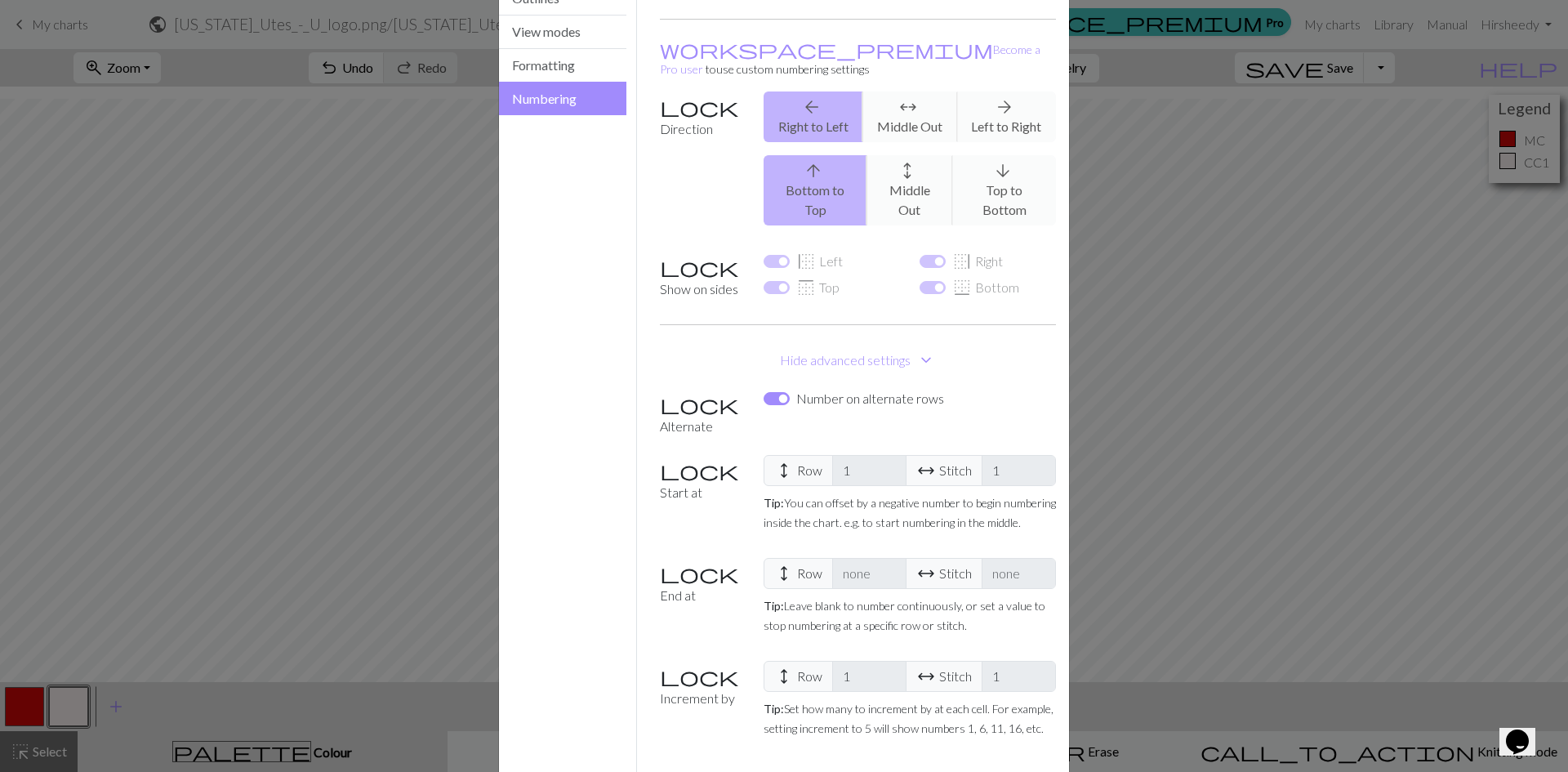
scroll to position [222, 0]
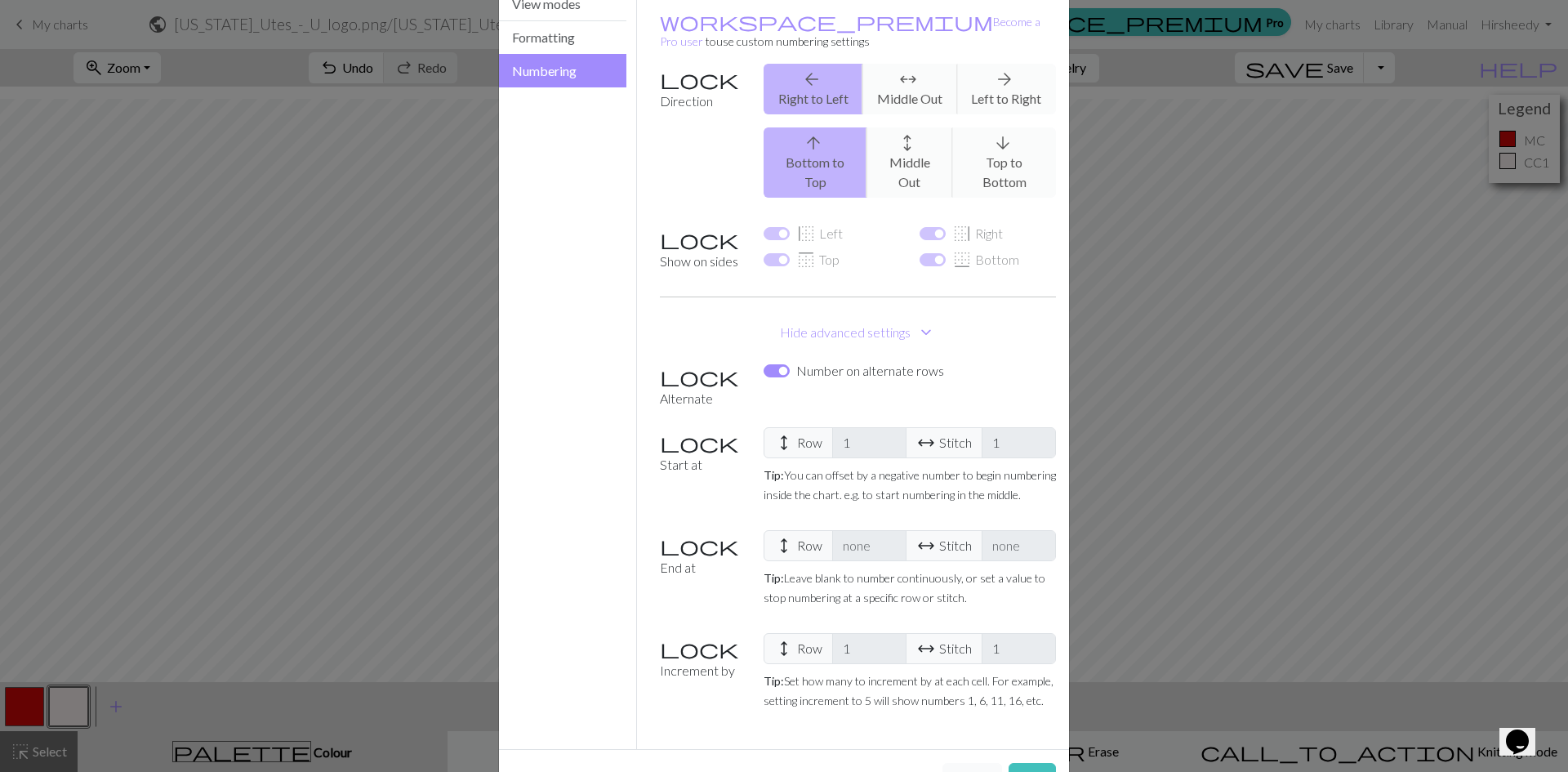
click at [967, 763] on button "Cancel" at bounding box center [972, 778] width 59 height 31
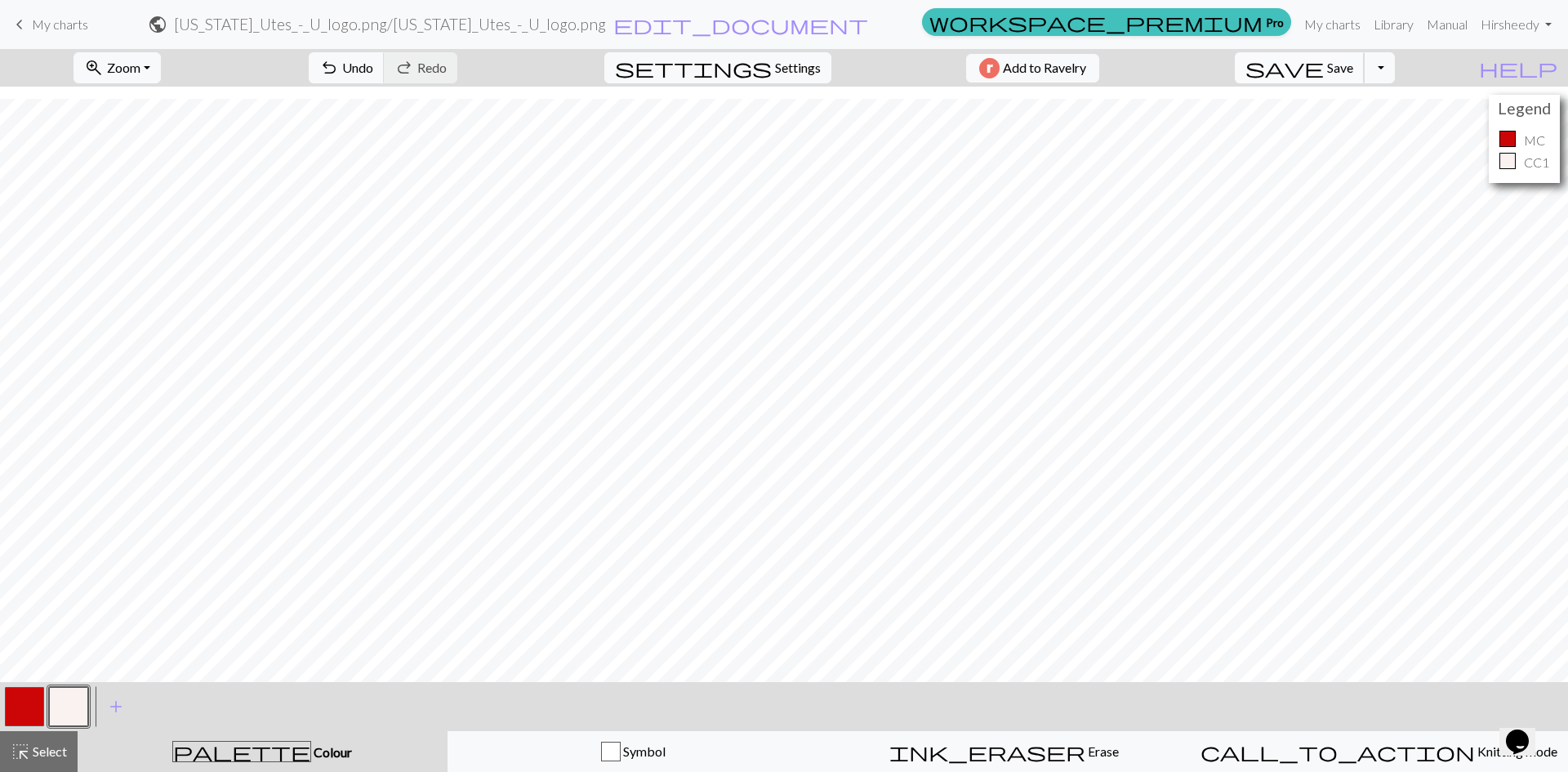
click at [1354, 72] on span "Save" at bounding box center [1340, 67] width 26 height 16
click at [1396, 70] on button "Toggle Dropdown" at bounding box center [1380, 68] width 31 height 31
click at [1388, 125] on button "save_alt Download" at bounding box center [1259, 130] width 269 height 26
click at [759, 53] on button "Download" at bounding box center [744, 53] width 79 height 31
click at [784, 73] on span "Settings" at bounding box center [798, 68] width 46 height 19
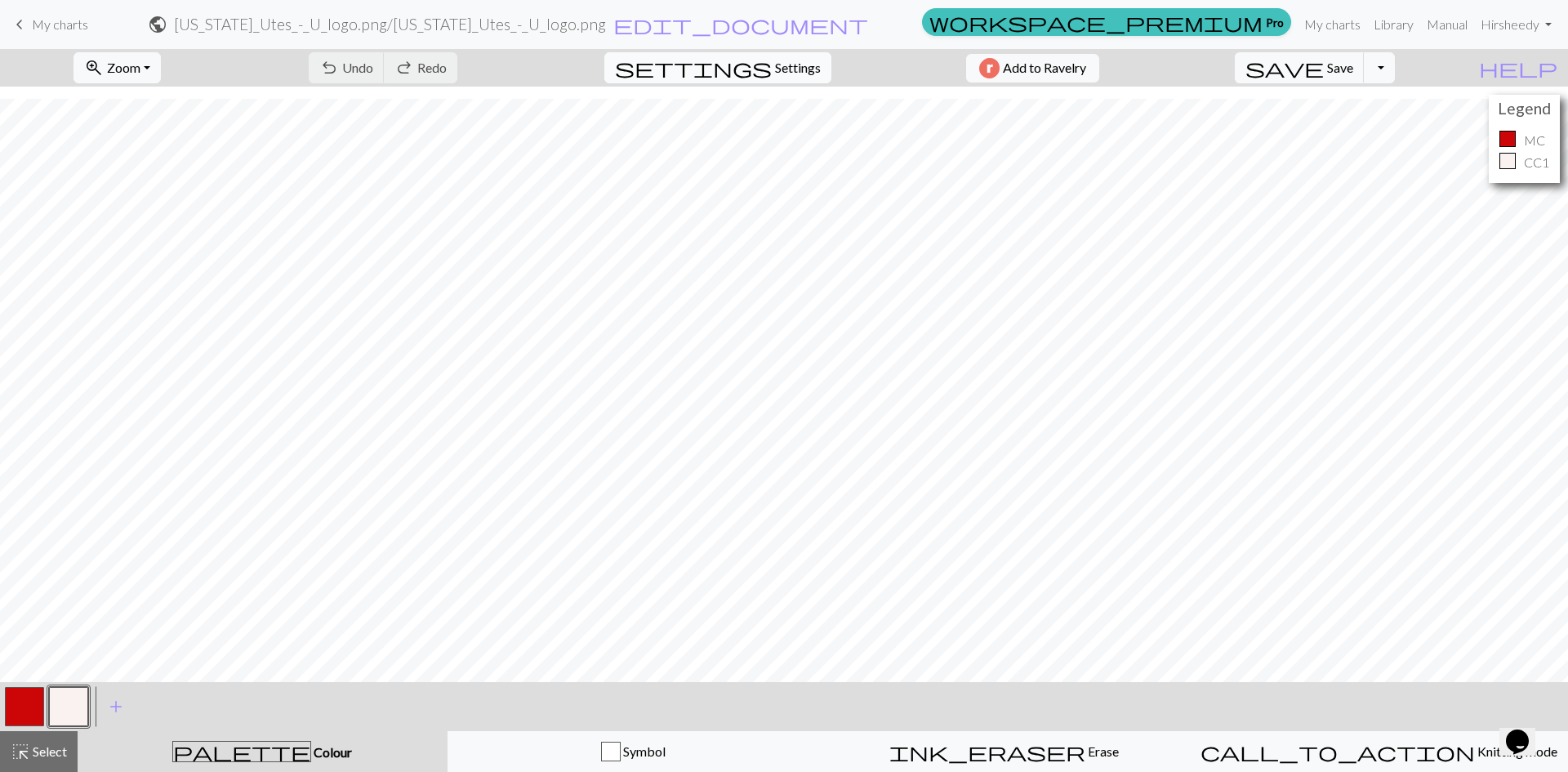
select select "flat"
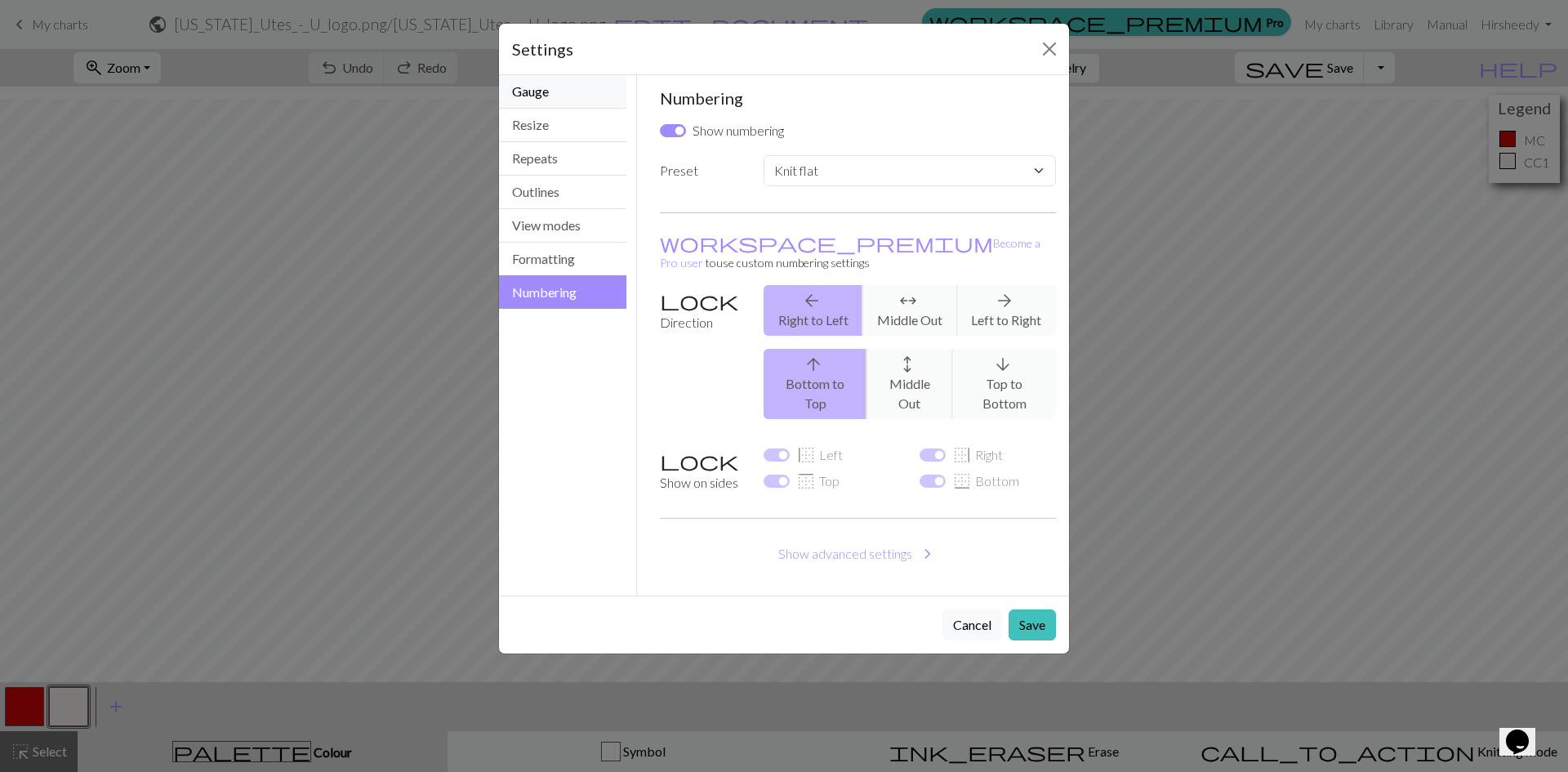
click at [579, 94] on button "Gauge" at bounding box center [563, 91] width 128 height 34
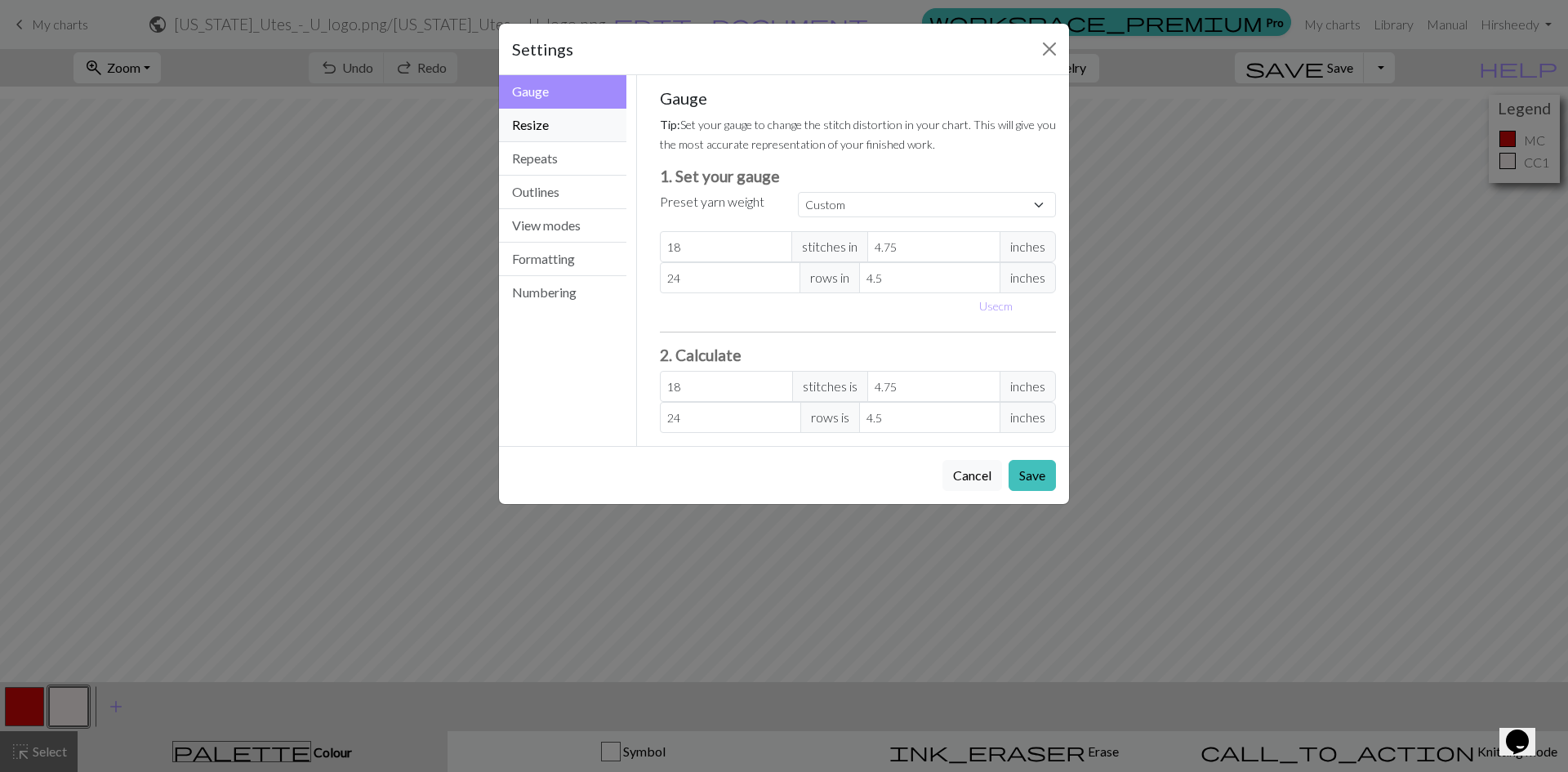
click at [579, 125] on button "Resize" at bounding box center [563, 125] width 128 height 34
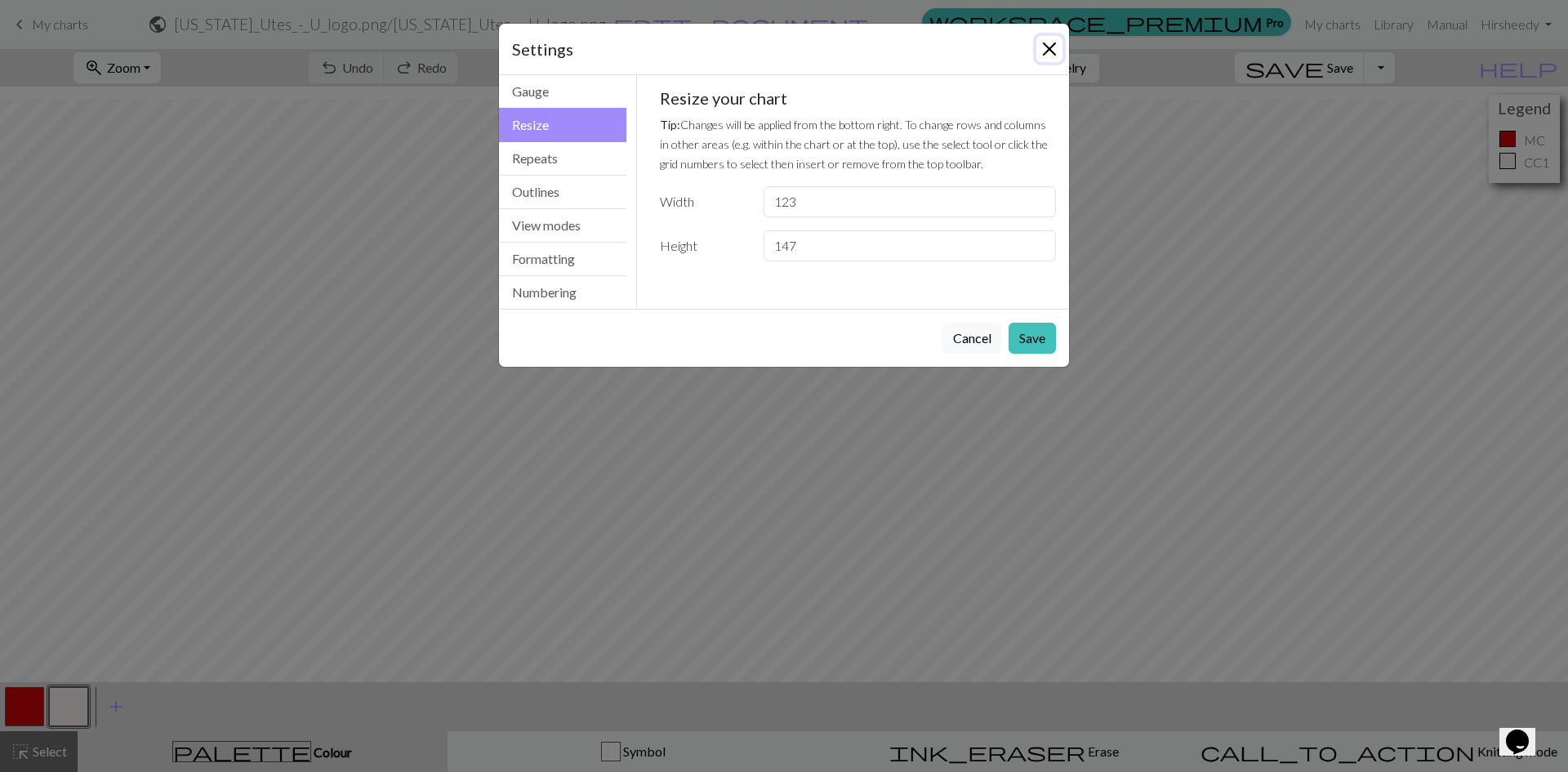
click at [1051, 48] on button "Close" at bounding box center [1050, 48] width 26 height 26
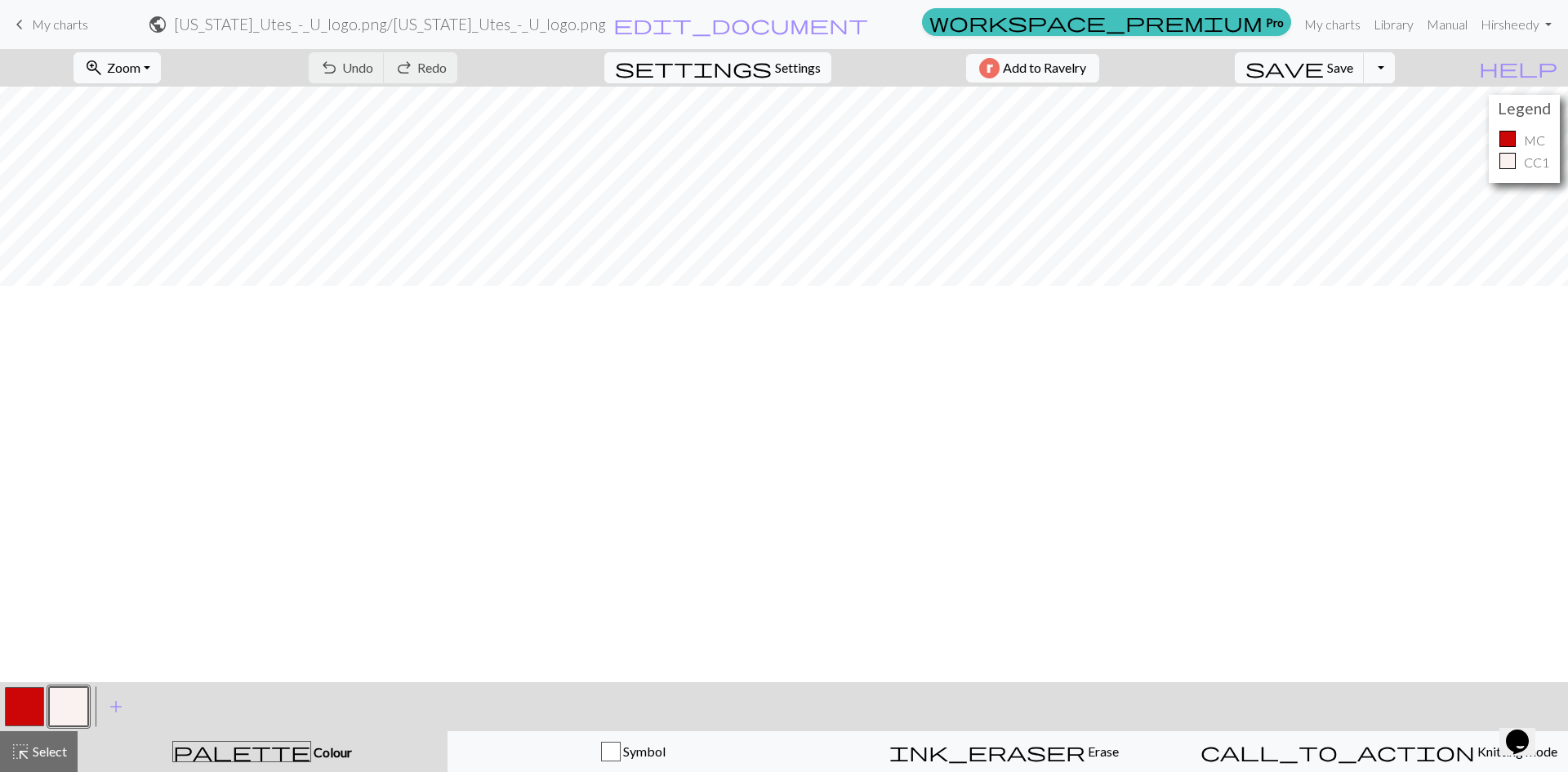
scroll to position [266, 0]
